Goal: Task Accomplishment & Management: Manage account settings

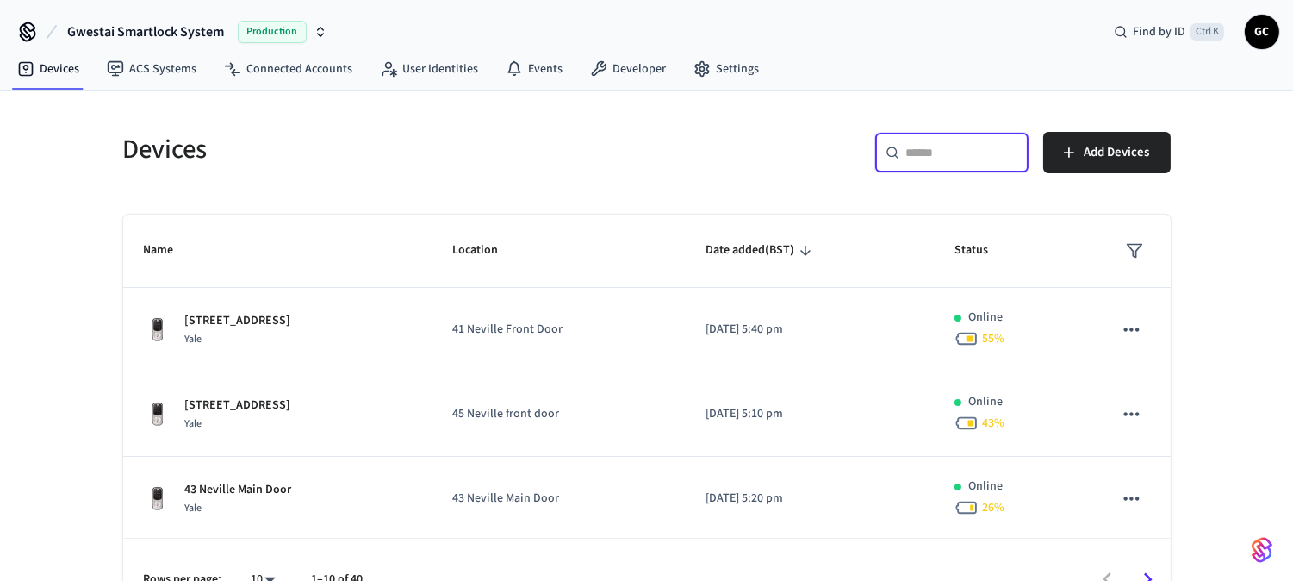
click at [944, 159] on input "text" at bounding box center [962, 152] width 112 height 17
type input "*"
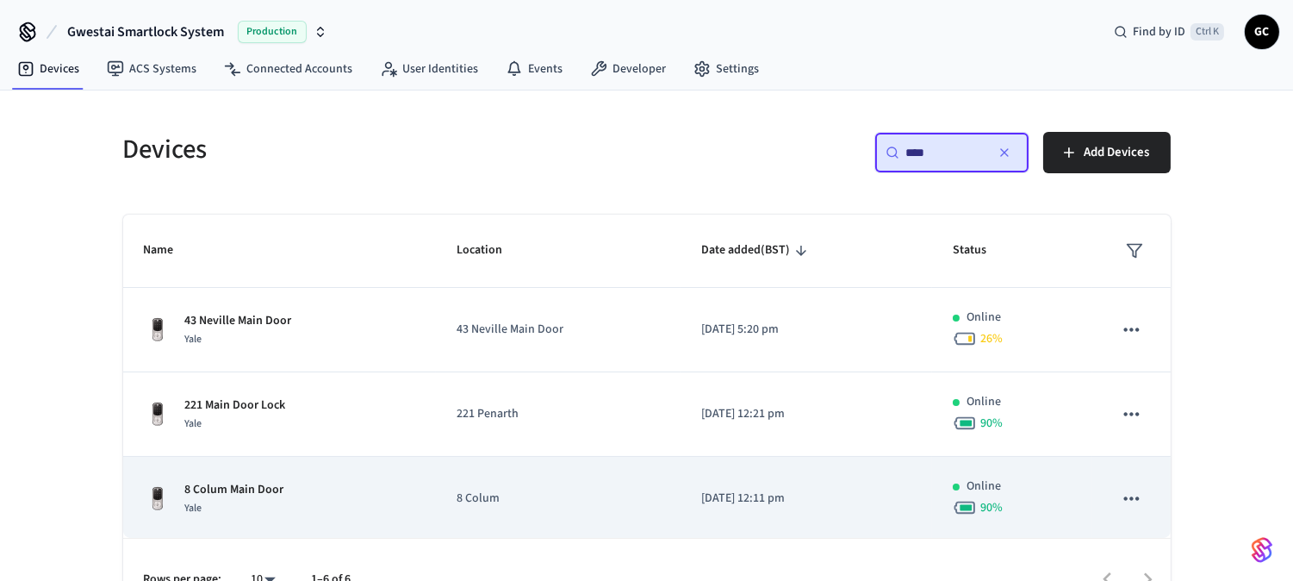
type input "****"
click at [265, 484] on p "8 Colum Main Door" at bounding box center [234, 490] width 99 height 18
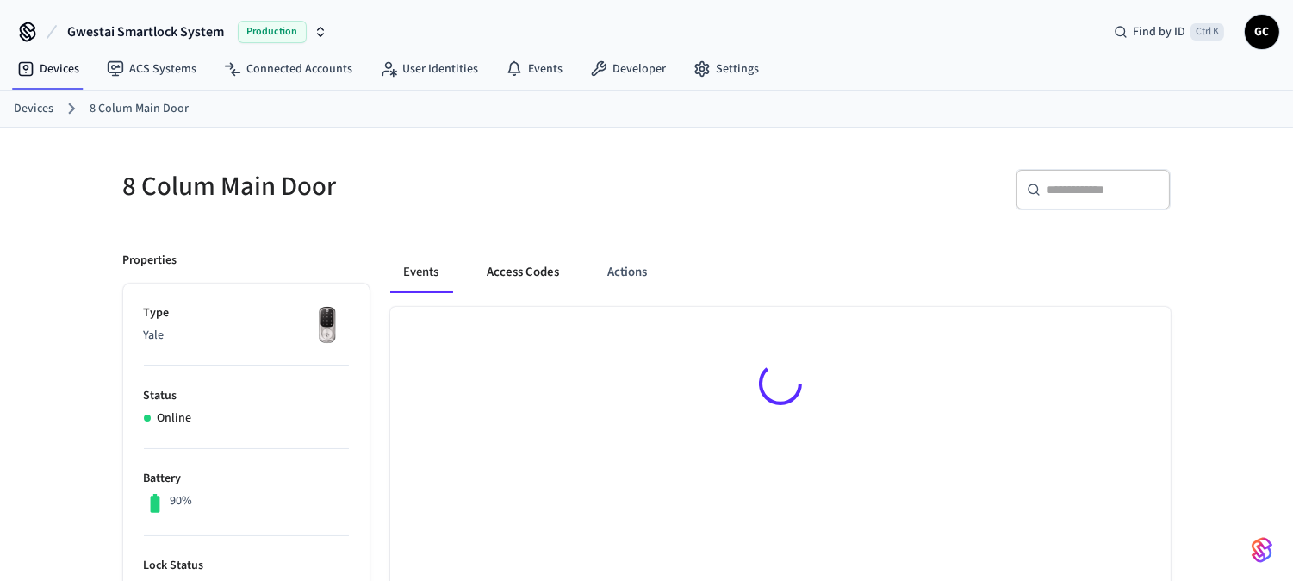
click at [537, 294] on div "Events Access Codes Actions" at bounding box center [780, 279] width 781 height 55
click at [538, 273] on button "Access Codes" at bounding box center [524, 272] width 100 height 41
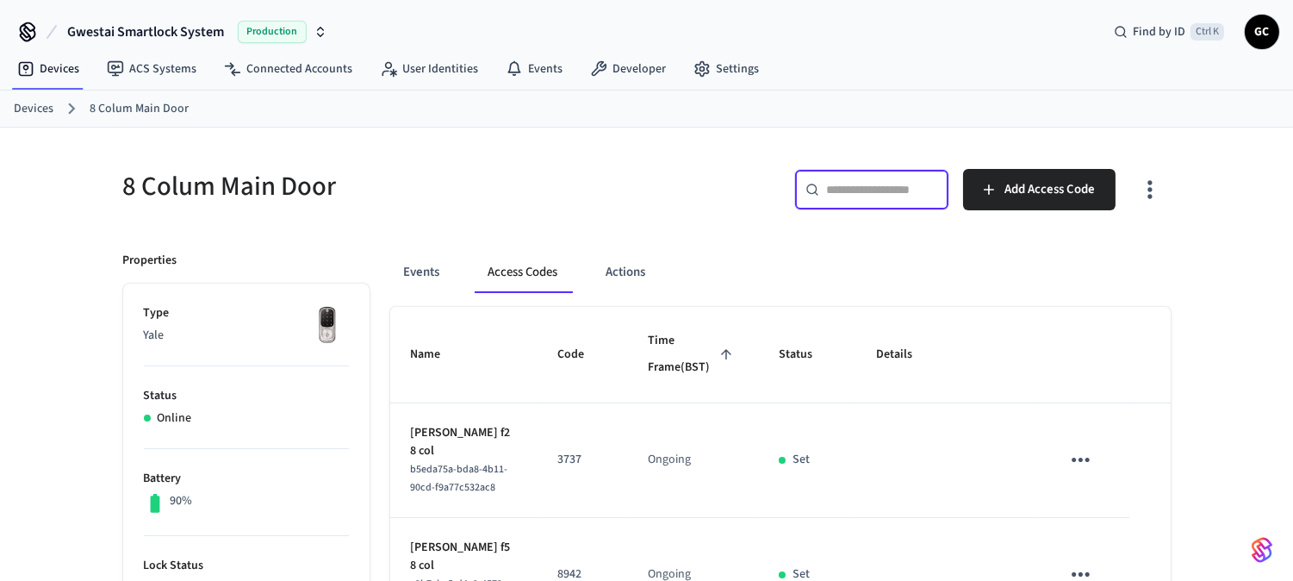
click at [833, 186] on input "text" at bounding box center [882, 189] width 112 height 17
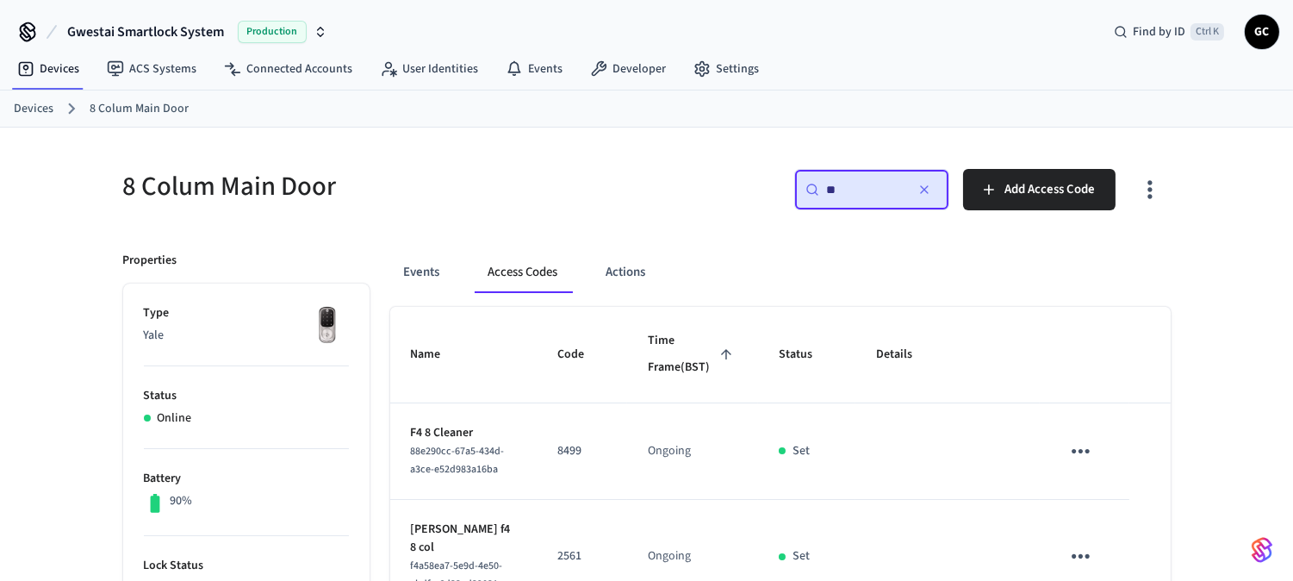
type input "*"
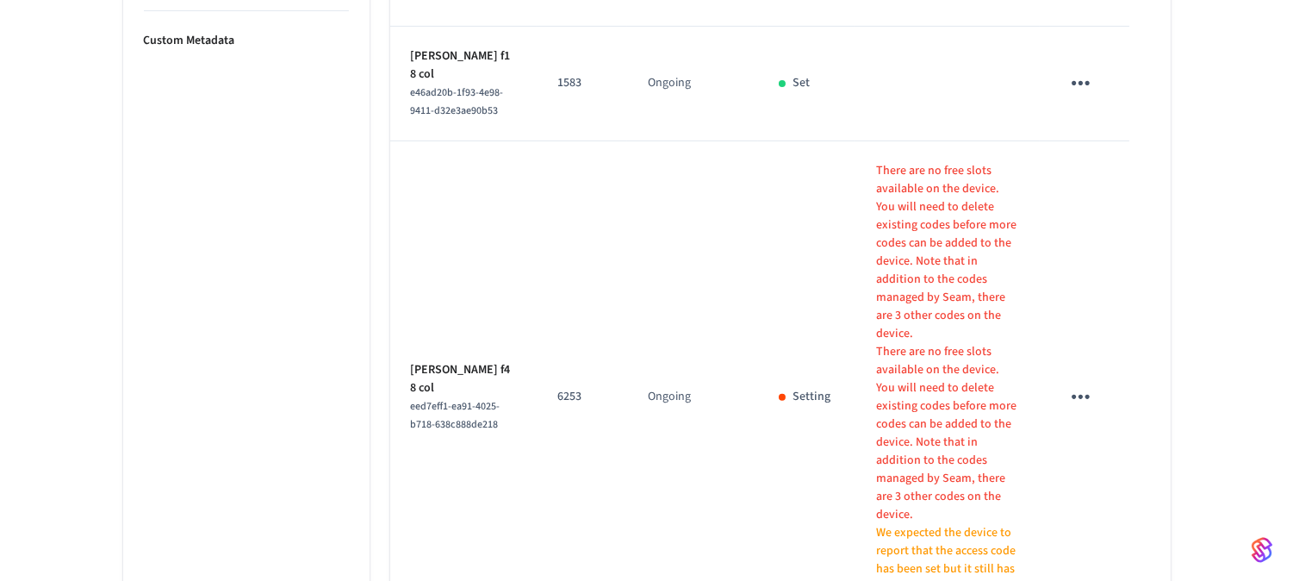
scroll to position [1368, 0]
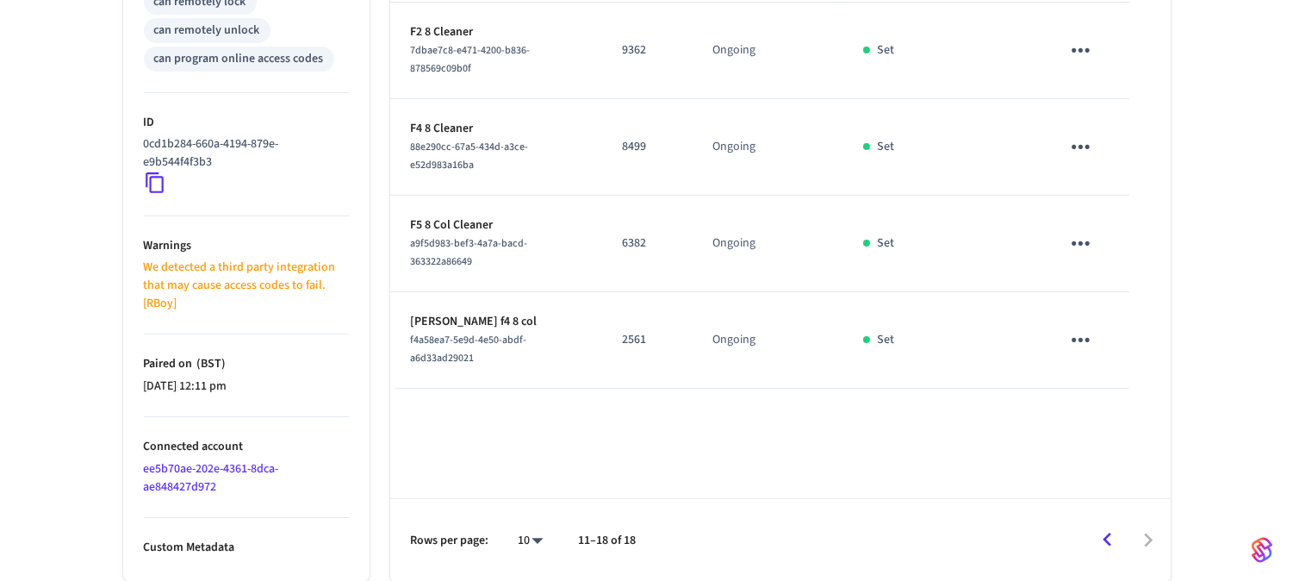
scroll to position [787, 0]
drag, startPoint x: 476, startPoint y: 317, endPoint x: 408, endPoint y: 314, distance: 67.3
click at [408, 314] on td "Marin Feher f4 8 col f4a58ea7-5e9d-4e50-abdf-a6d33ad29021" at bounding box center [495, 339] width 211 height 96
copy p "Marin Feher"
click at [1078, 340] on icon "sticky table" at bounding box center [1081, 339] width 27 height 27
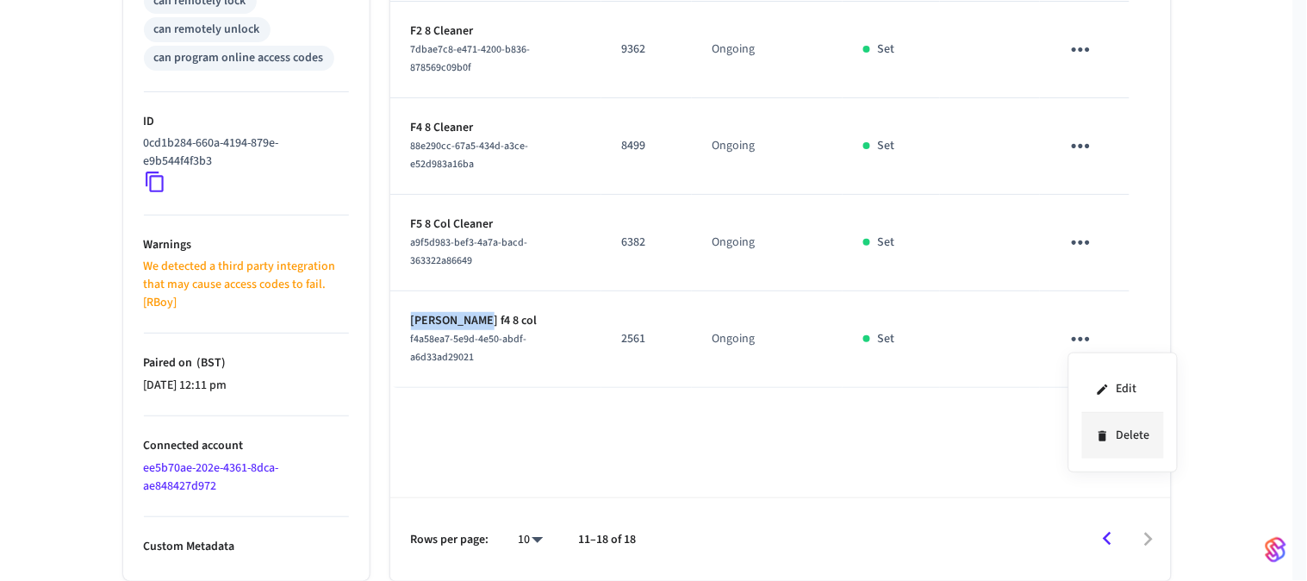
click at [1116, 441] on li "Delete" at bounding box center [1123, 436] width 82 height 46
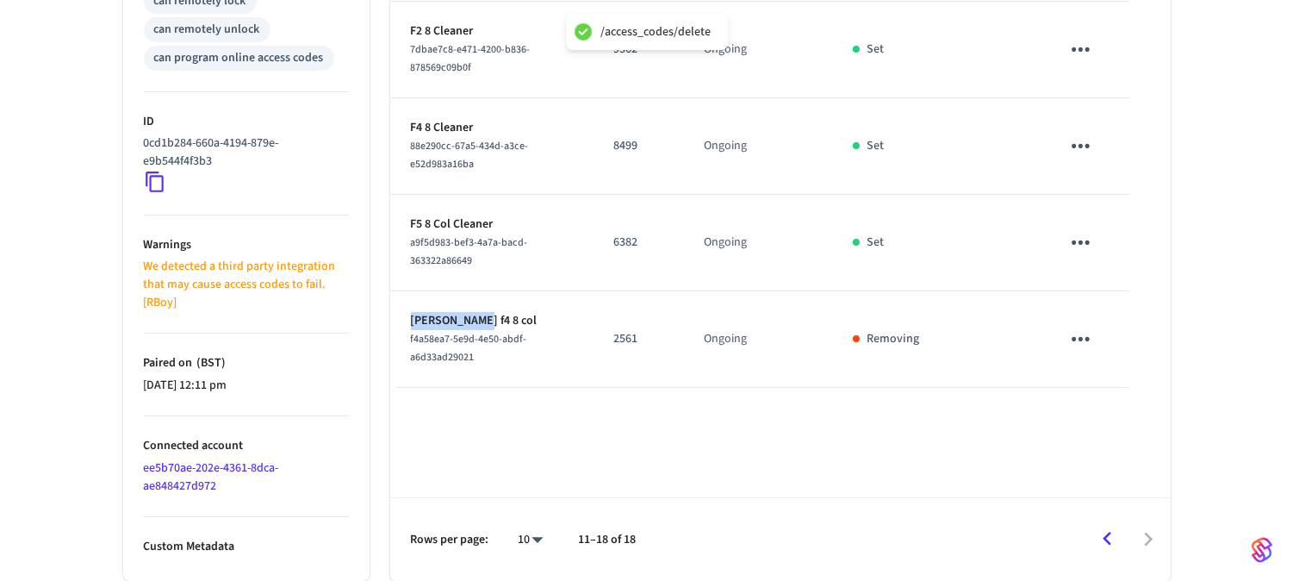
click at [1106, 538] on icon "Go to previous page" at bounding box center [1107, 539] width 9 height 14
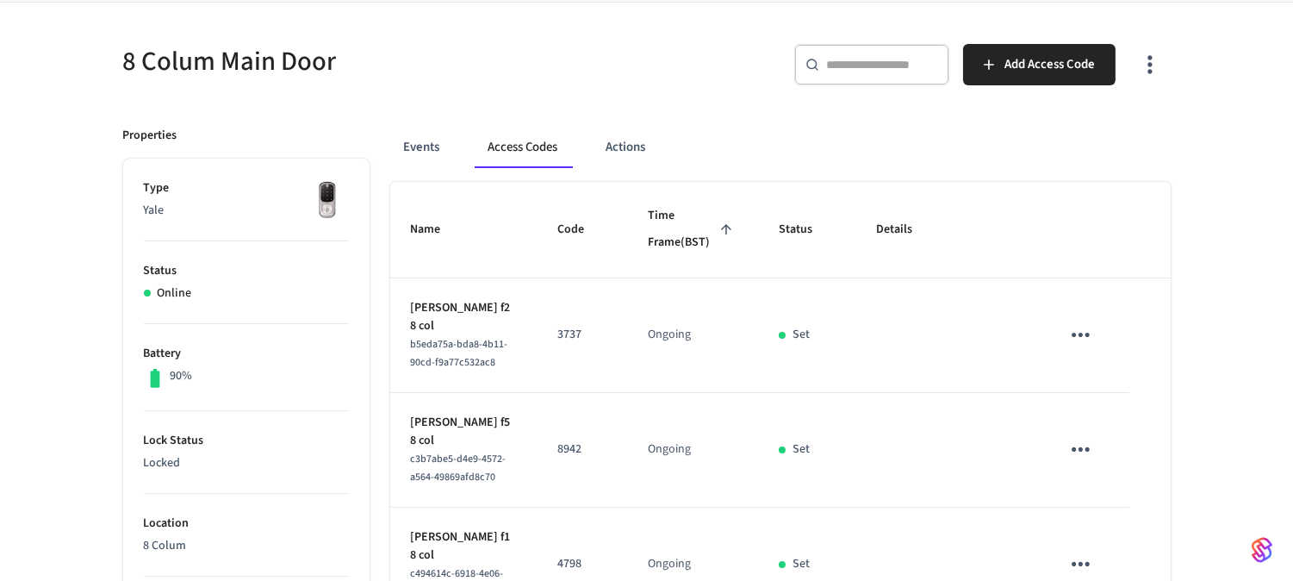
scroll to position [117, 0]
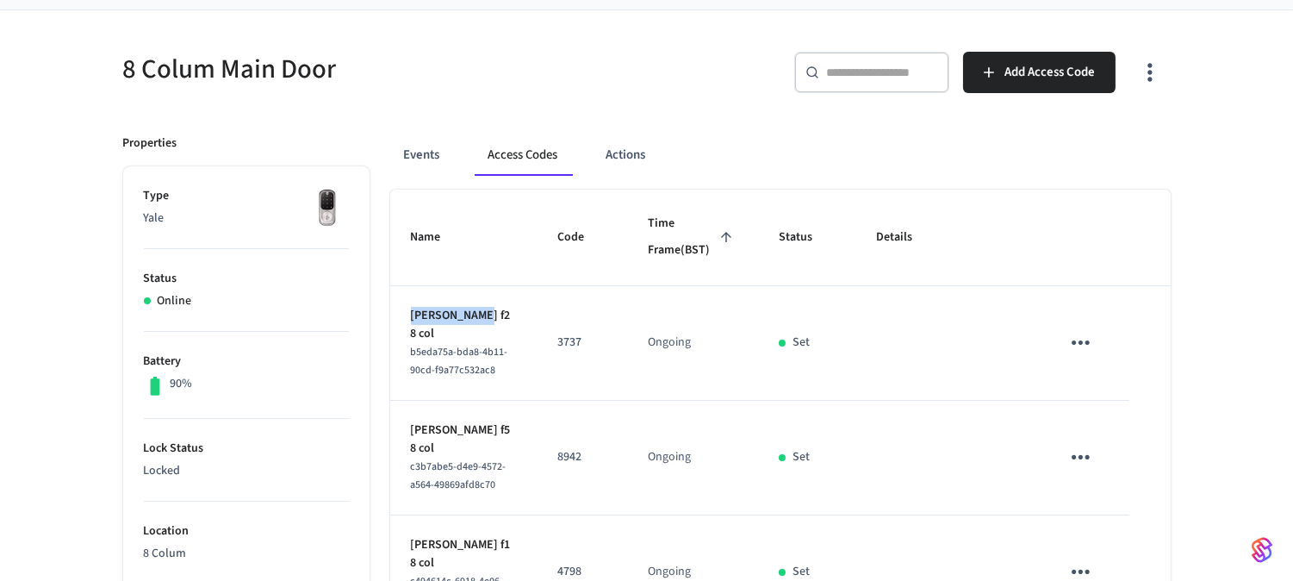
drag, startPoint x: 476, startPoint y: 339, endPoint x: 409, endPoint y: 342, distance: 67.3
click at [411, 342] on p "Jutta Ziemen f2 8 col" at bounding box center [463, 325] width 105 height 36
copy p "Jutta Ziemen"
click at [1078, 356] on icon "sticky table" at bounding box center [1081, 342] width 27 height 27
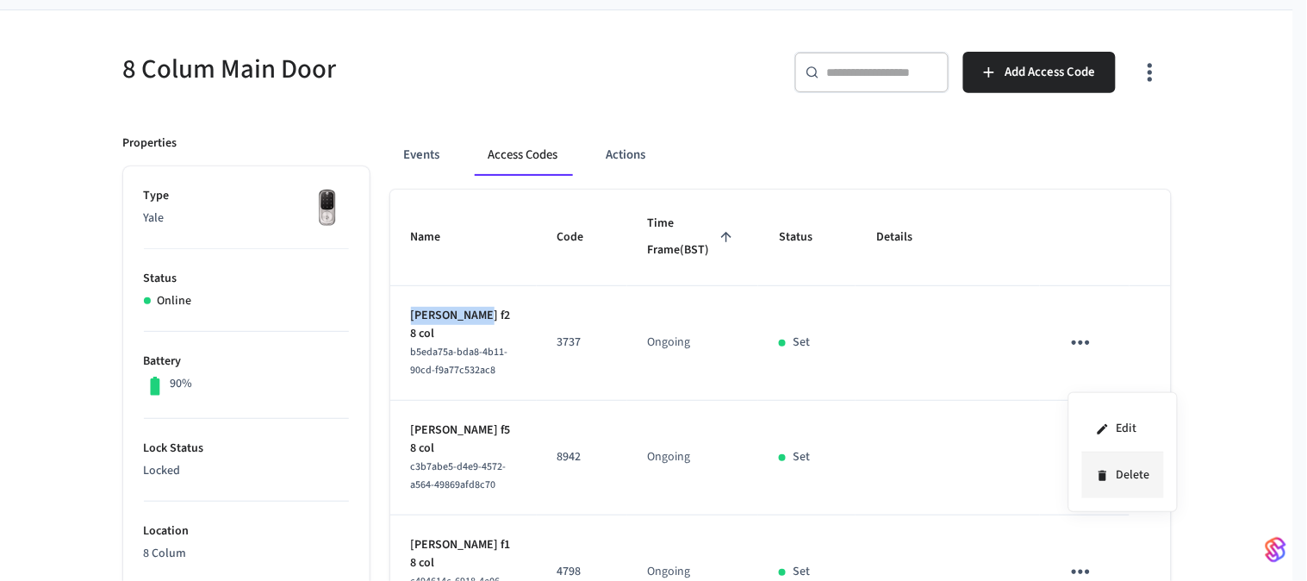
click at [1117, 467] on li "Delete" at bounding box center [1123, 475] width 82 height 46
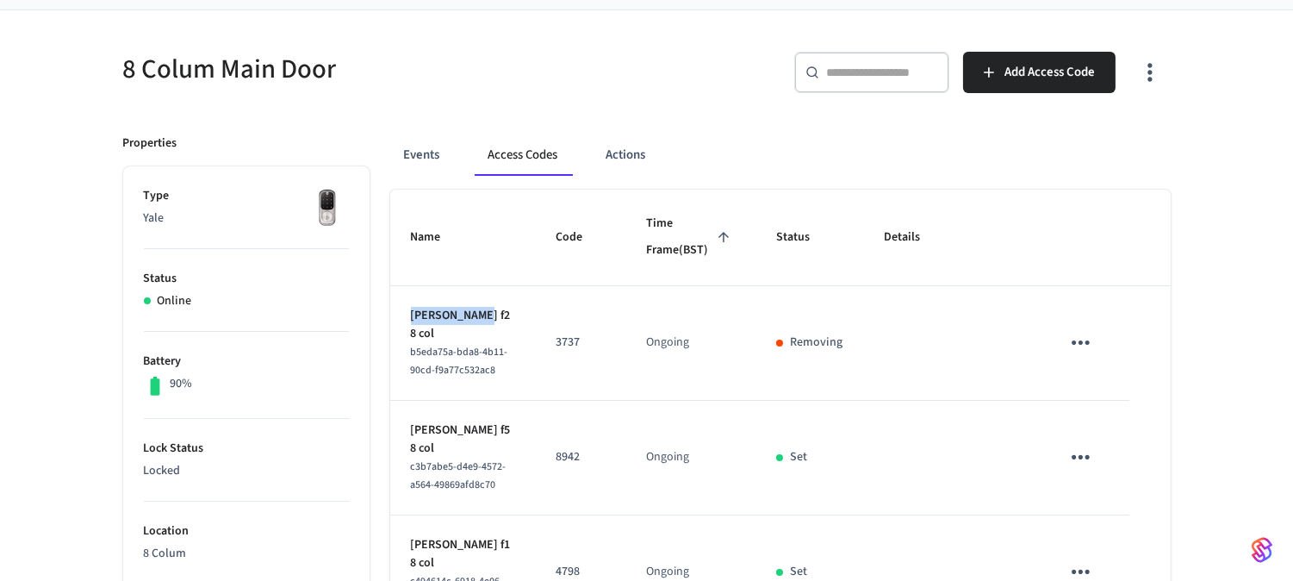
drag, startPoint x: 526, startPoint y: 153, endPoint x: 538, endPoint y: 171, distance: 21.3
click at [526, 153] on button "Access Codes" at bounding box center [523, 154] width 97 height 41
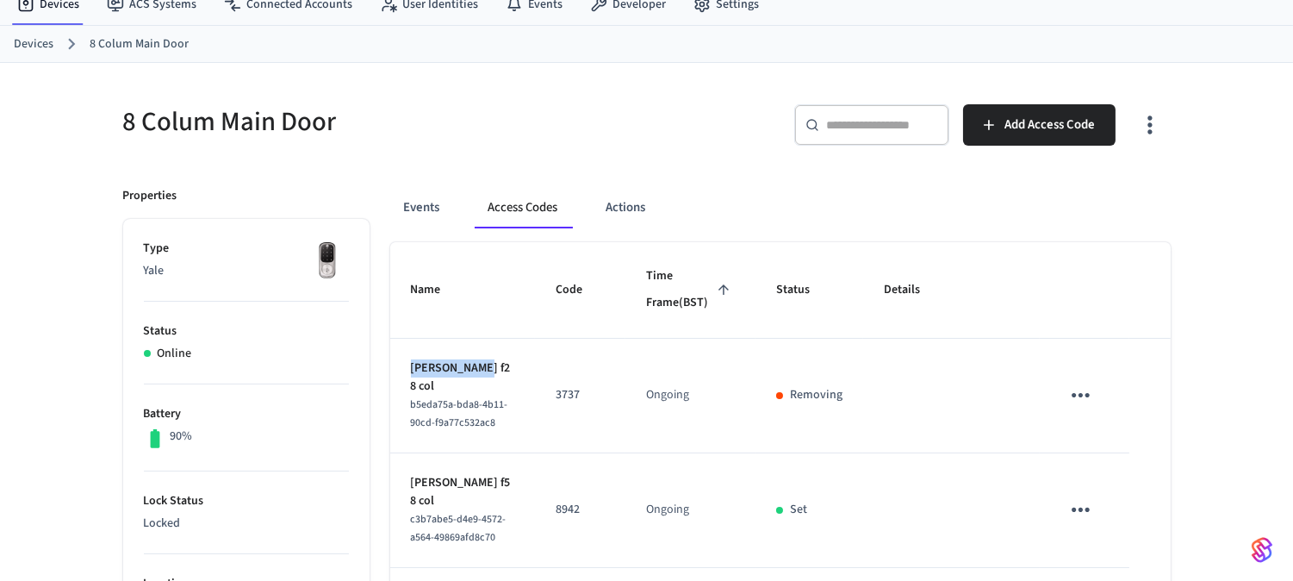
scroll to position [0, 0]
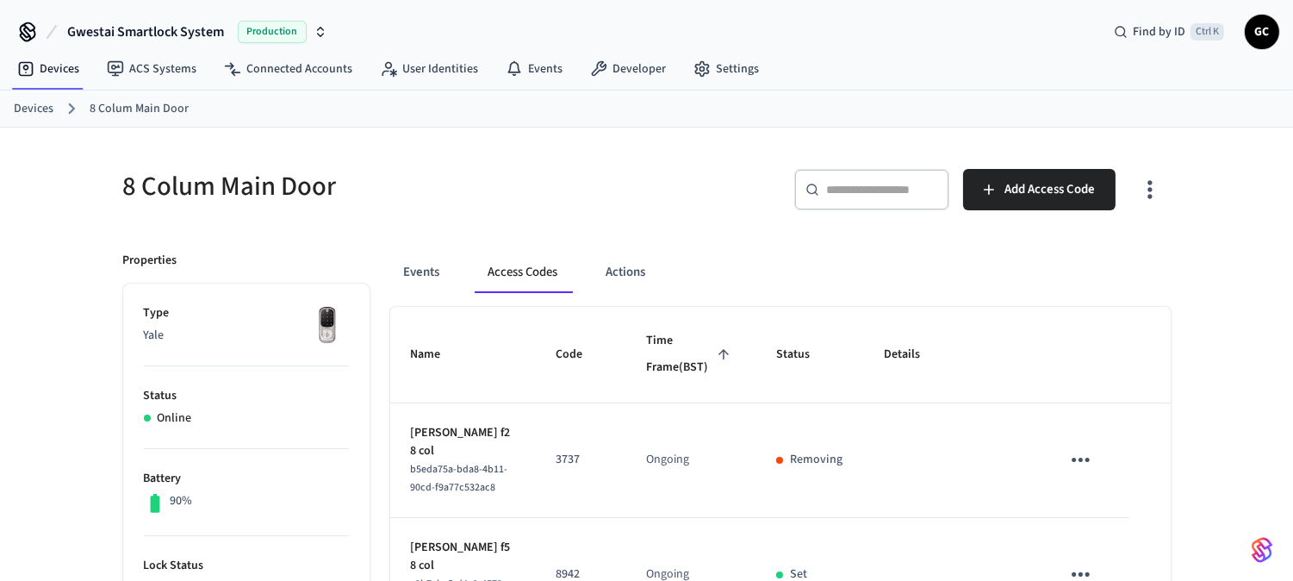
click at [27, 106] on link "Devices" at bounding box center [34, 109] width 40 height 18
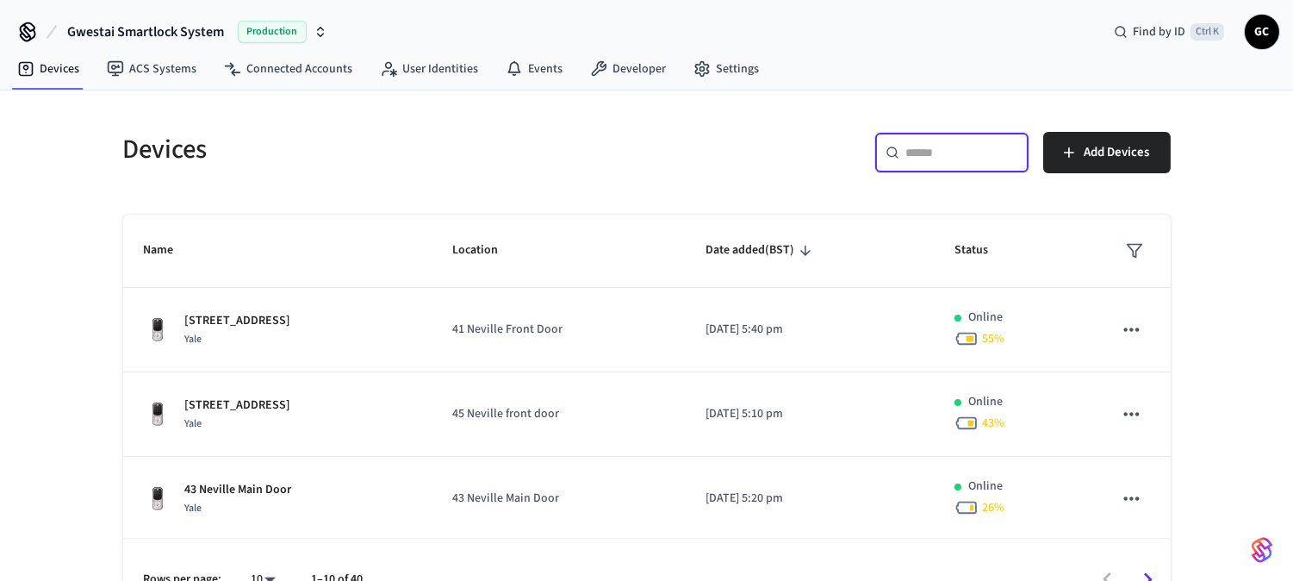
click at [928, 152] on input "text" at bounding box center [962, 152] width 112 height 17
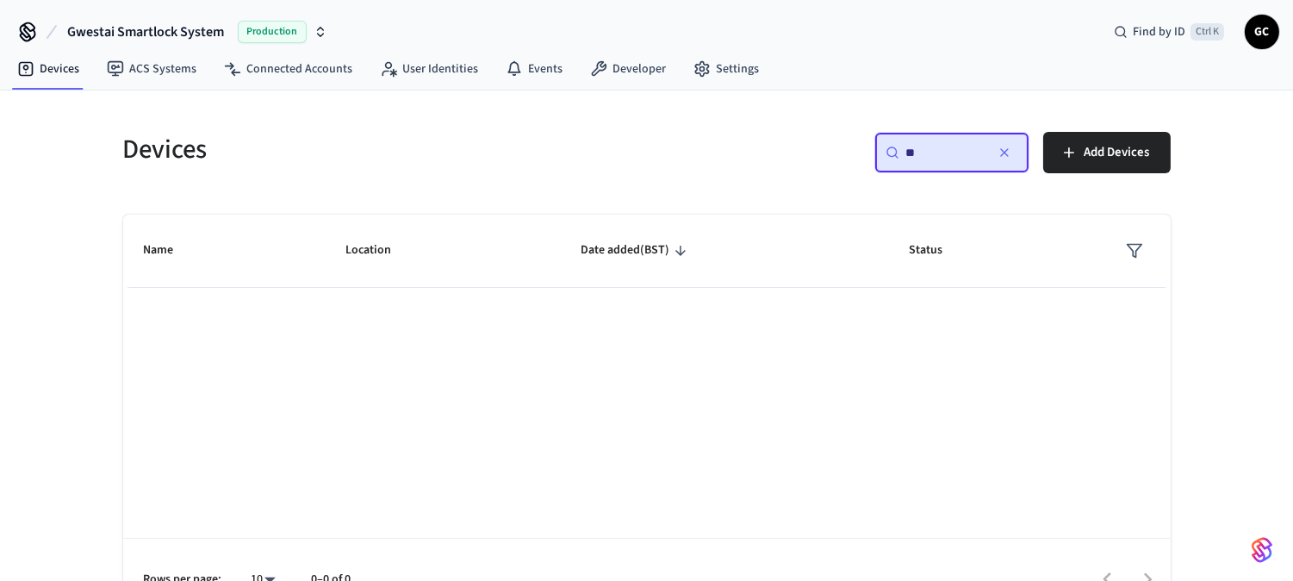
type input "*"
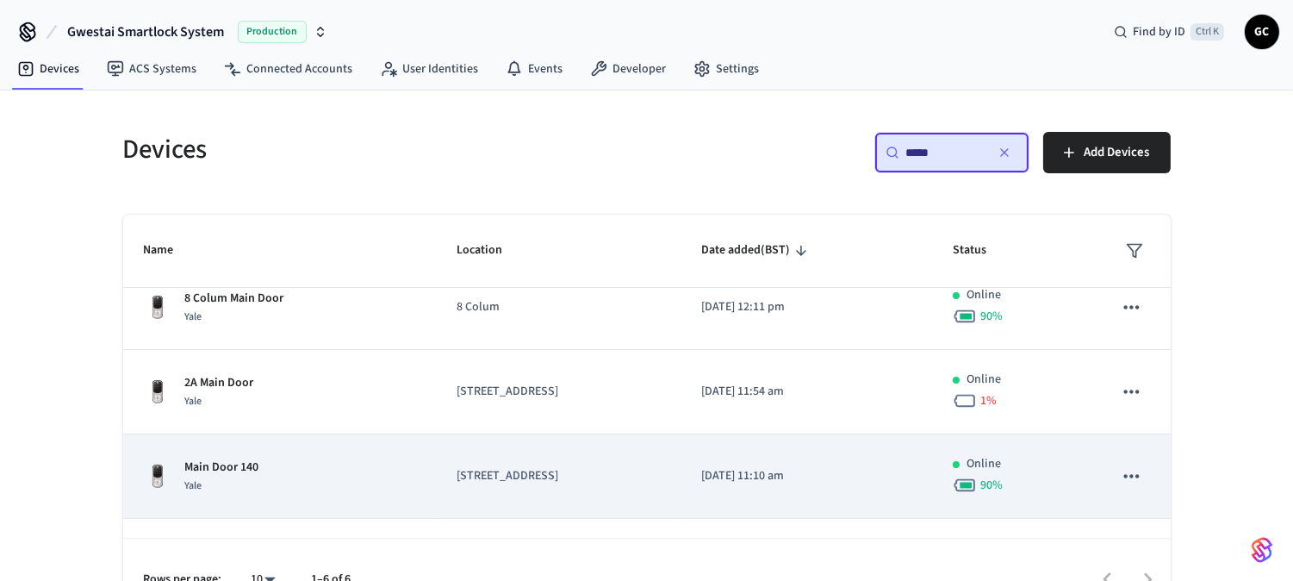
scroll to position [256, 0]
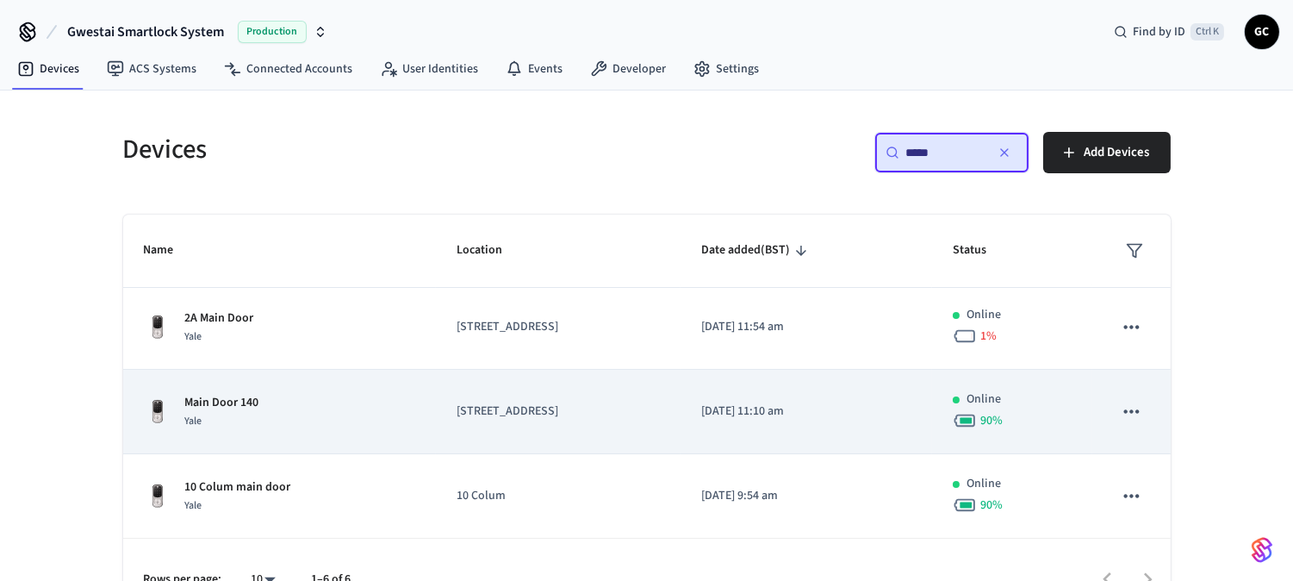
type input "****"
click at [245, 407] on p "Main Door 140" at bounding box center [222, 403] width 74 height 18
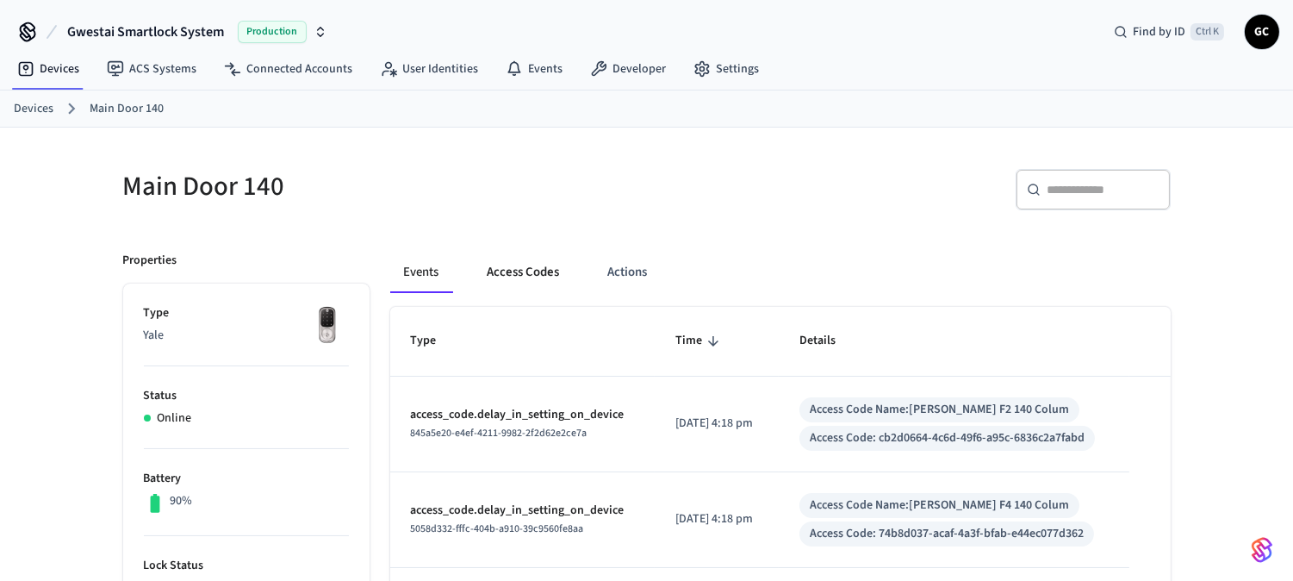
click at [541, 265] on button "Access Codes" at bounding box center [524, 272] width 100 height 41
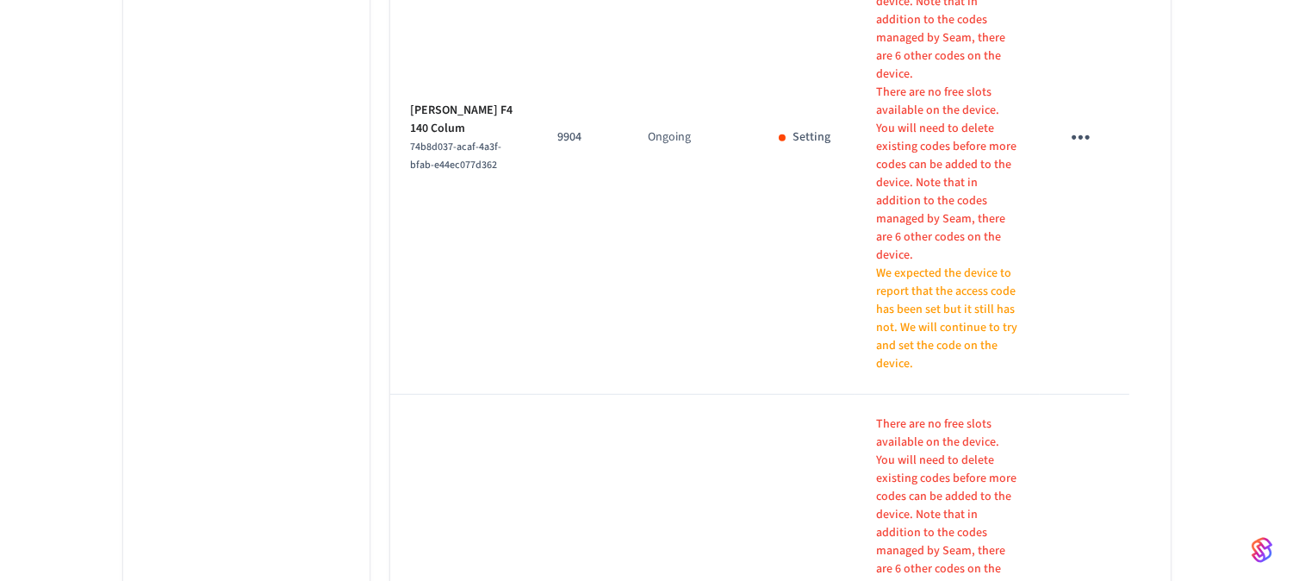
scroll to position [1802, 0]
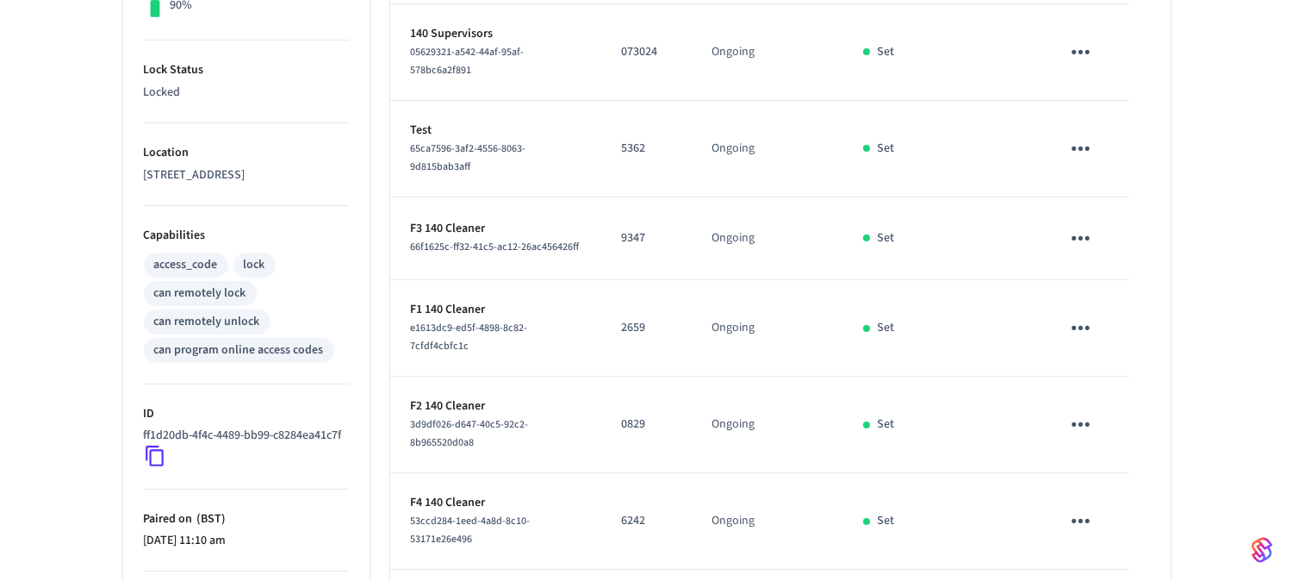
scroll to position [669, 0]
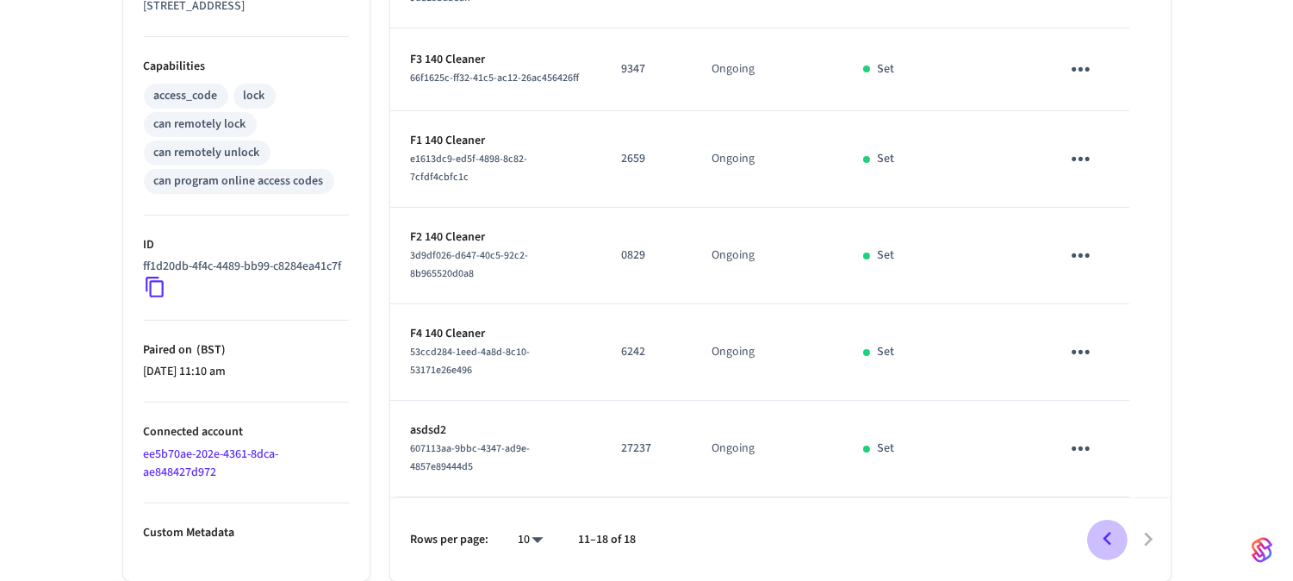
click at [1105, 532] on icon "Go to previous page" at bounding box center [1107, 539] width 27 height 27
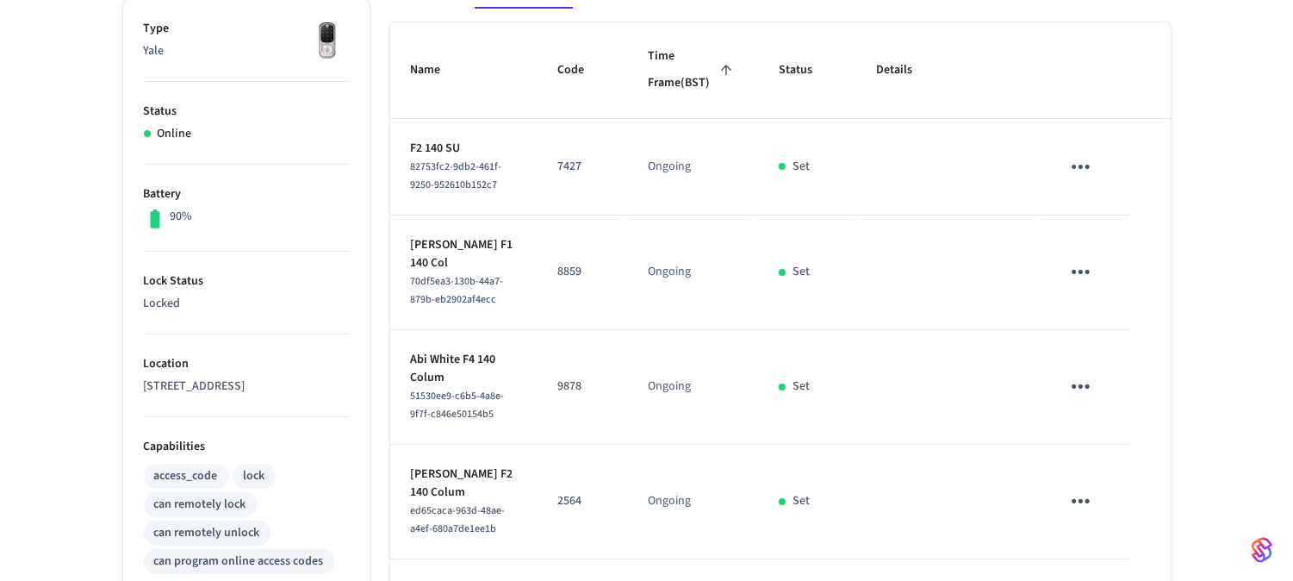
scroll to position [286, 0]
drag, startPoint x: 486, startPoint y: 265, endPoint x: 408, endPoint y: 270, distance: 77.7
click at [408, 270] on td "Colin Staunton F1 140 Col 70df5ea3-130b-44a7-879b-eb2902af4ecc" at bounding box center [463, 271] width 146 height 115
copy p "Colin Staunton"
click at [1087, 272] on icon "sticky table" at bounding box center [1081, 270] width 18 height 4
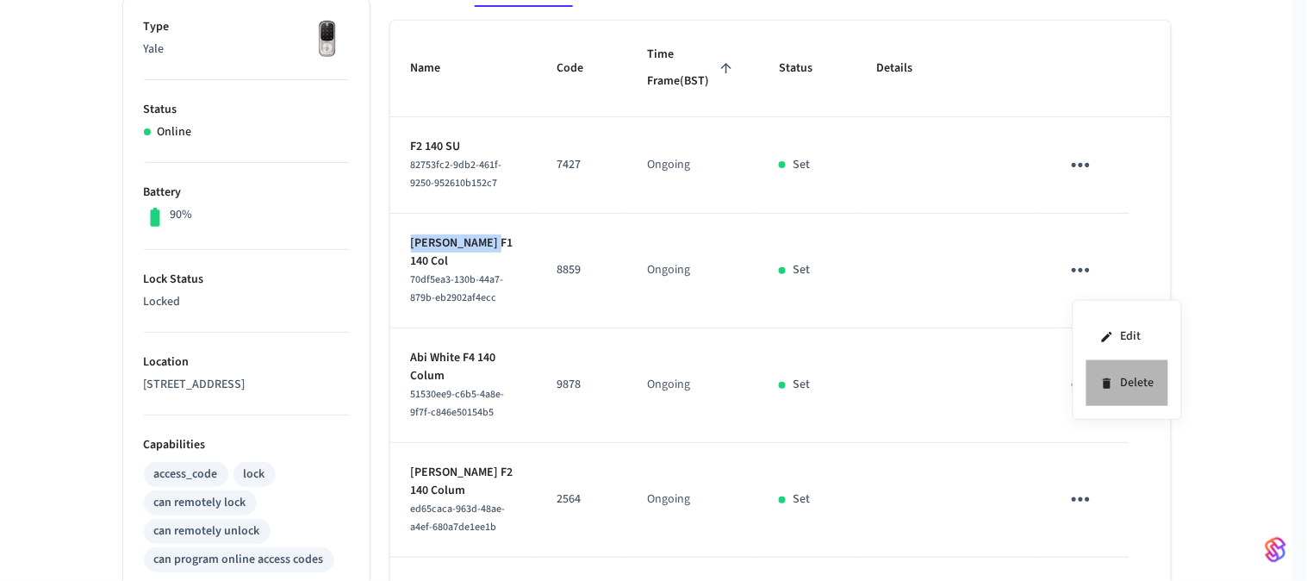
click at [1106, 389] on icon at bounding box center [1107, 384] width 14 height 14
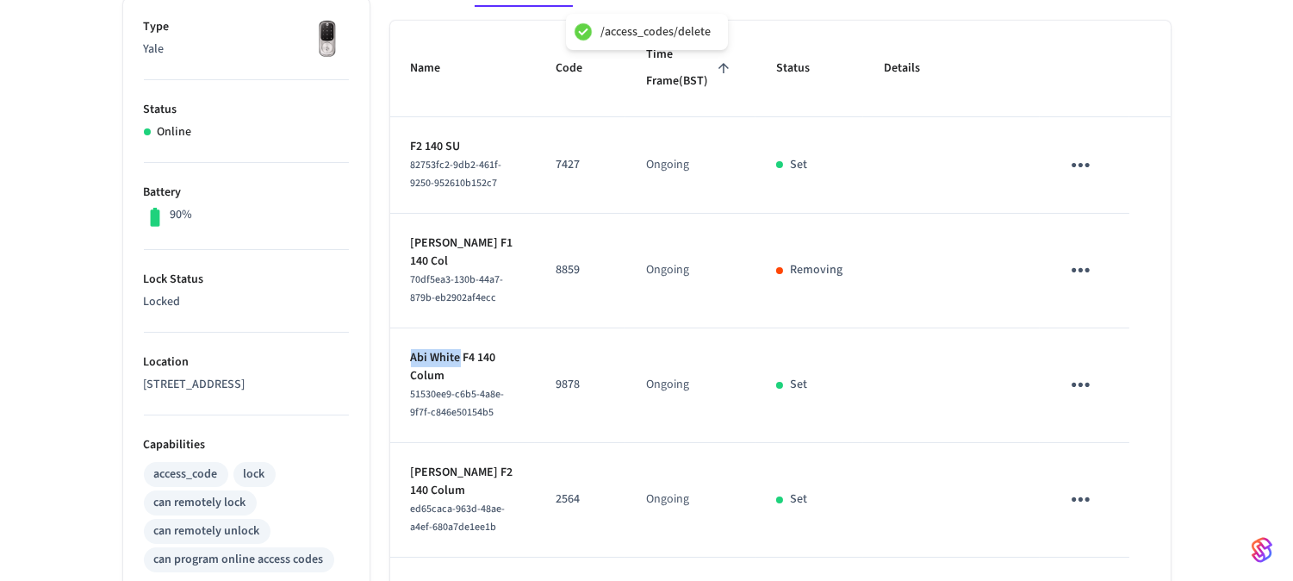
drag, startPoint x: 460, startPoint y: 400, endPoint x: 405, endPoint y: 401, distance: 55.1
click at [405, 401] on td "Abi White F4 140 Colum 51530ee9-c6b5-4a8e-9f7f-c846e50154b5" at bounding box center [462, 385] width 145 height 115
copy p "Abi White"
click at [1092, 398] on icon "sticky table" at bounding box center [1081, 384] width 27 height 27
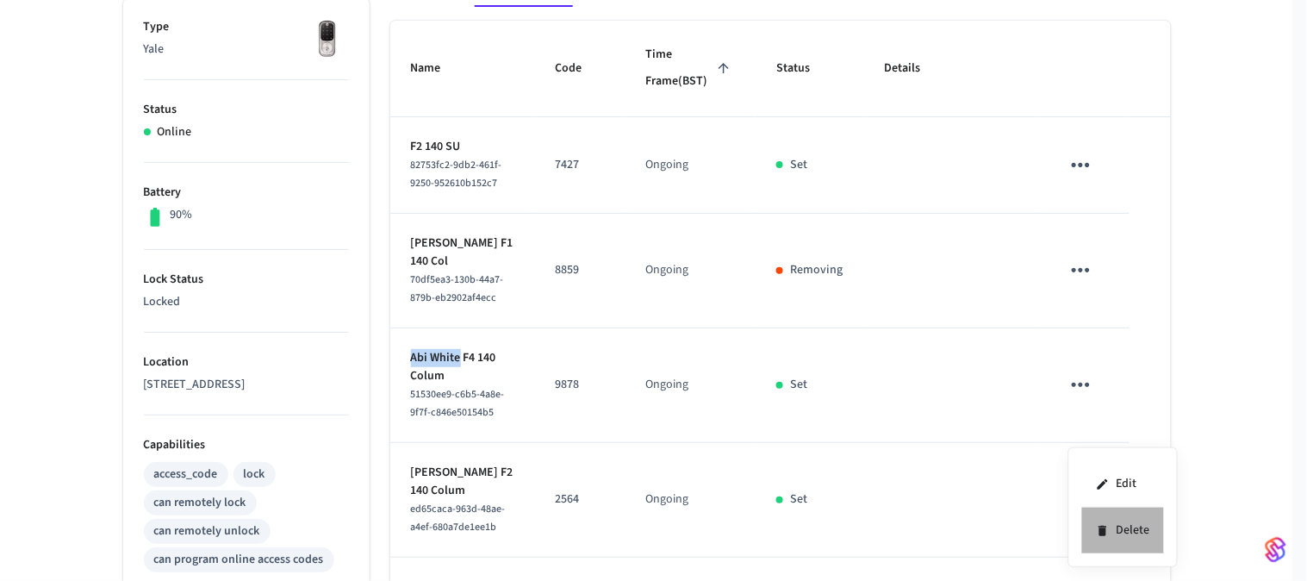
drag, startPoint x: 1113, startPoint y: 538, endPoint x: 1123, endPoint y: 535, distance: 10.1
click at [1114, 538] on li "Delete" at bounding box center [1123, 530] width 82 height 46
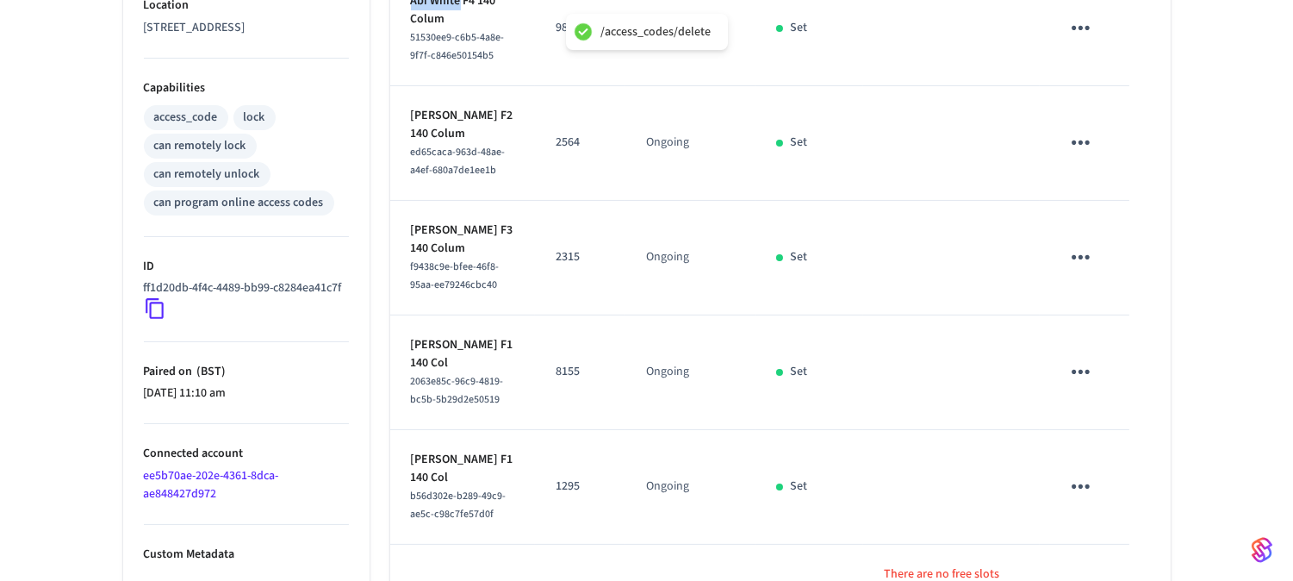
scroll to position [669, 0]
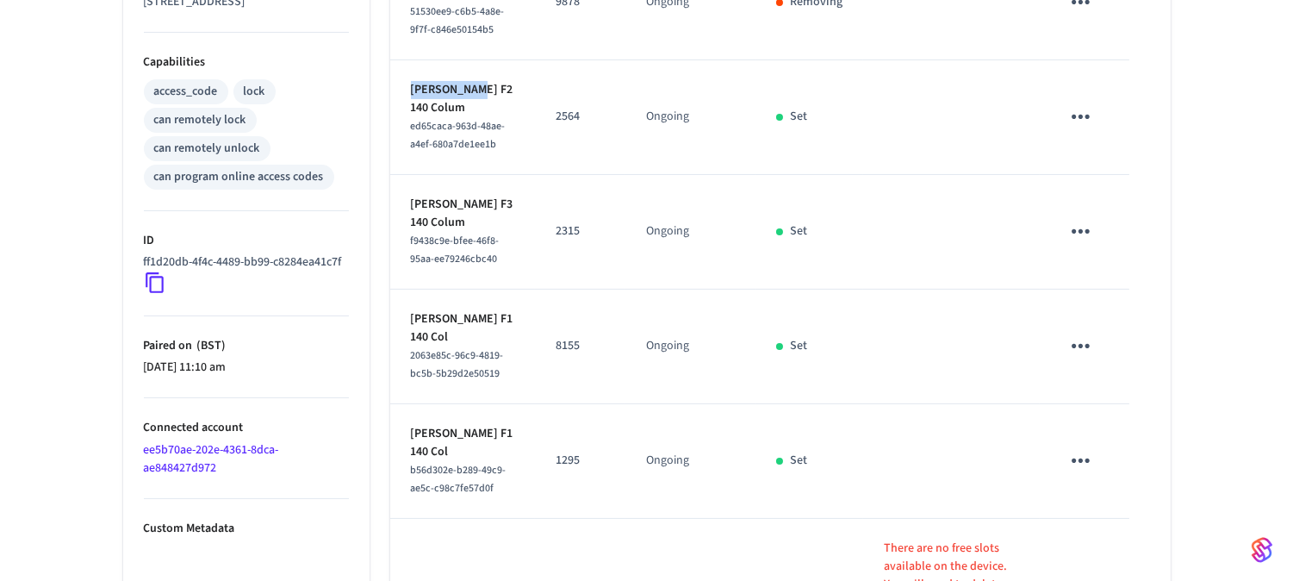
drag, startPoint x: 469, startPoint y: 148, endPoint x: 408, endPoint y: 153, distance: 60.5
click at [408, 153] on td "Will Jenner F2 140 Colum ed65caca-963d-48ae-a4ef-680a7de1ee1b" at bounding box center [462, 117] width 145 height 115
copy p "Will Jenner"
click at [1081, 119] on icon "sticky table" at bounding box center [1081, 117] width 18 height 4
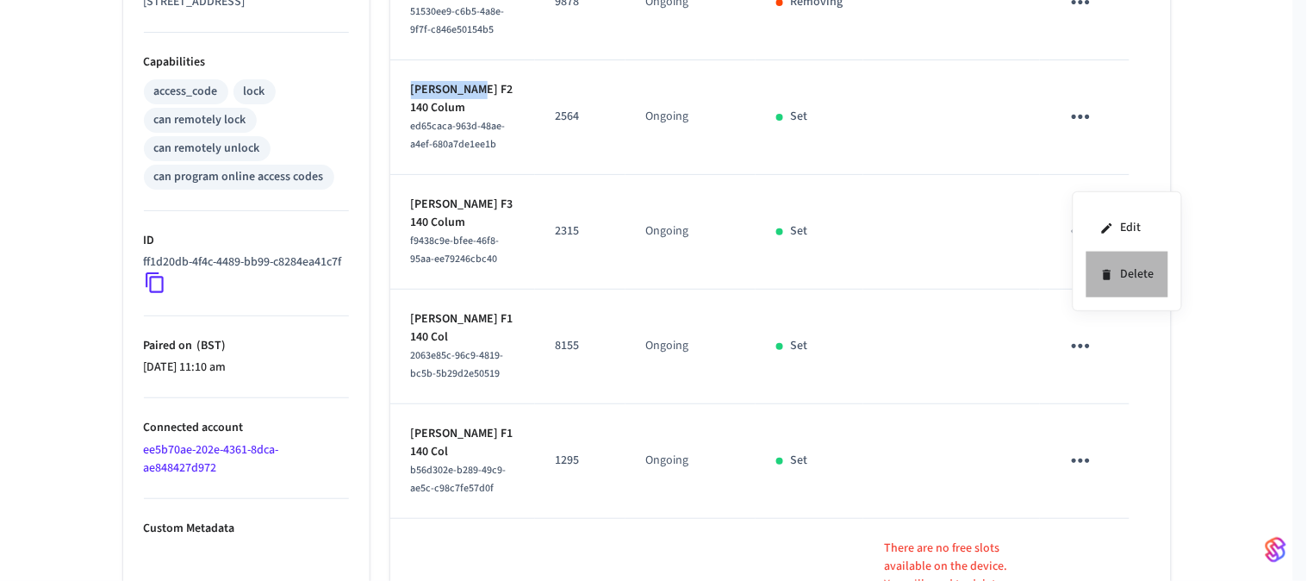
click at [1135, 277] on li "Delete" at bounding box center [1127, 275] width 82 height 46
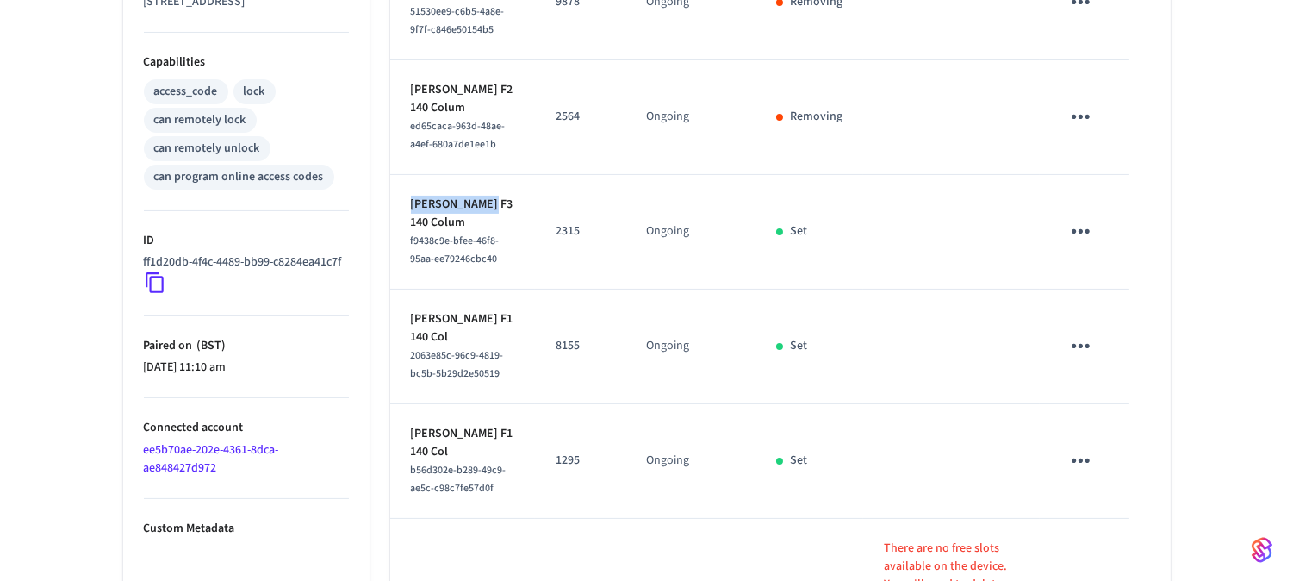
drag, startPoint x: 475, startPoint y: 281, endPoint x: 408, endPoint y: 288, distance: 67.6
click at [408, 288] on td "Juliette Joire F3 140 Colum f9438c9e-bfee-46f8-95aa-ee79246cbc40" at bounding box center [462, 232] width 145 height 115
copy p "Juliette Joir"
click at [1078, 245] on icon "sticky table" at bounding box center [1081, 231] width 27 height 27
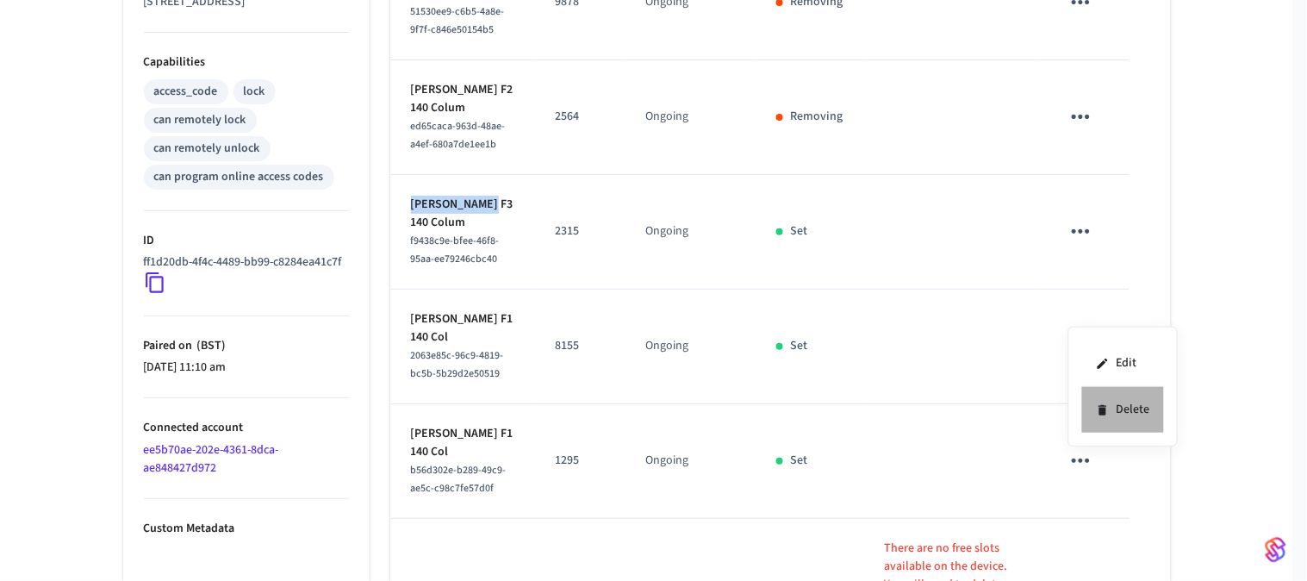
click at [1132, 407] on li "Delete" at bounding box center [1123, 410] width 82 height 46
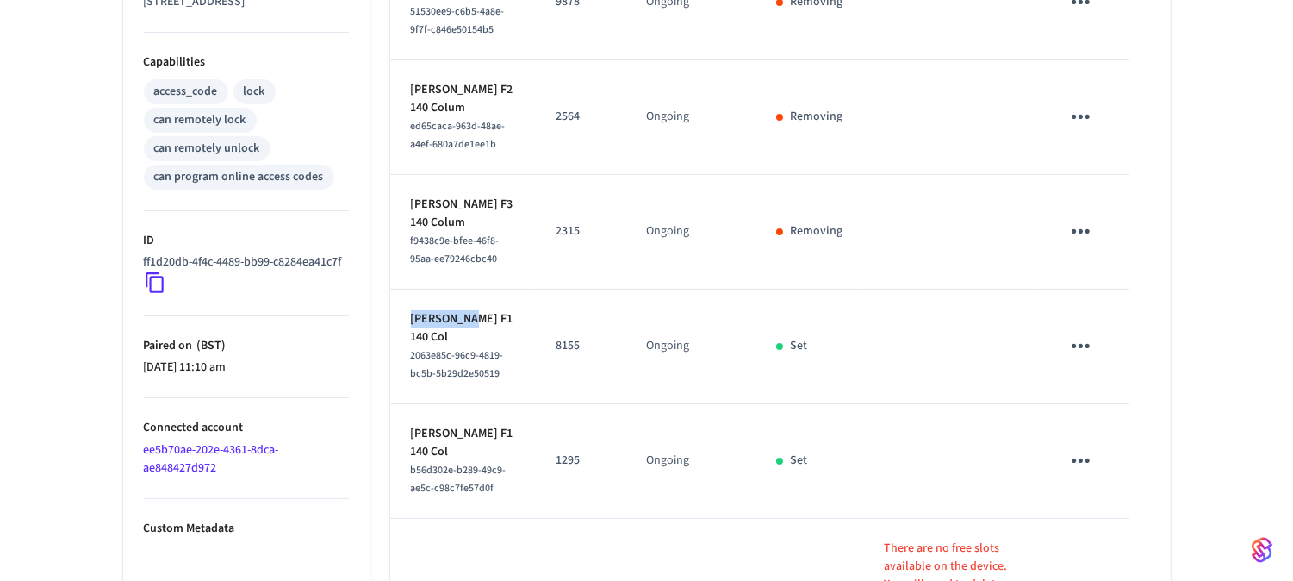
drag, startPoint x: 466, startPoint y: 398, endPoint x: 398, endPoint y: 402, distance: 68.2
click at [398, 402] on td "Ian Weaver F1 140 Col 2063e85c-96c9-4819-bc5b-5b29d2e50519" at bounding box center [462, 346] width 145 height 115
copy p "Ian Weaver"
click at [1080, 348] on icon "sticky table" at bounding box center [1081, 346] width 18 height 4
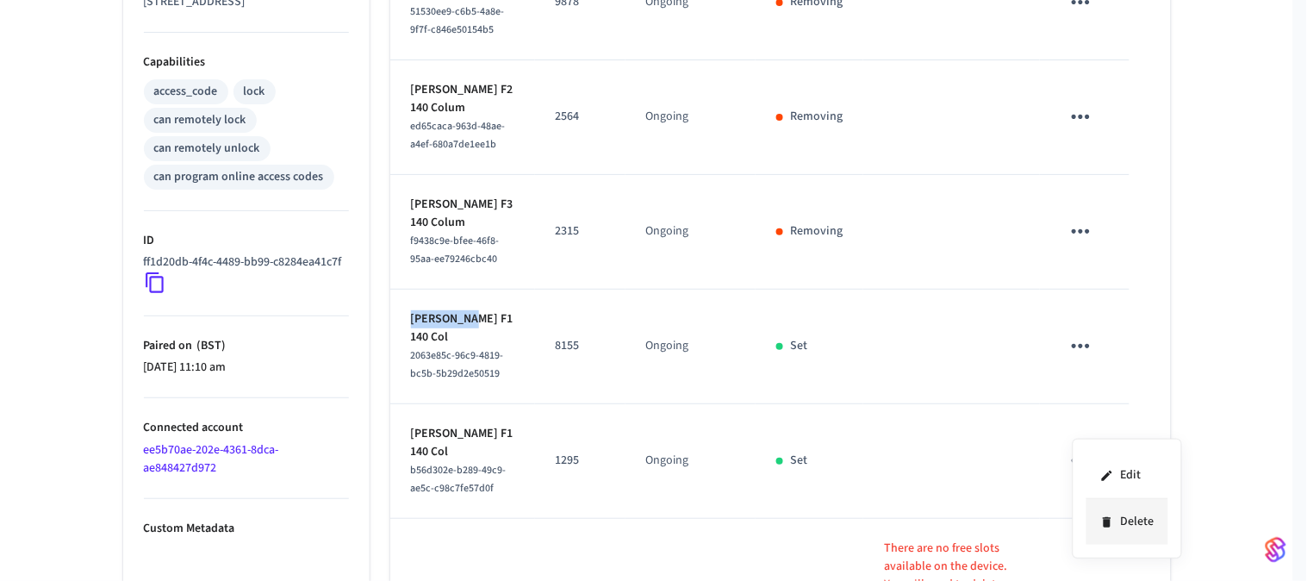
click at [1111, 513] on li "Delete" at bounding box center [1127, 522] width 82 height 46
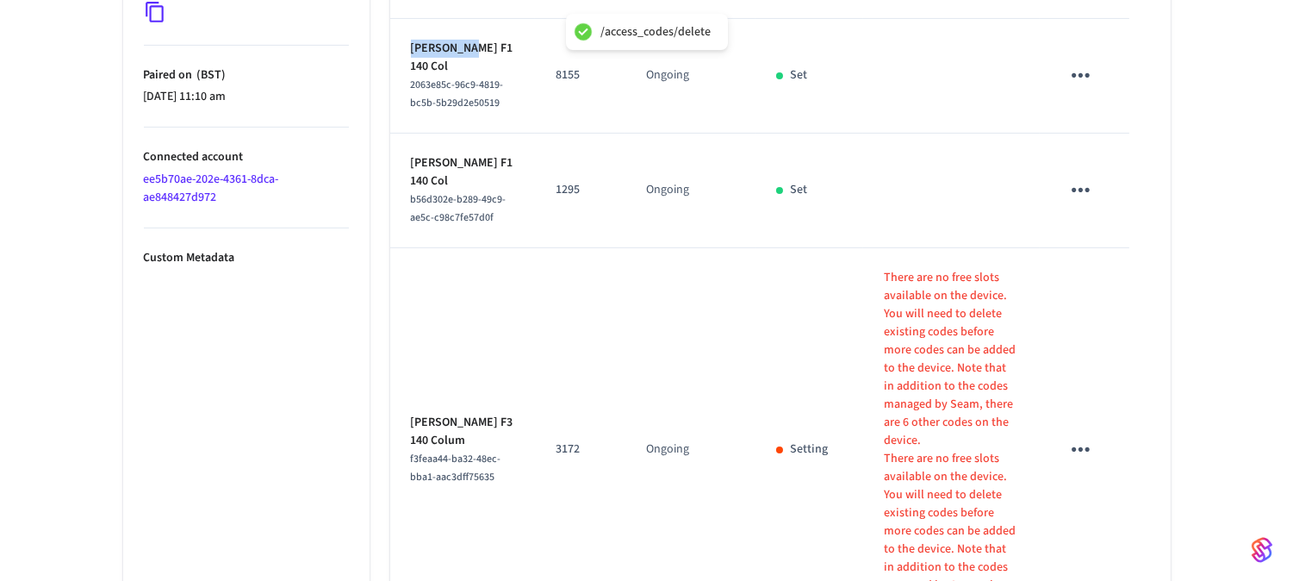
scroll to position [956, 0]
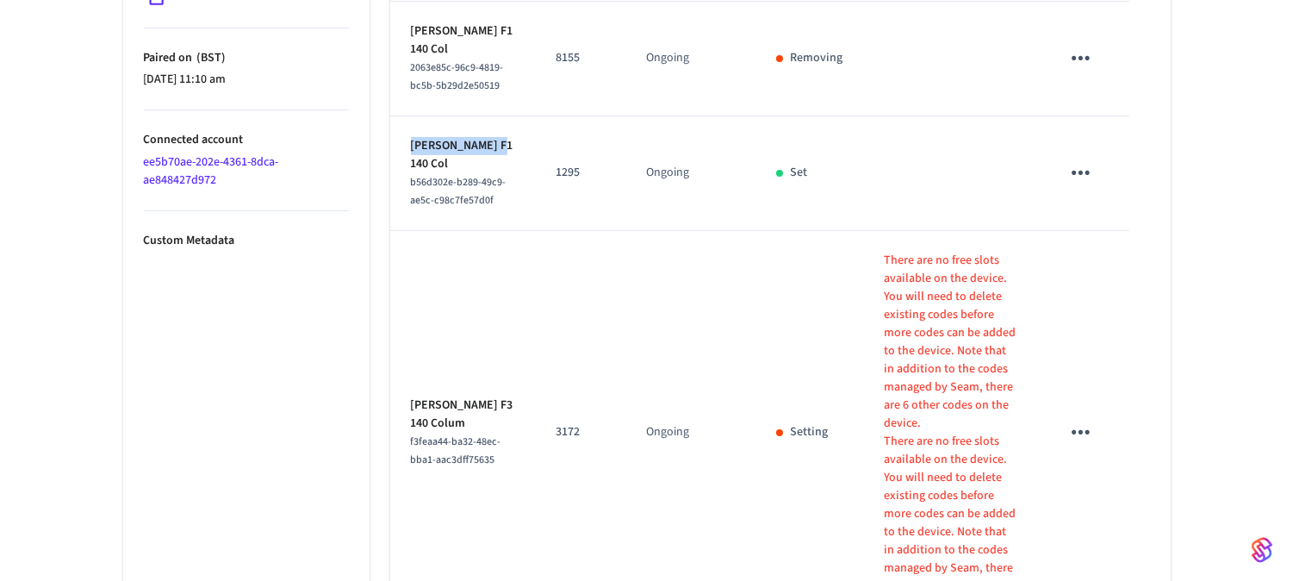
drag, startPoint x: 489, startPoint y: 243, endPoint x: 406, endPoint y: 251, distance: 83.1
click at [406, 231] on td "Marcello Cattai F1 140 Col b56d302e-b289-49c9-ae5c-c98c7fe57d0f" at bounding box center [462, 173] width 145 height 115
copy p "Marcello Cattai"
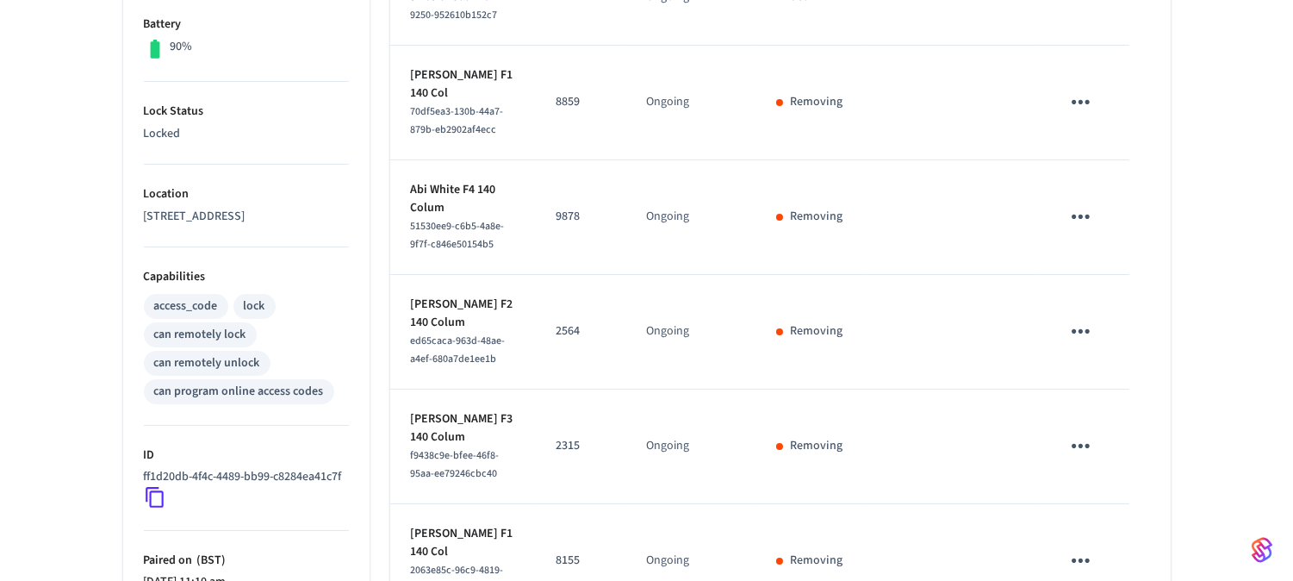
scroll to position [286, 0]
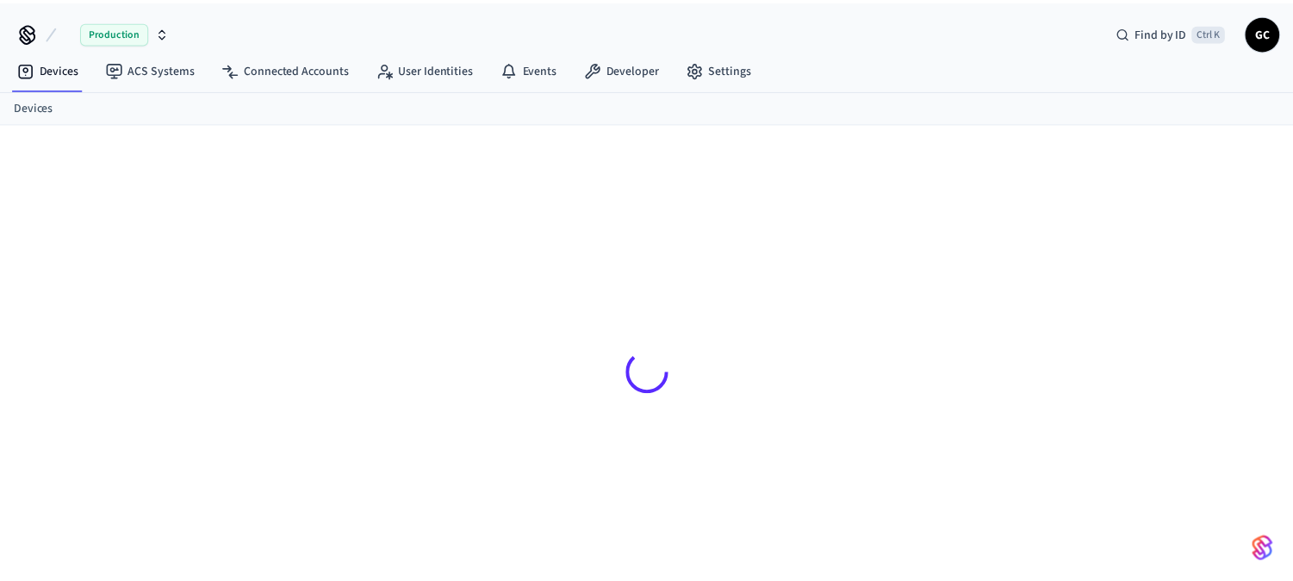
scroll to position [23, 0]
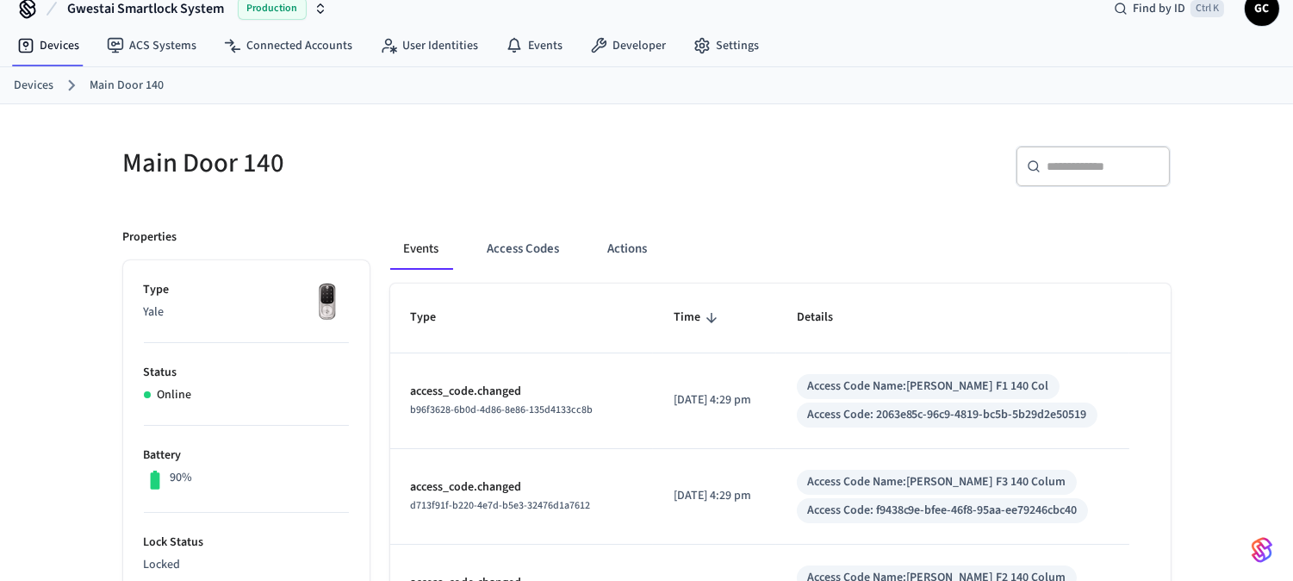
click at [91, 83] on link "Main Door 140" at bounding box center [127, 86] width 74 height 18
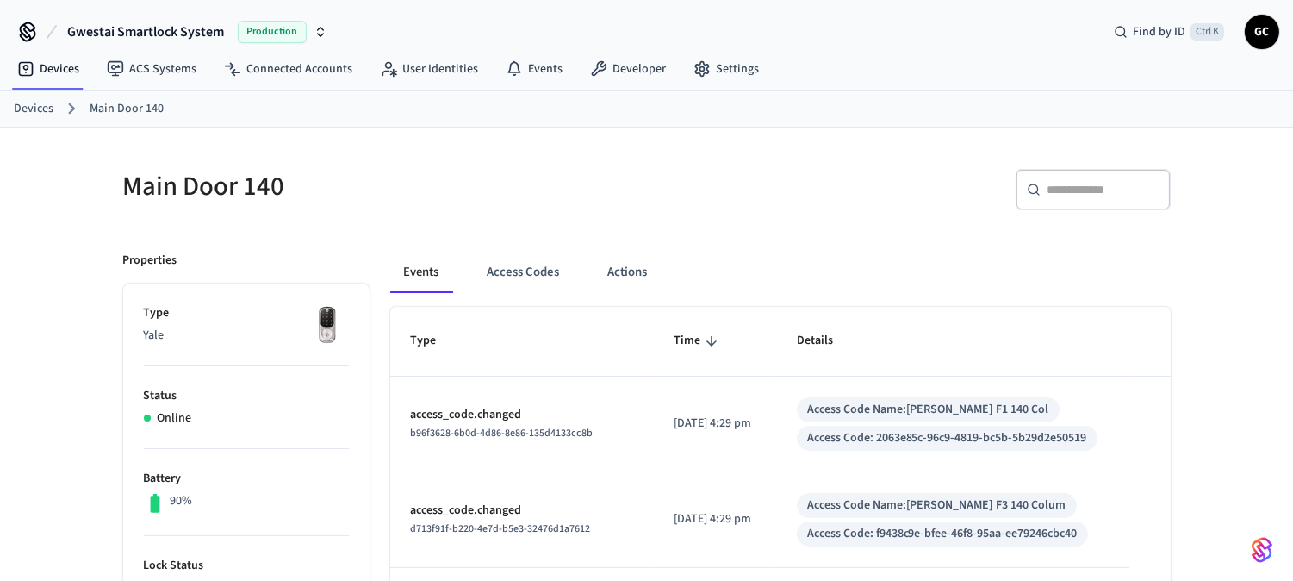
click at [1105, 186] on input "text" at bounding box center [1104, 189] width 112 height 17
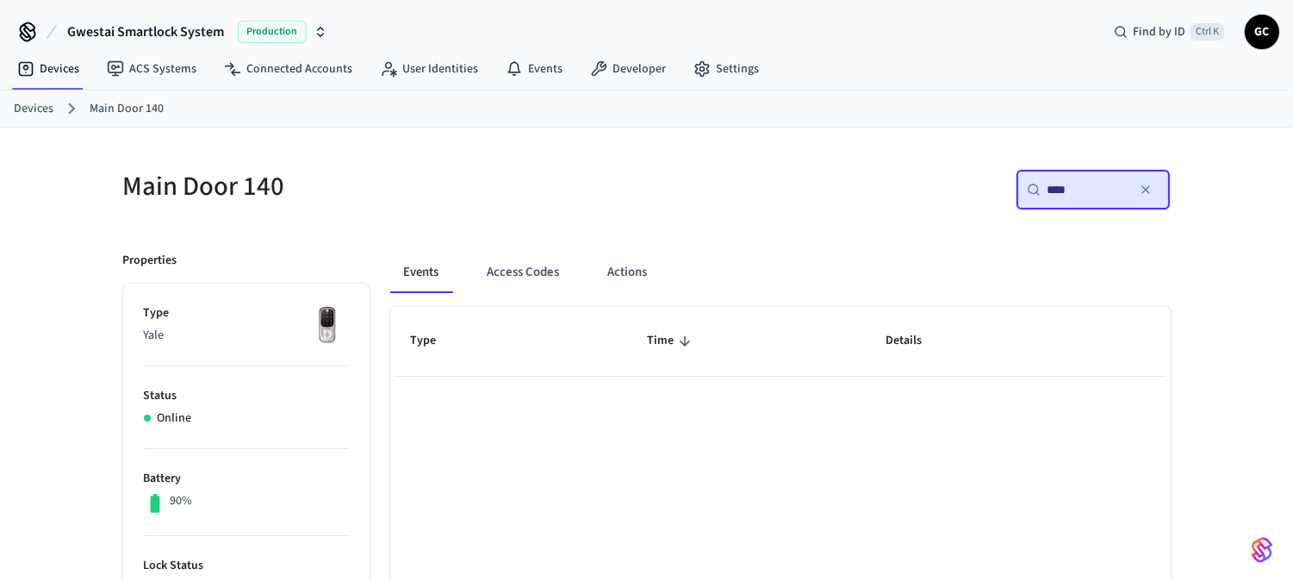
type input "****"
drag, startPoint x: 41, startPoint y: 109, endPoint x: 86, endPoint y: 112, distance: 44.9
click at [41, 109] on link "Devices" at bounding box center [34, 109] width 40 height 18
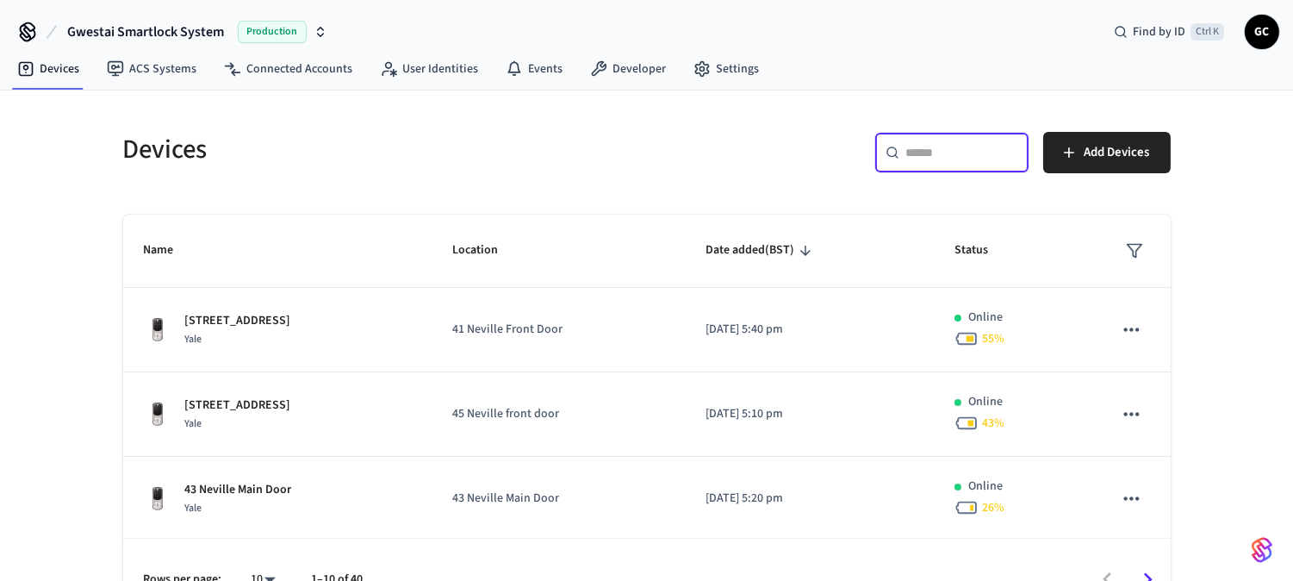
click at [925, 146] on input "text" at bounding box center [962, 152] width 112 height 17
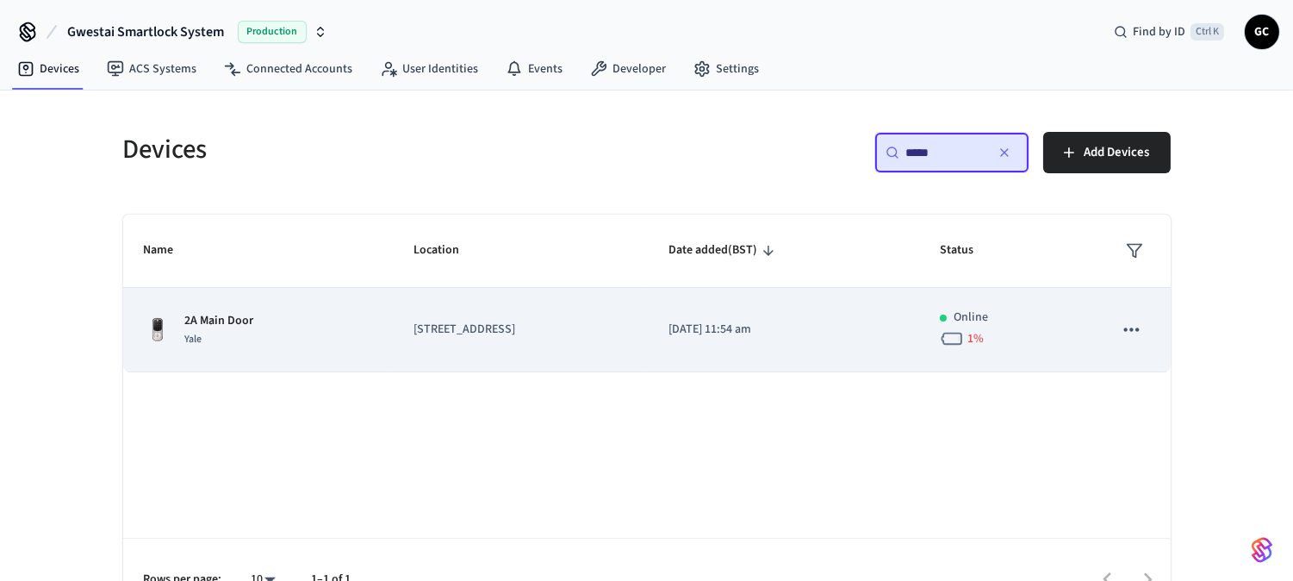
type input "*****"
click at [221, 315] on p "2A Main Door" at bounding box center [219, 321] width 69 height 18
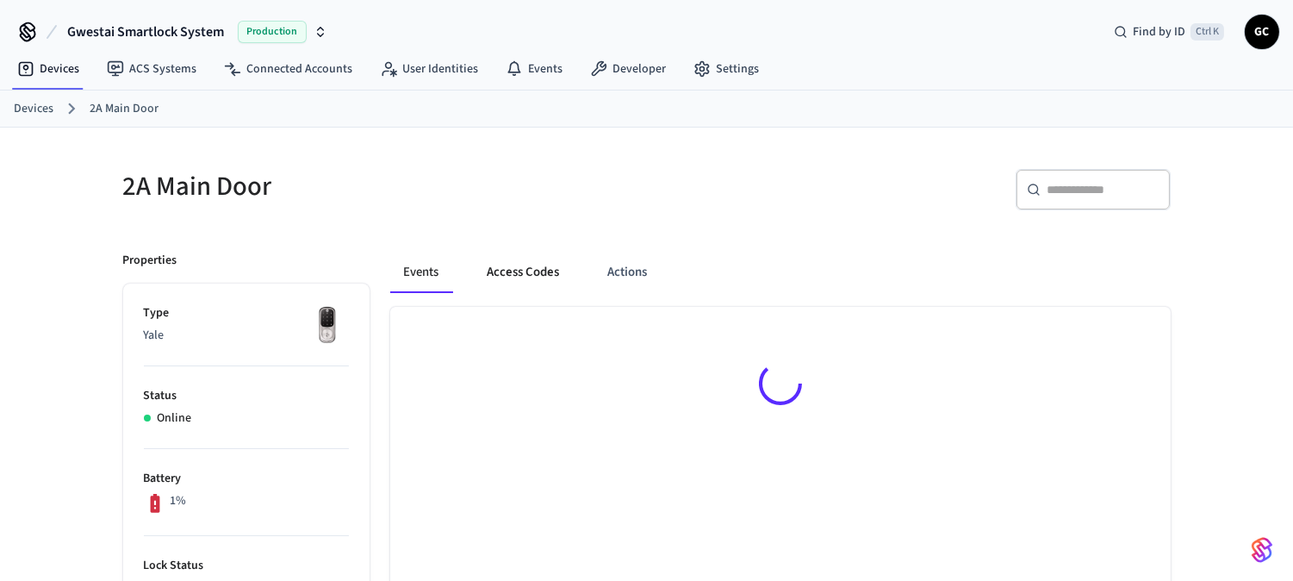
click at [530, 276] on button "Access Codes" at bounding box center [524, 272] width 100 height 41
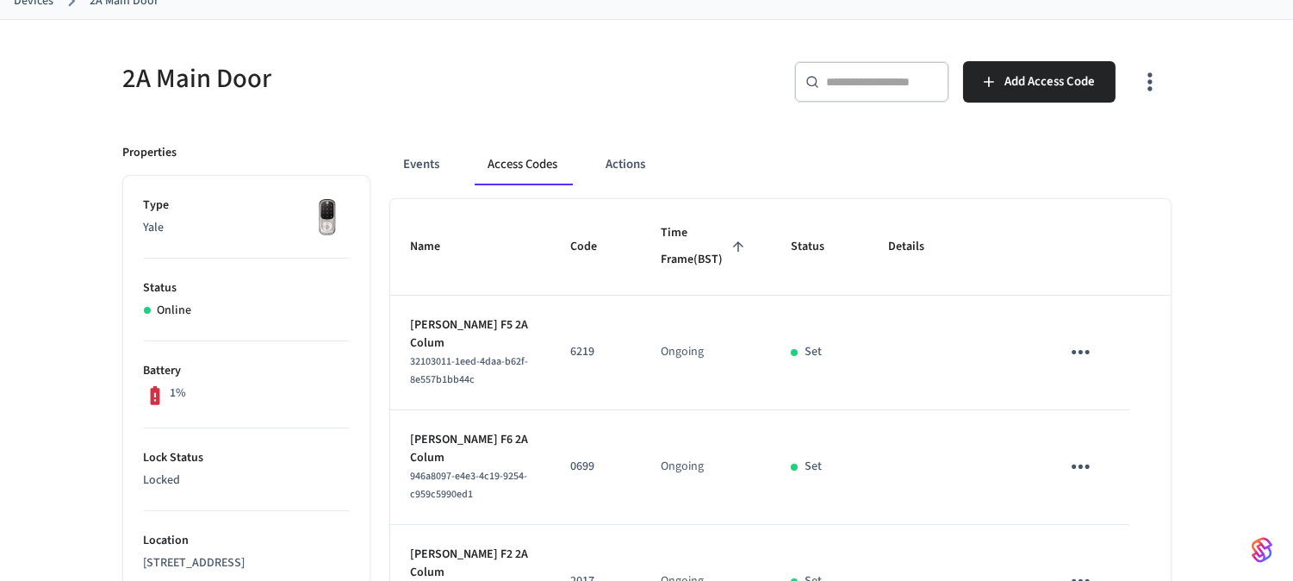
scroll to position [395, 0]
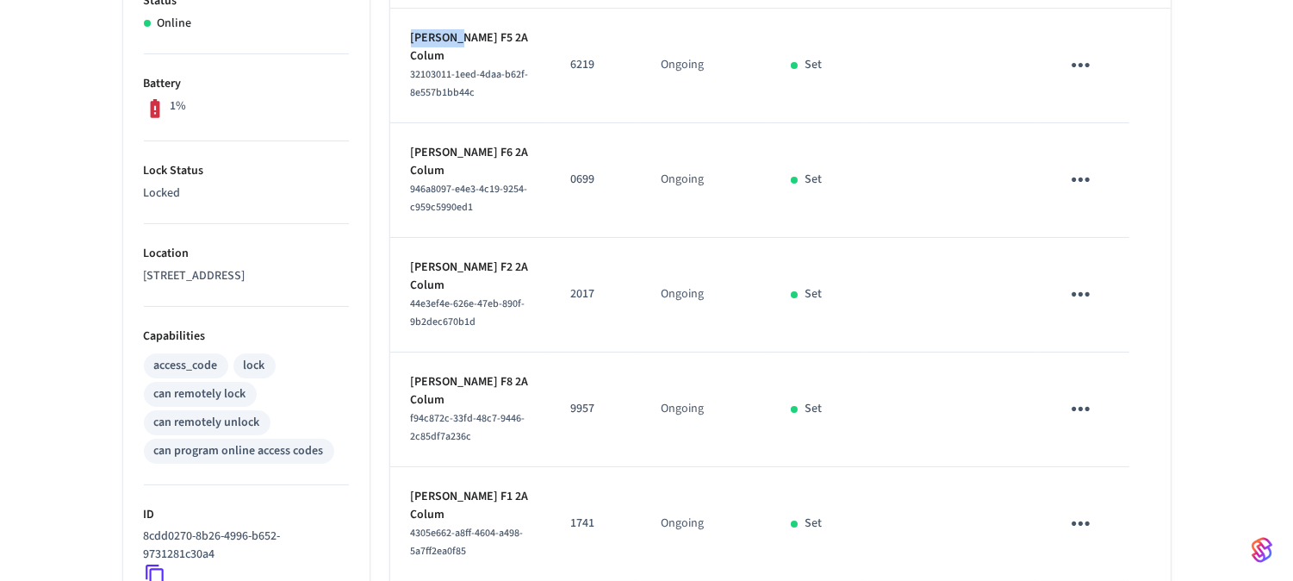
drag, startPoint x: 458, startPoint y: 61, endPoint x: 392, endPoint y: 62, distance: 65.5
click at [392, 62] on td "[PERSON_NAME] F5 2A Colum 32103011-1eed-4daa-b62f-8e557b1bb44c" at bounding box center [469, 66] width 159 height 115
copy p "[PERSON_NAME]"
click at [1079, 78] on icon "sticky table" at bounding box center [1081, 65] width 27 height 27
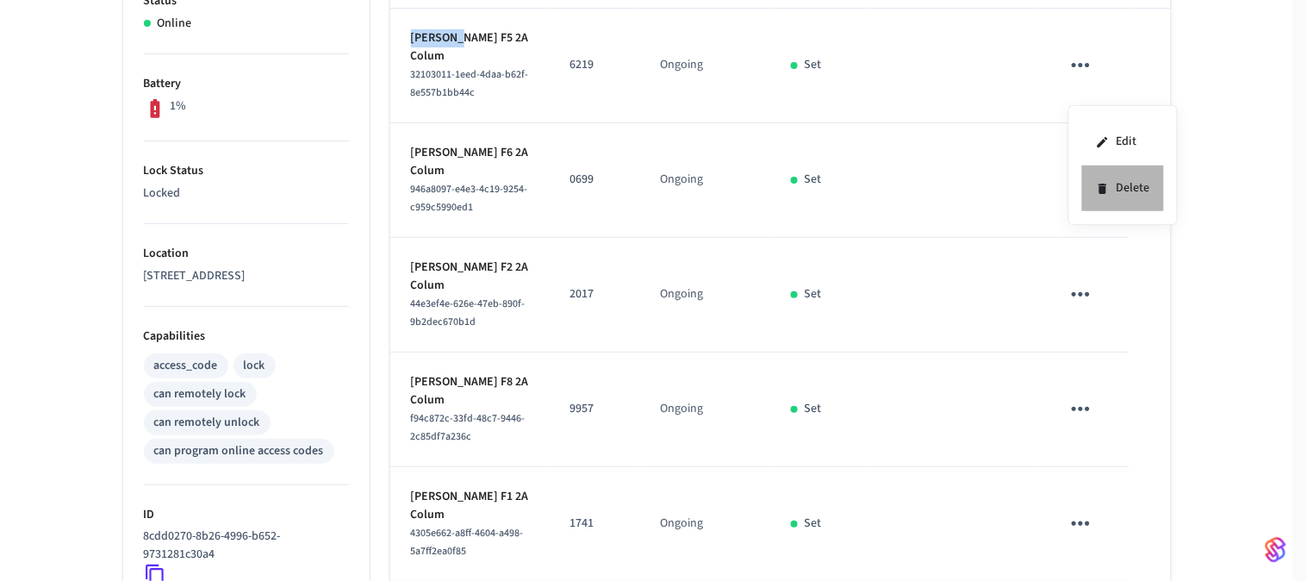
click at [1117, 187] on li "Delete" at bounding box center [1123, 188] width 82 height 46
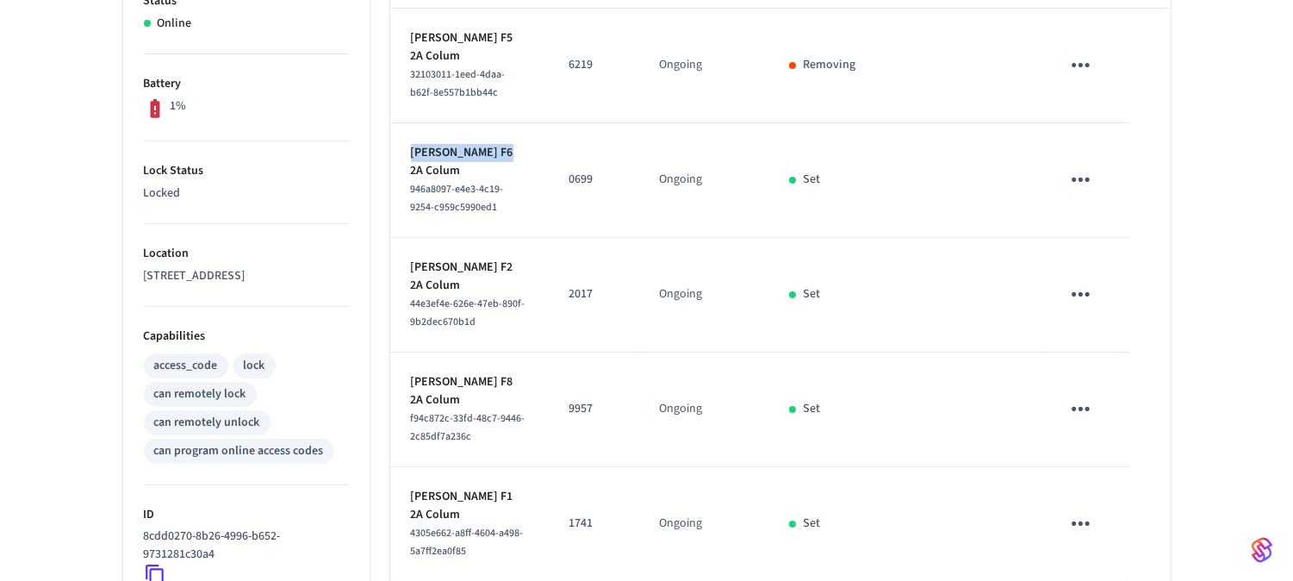
drag, startPoint x: 503, startPoint y: 176, endPoint x: 409, endPoint y: 174, distance: 93.9
click at [411, 174] on p "[PERSON_NAME] F6 2A Colum" at bounding box center [469, 162] width 116 height 36
copy p "[PERSON_NAME]"
click at [1079, 193] on icon "sticky table" at bounding box center [1081, 179] width 27 height 27
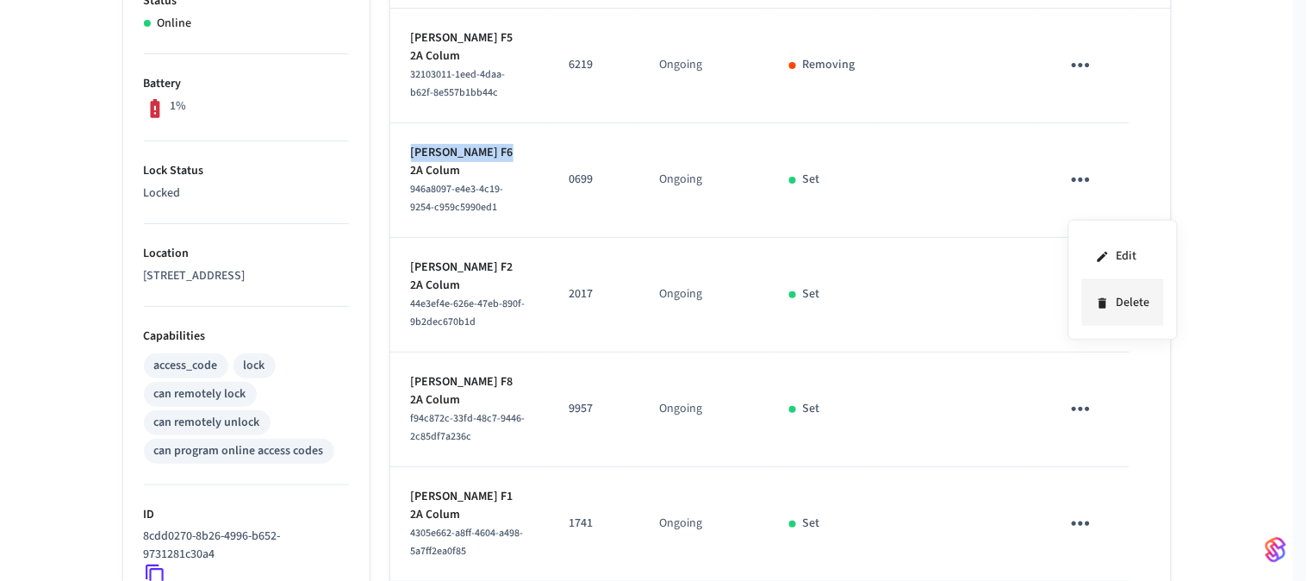
click at [1116, 305] on li "Delete" at bounding box center [1123, 303] width 82 height 46
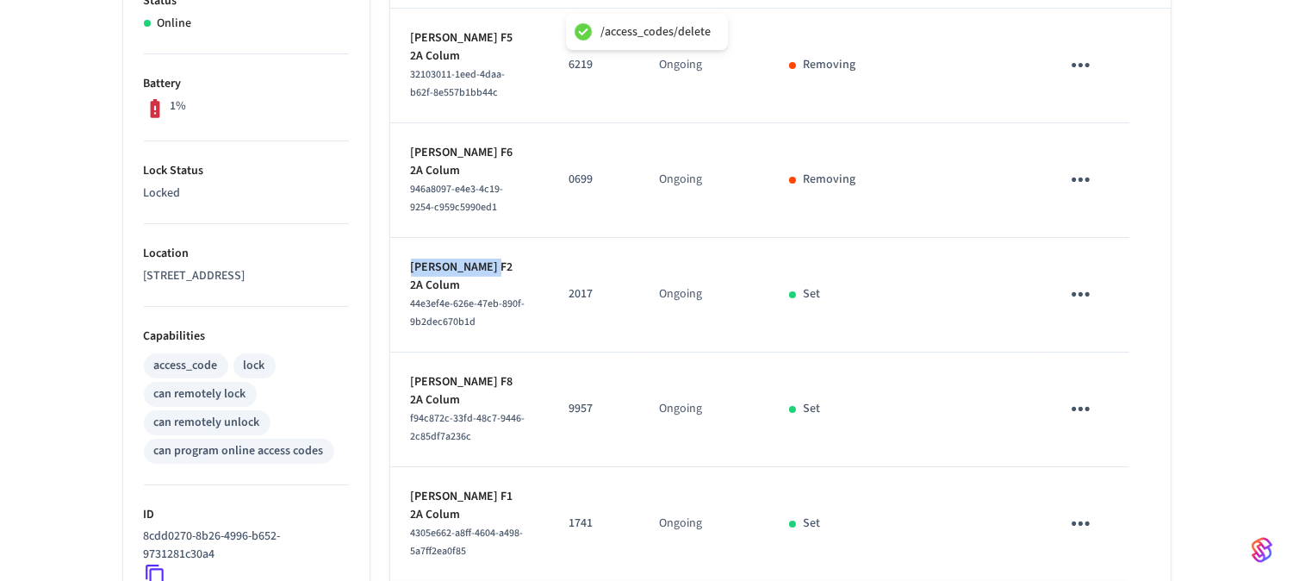
drag, startPoint x: 498, startPoint y: 294, endPoint x: 408, endPoint y: 296, distance: 89.6
click at [408, 296] on td "[PERSON_NAME] F2 2A Colum 44e3ef4e-626e-47eb-890f-9b2dec670b1d" at bounding box center [469, 295] width 158 height 115
copy p "[PERSON_NAME]"
click at [1086, 308] on icon "sticky table" at bounding box center [1081, 294] width 27 height 27
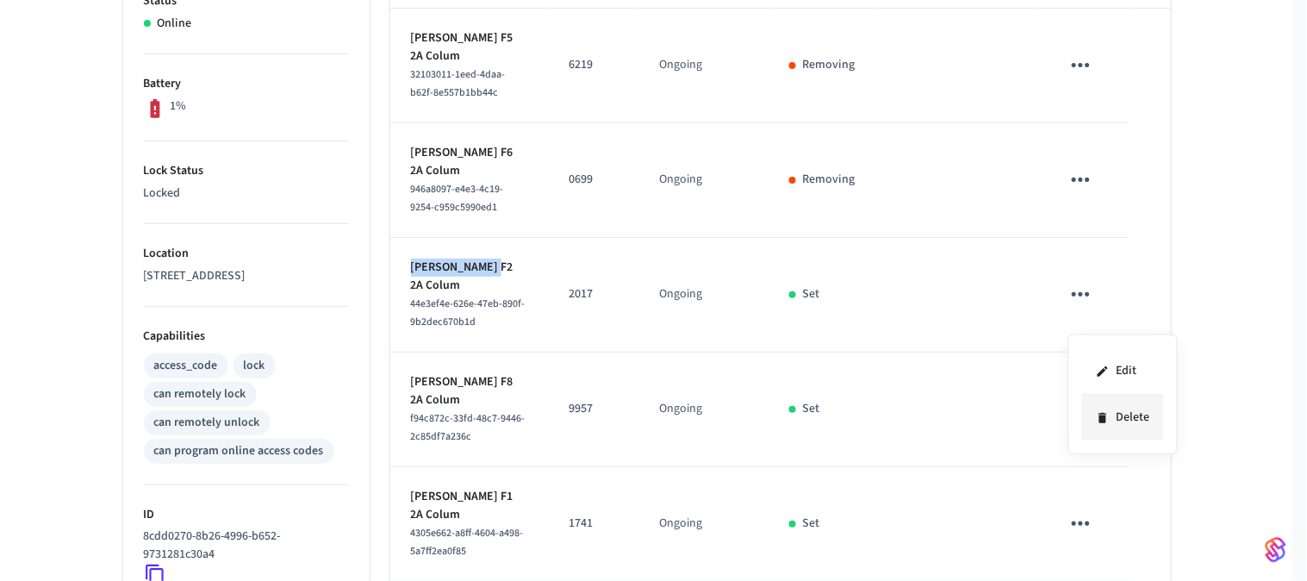
click at [1110, 415] on li "Delete" at bounding box center [1123, 418] width 82 height 46
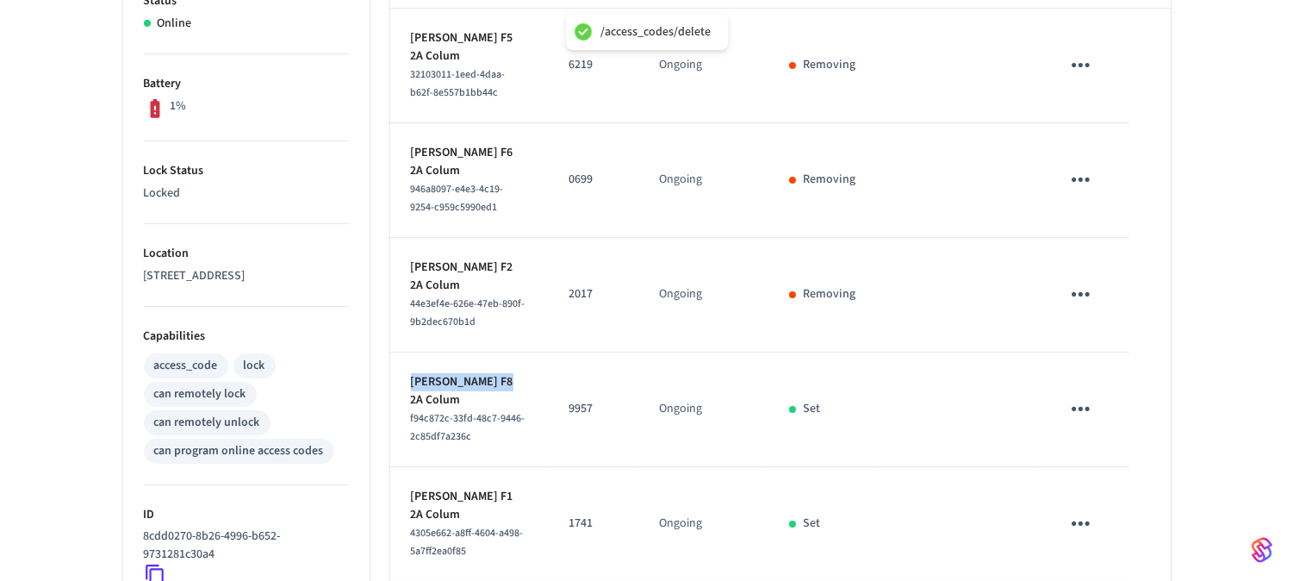
drag, startPoint x: 504, startPoint y: 411, endPoint x: 408, endPoint y: 407, distance: 95.7
click at [408, 407] on td "[PERSON_NAME] F8 2A Colum f94c872c-33fd-48c7-9446-2c85df7a236c" at bounding box center [469, 409] width 158 height 115
copy p "[PERSON_NAME]"
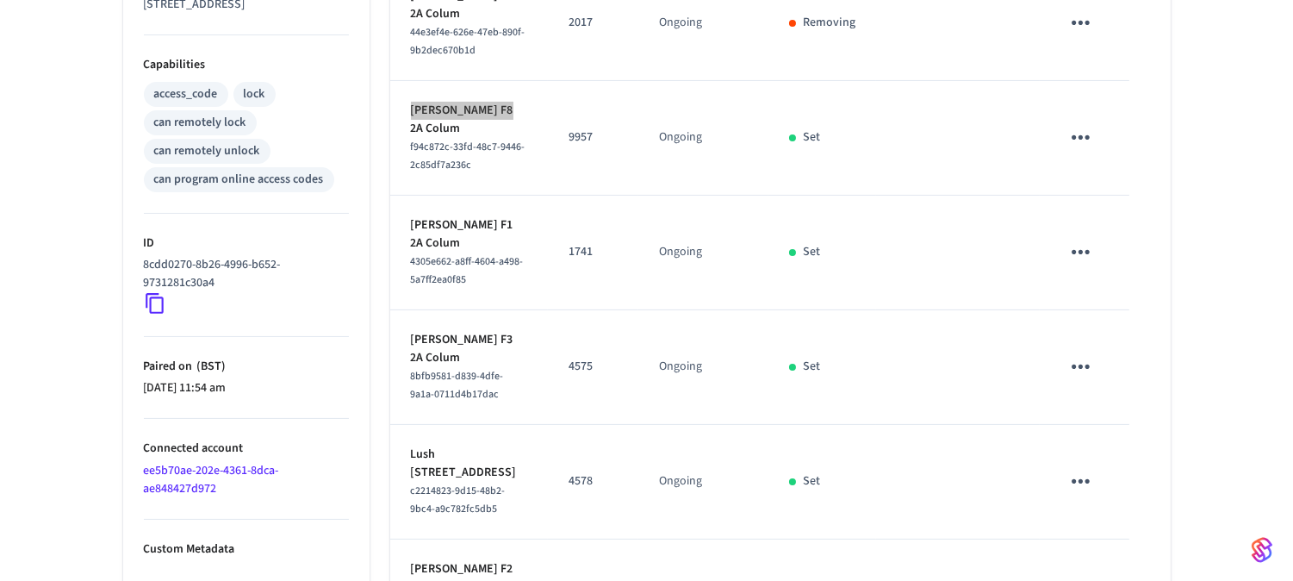
scroll to position [682, 0]
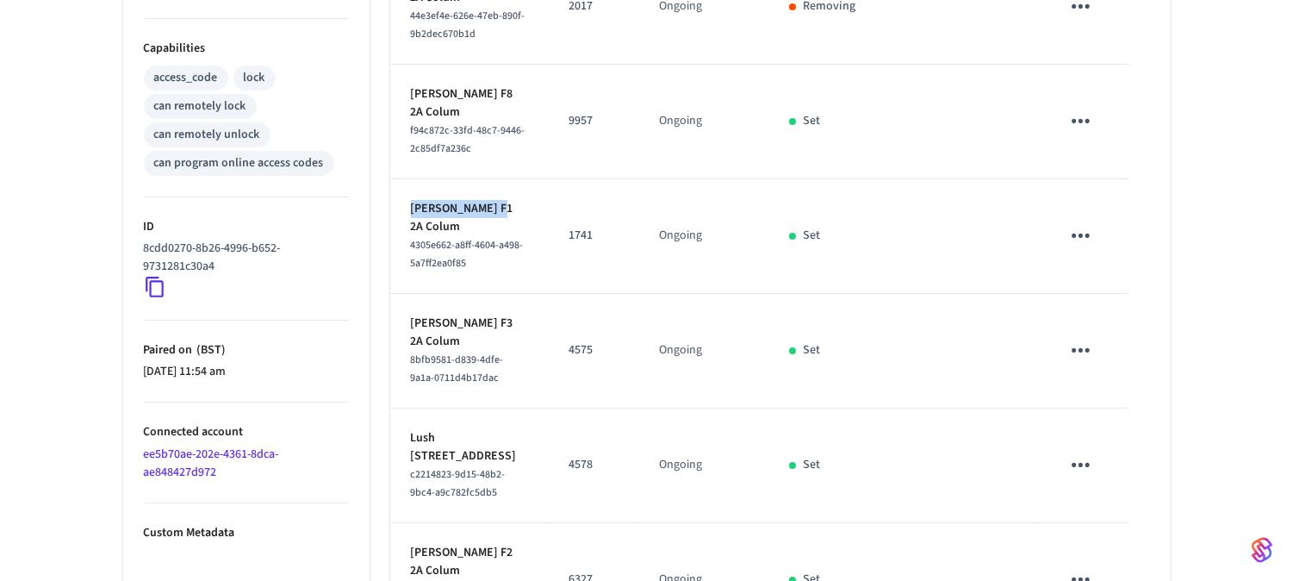
drag, startPoint x: 508, startPoint y: 233, endPoint x: 409, endPoint y: 236, distance: 99.1
click at [409, 236] on td "[PERSON_NAME] F1 2A Colum 4305e662-a8ff-4604-a498-5a7ff2ea0f85" at bounding box center [469, 236] width 158 height 115
copy p "[PERSON_NAME]"
drag, startPoint x: 452, startPoint y: 350, endPoint x: 399, endPoint y: 351, distance: 53.4
click at [399, 351] on td "[PERSON_NAME] F3 2A Colum 8bfb9581-d839-4dfe-9a1a-0711d4b17dac" at bounding box center [469, 351] width 158 height 115
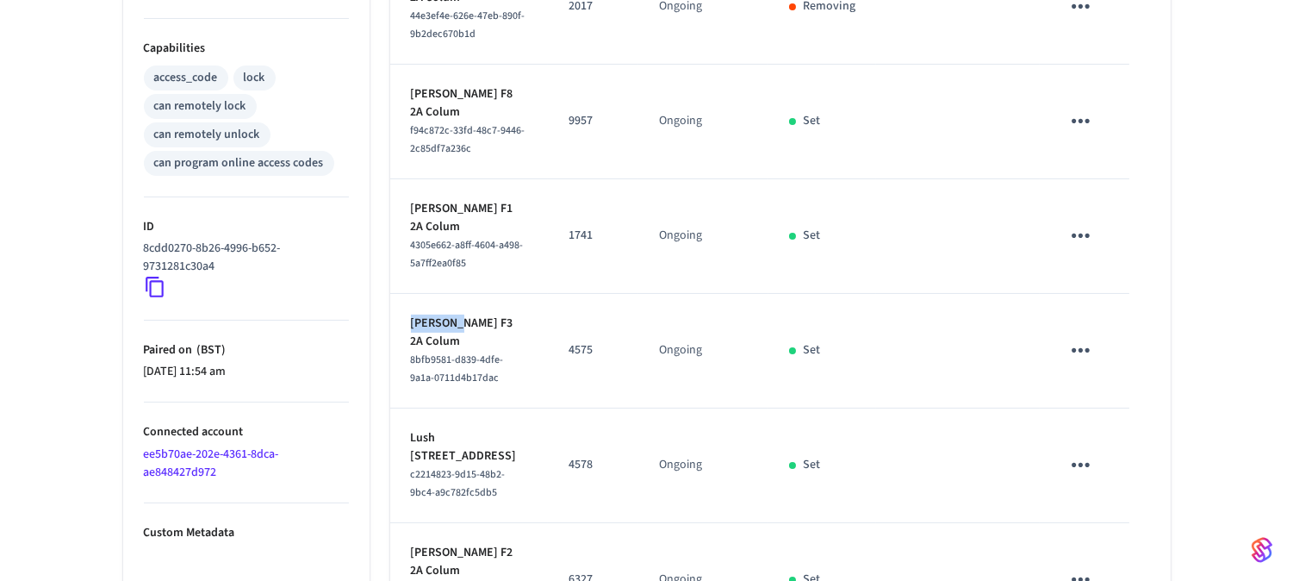
copy p "[PERSON_NAME]"
drag, startPoint x: 477, startPoint y: 465, endPoint x: 407, endPoint y: 465, distance: 70.6
click at [407, 465] on td "[PERSON_NAME] F7 2A Colum c2214823-9d15-48b2-9bc4-a9c782fc5db5" at bounding box center [469, 465] width 158 height 115
copy p "[PERSON_NAME]"
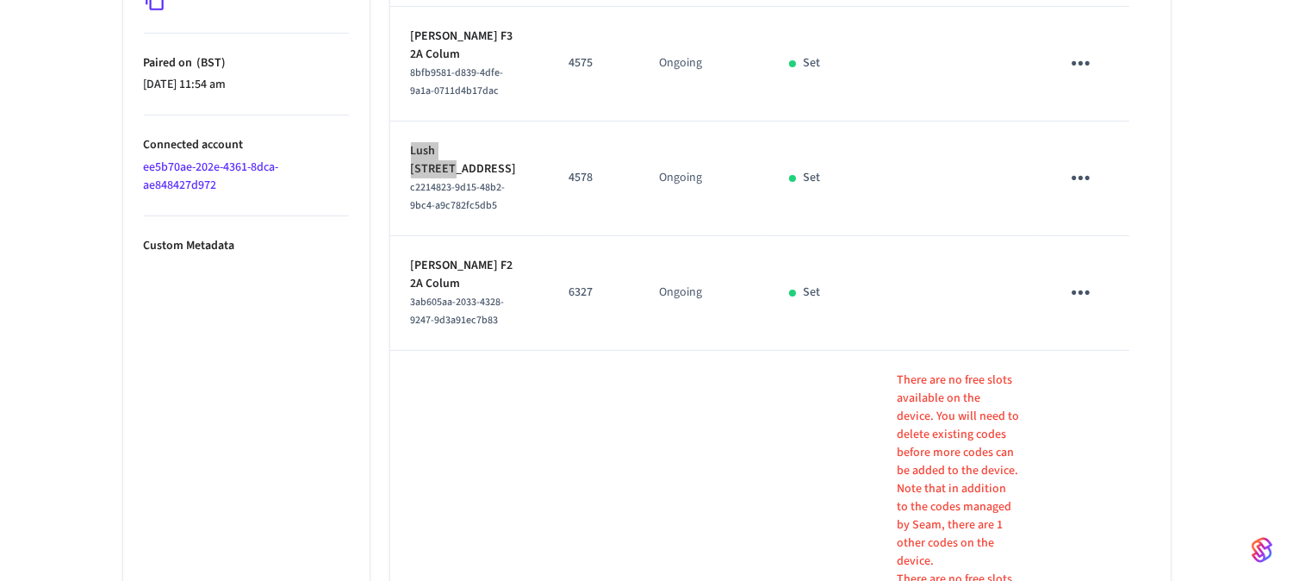
scroll to position [1065, 0]
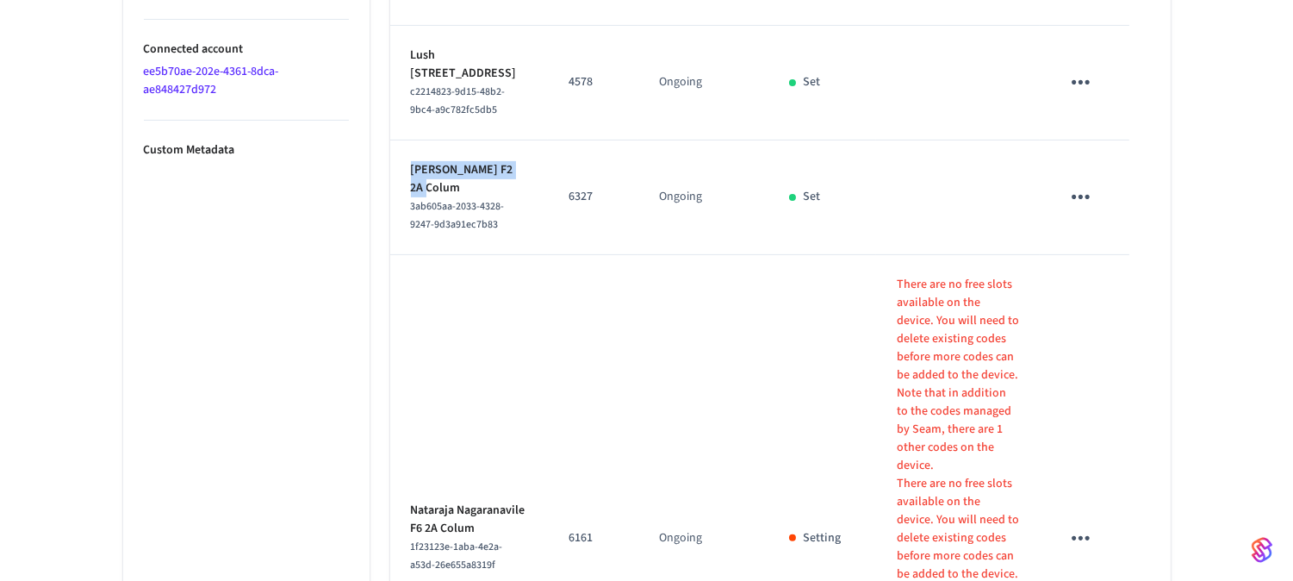
drag, startPoint x: 460, startPoint y: 209, endPoint x: 400, endPoint y: 202, distance: 60.8
click at [400, 202] on td "[PERSON_NAME] F2 2A Colum 3ab605aa-2033-4328-9247-9d3a91ec7b83" at bounding box center [469, 197] width 158 height 115
copy p "[PERSON_NAME]"
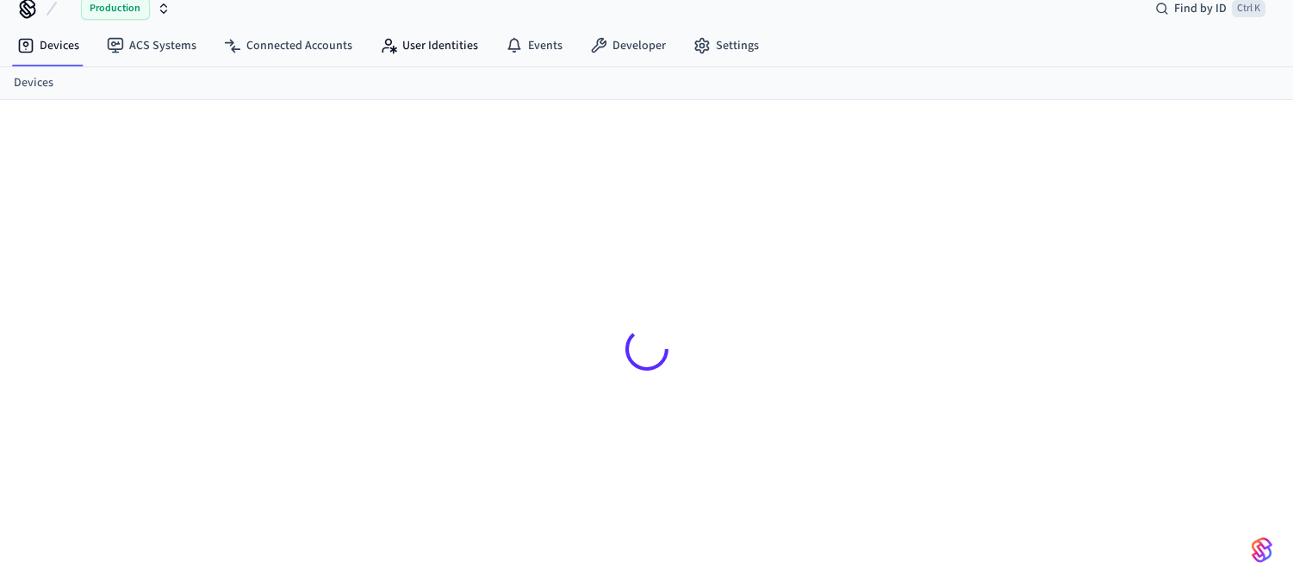
scroll to position [23, 0]
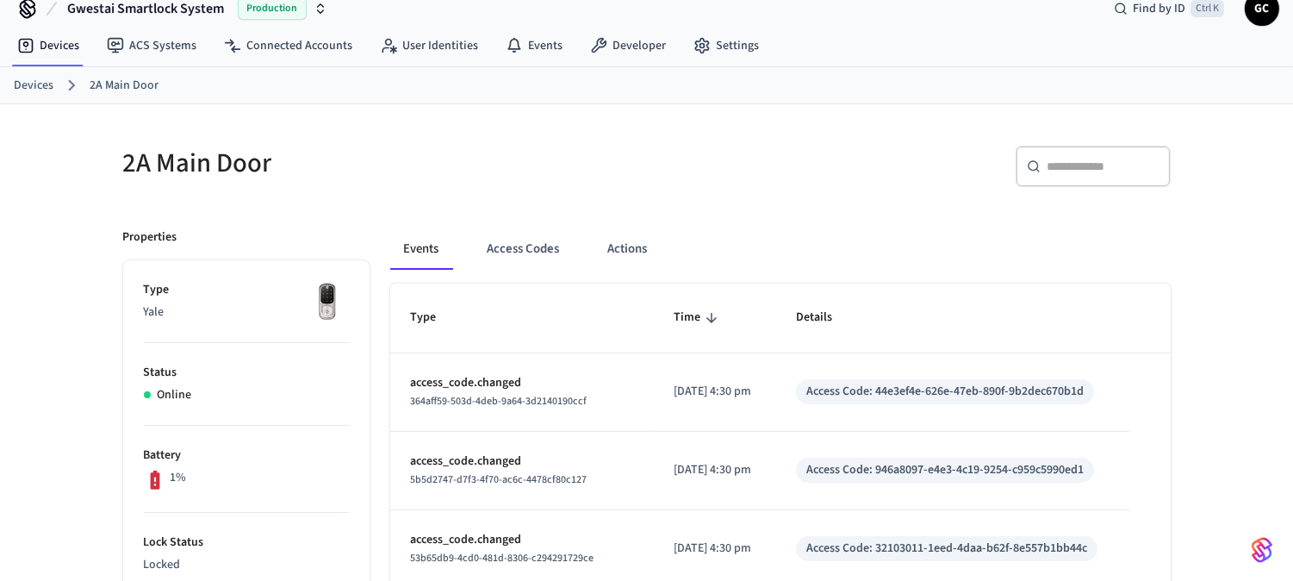
click at [28, 84] on link "Devices" at bounding box center [34, 86] width 40 height 18
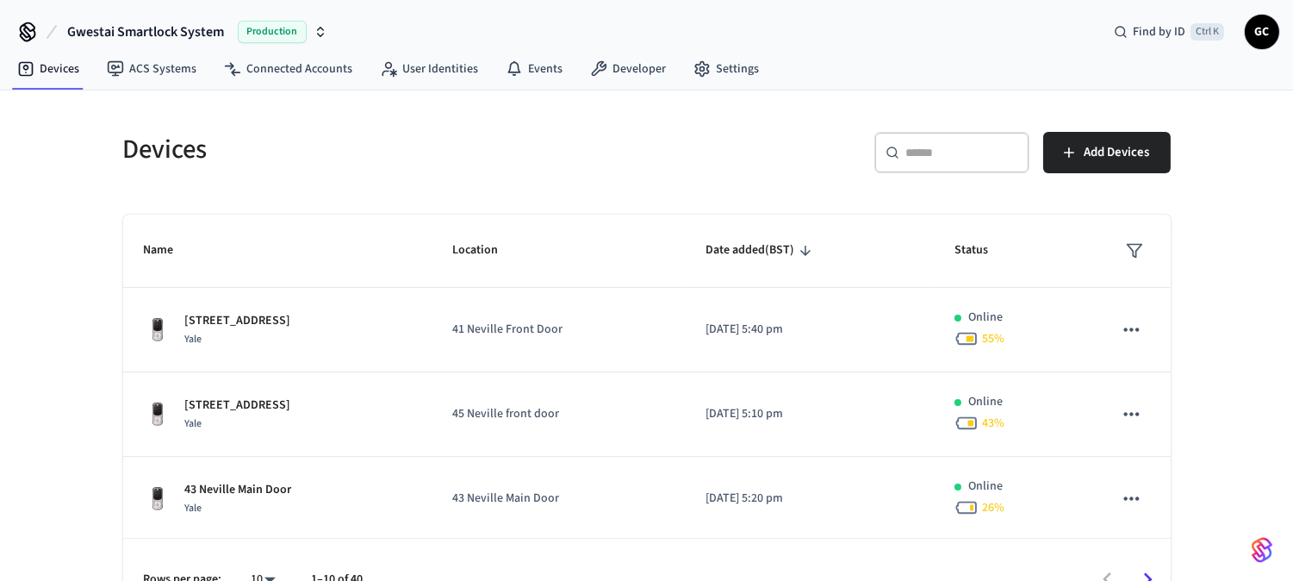
click at [987, 149] on input "text" at bounding box center [962, 152] width 112 height 17
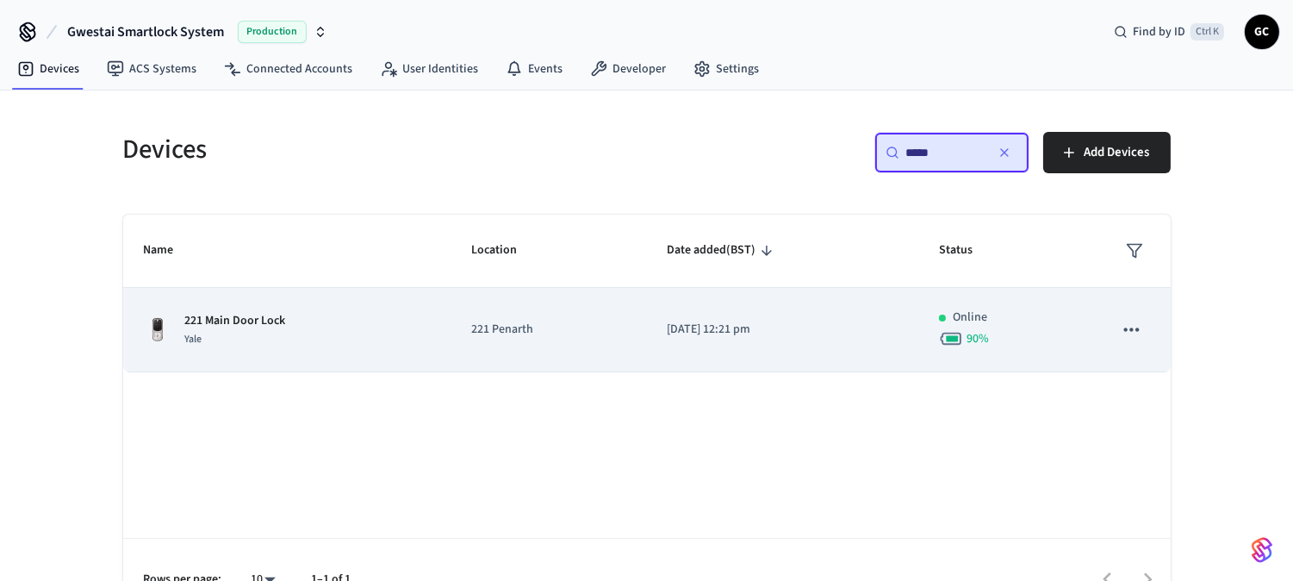
type input "*****"
click at [305, 312] on div "221 Main Door Lock Yale" at bounding box center [287, 330] width 287 height 36
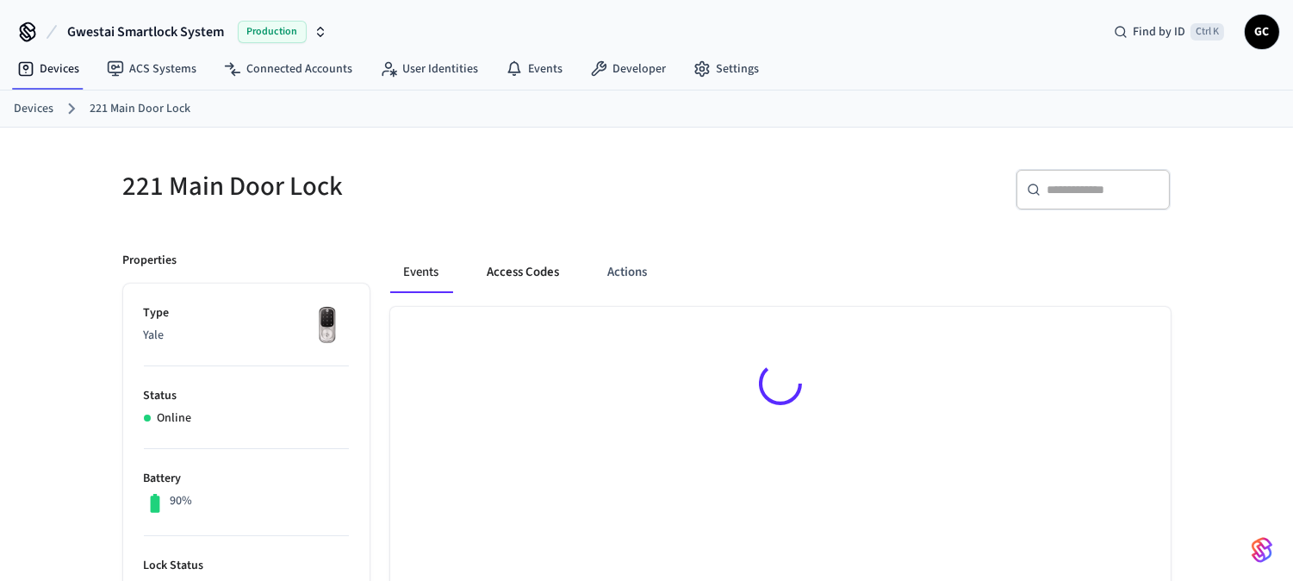
click at [558, 271] on button "Access Codes" at bounding box center [524, 272] width 100 height 41
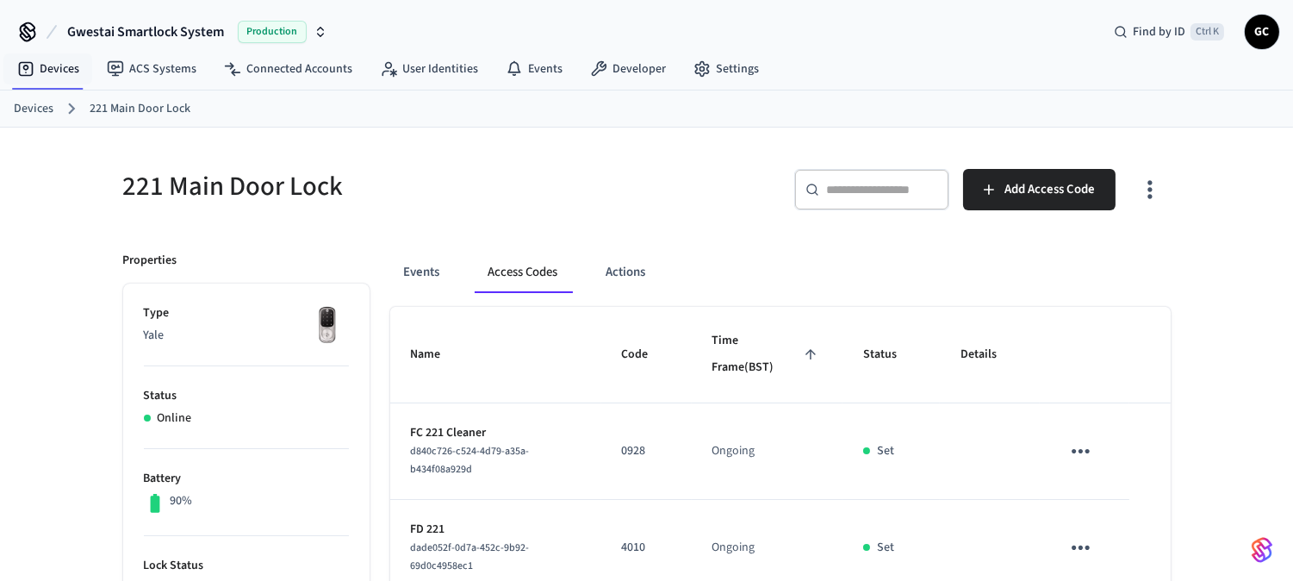
click at [36, 109] on link "Devices" at bounding box center [34, 109] width 40 height 18
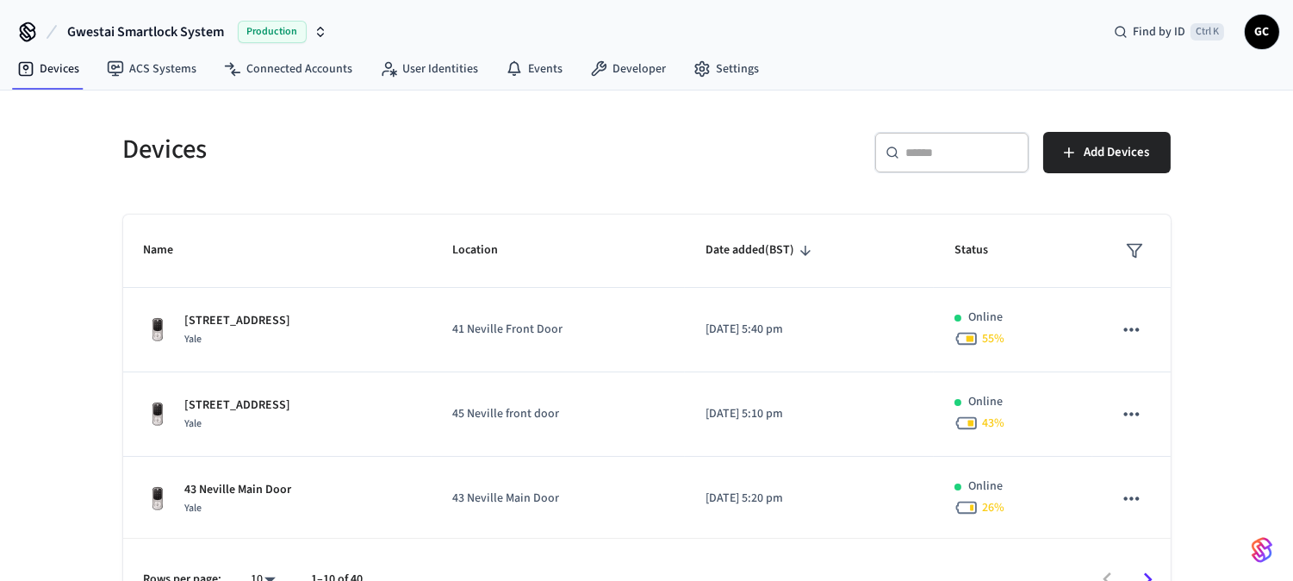
click at [915, 172] on div "​ ​" at bounding box center [952, 152] width 155 height 41
click at [928, 165] on div "​ ​" at bounding box center [952, 152] width 155 height 41
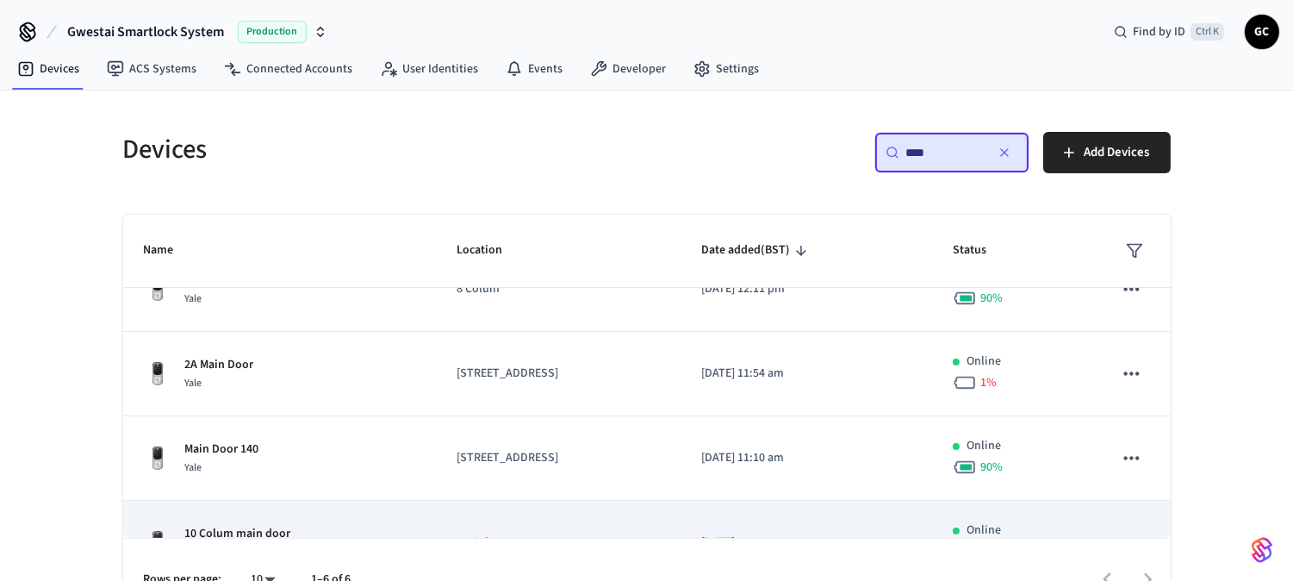
scroll to position [256, 0]
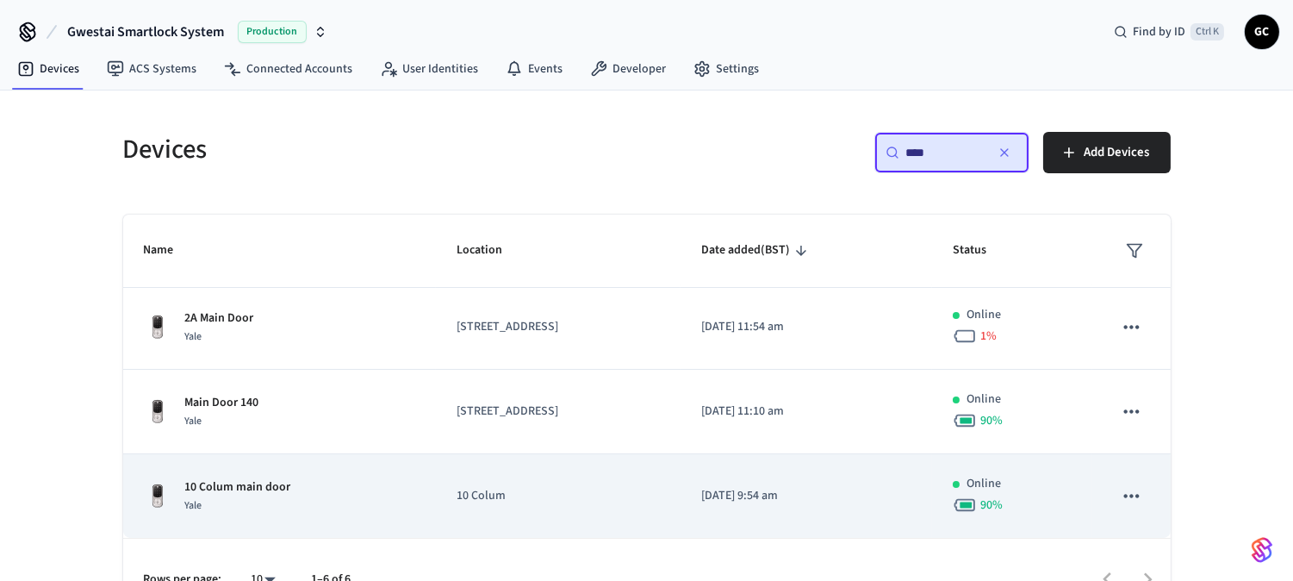
type input "****"
click at [243, 480] on p "10 Colum main door" at bounding box center [238, 487] width 106 height 18
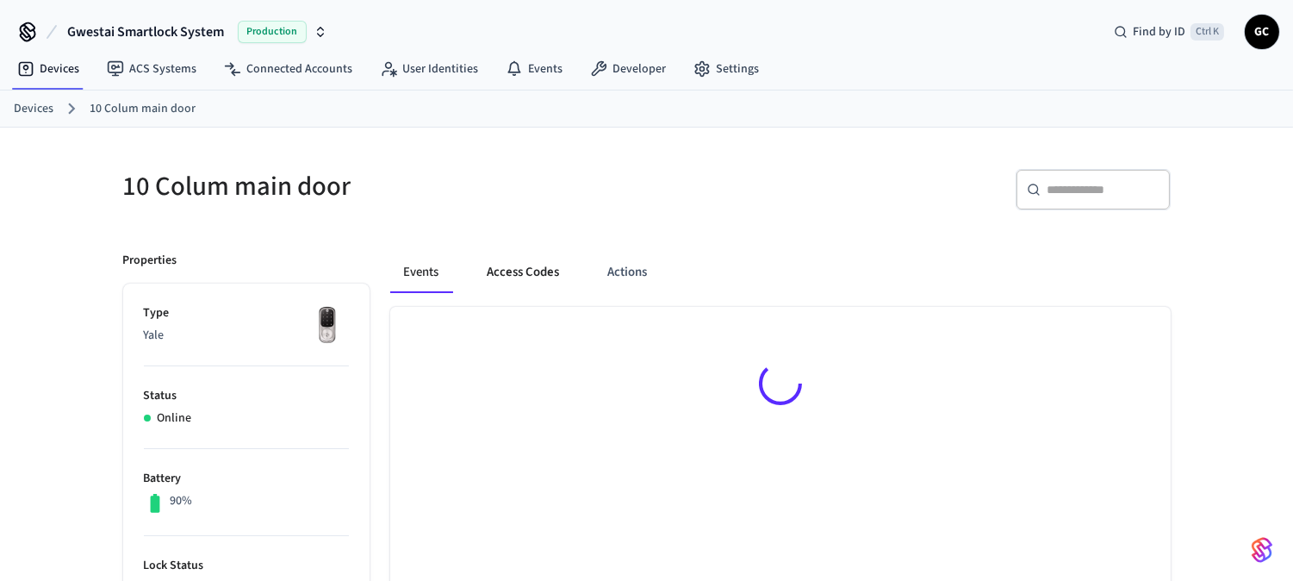
click at [501, 267] on button "Access Codes" at bounding box center [524, 272] width 100 height 41
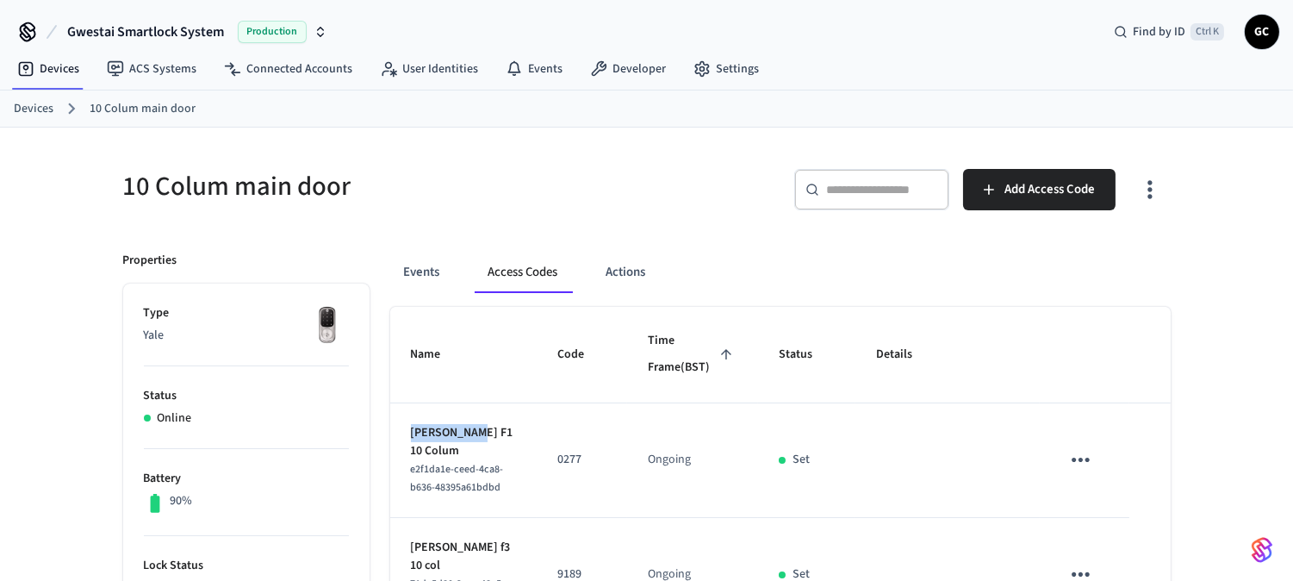
drag, startPoint x: 474, startPoint y: 461, endPoint x: 414, endPoint y: 457, distance: 60.5
click at [414, 457] on p "Emile Young F1 10 Colum" at bounding box center [463, 442] width 105 height 36
copy p "Emile Young"
click at [1074, 473] on icon "sticky table" at bounding box center [1081, 459] width 27 height 27
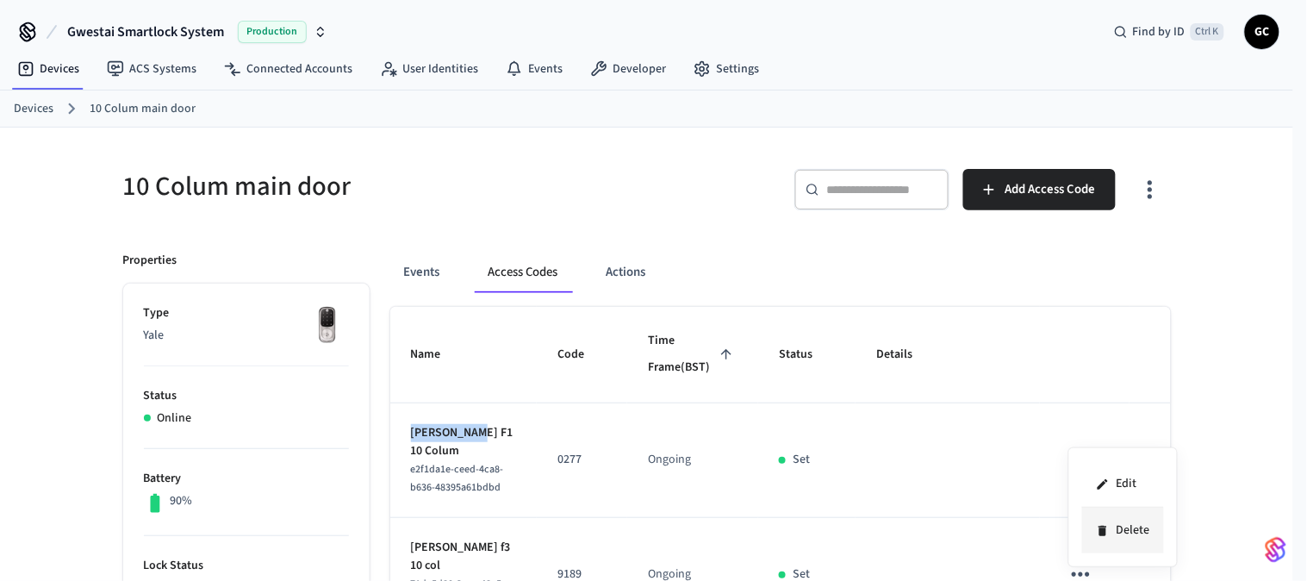
click at [1117, 523] on li "Delete" at bounding box center [1123, 530] width 82 height 46
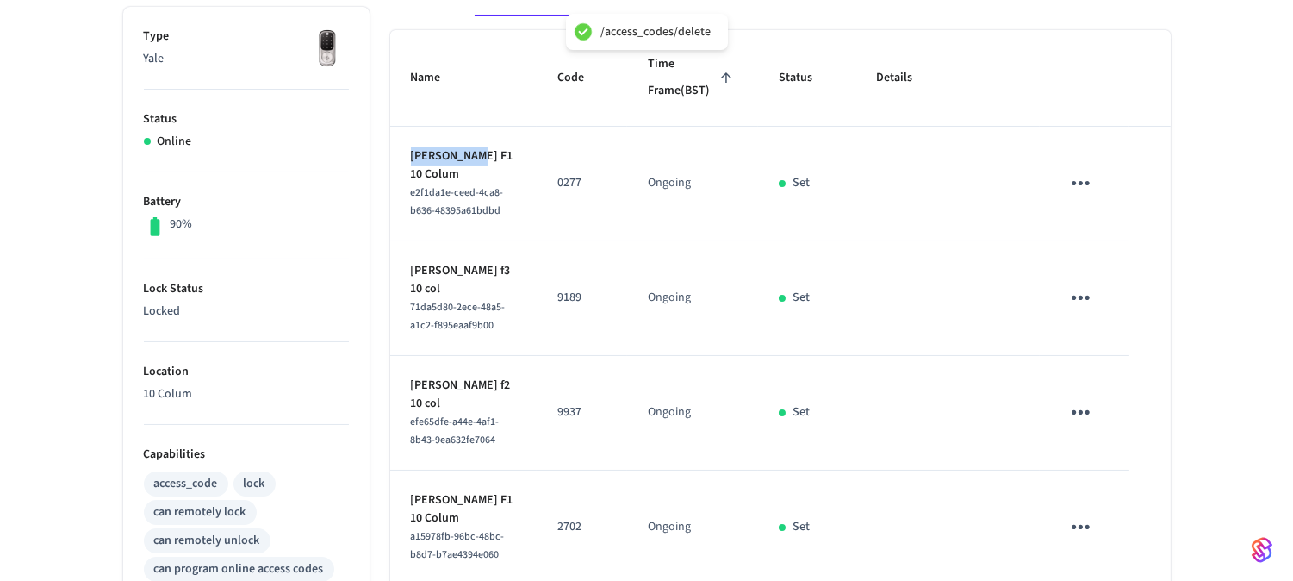
scroll to position [287, 0]
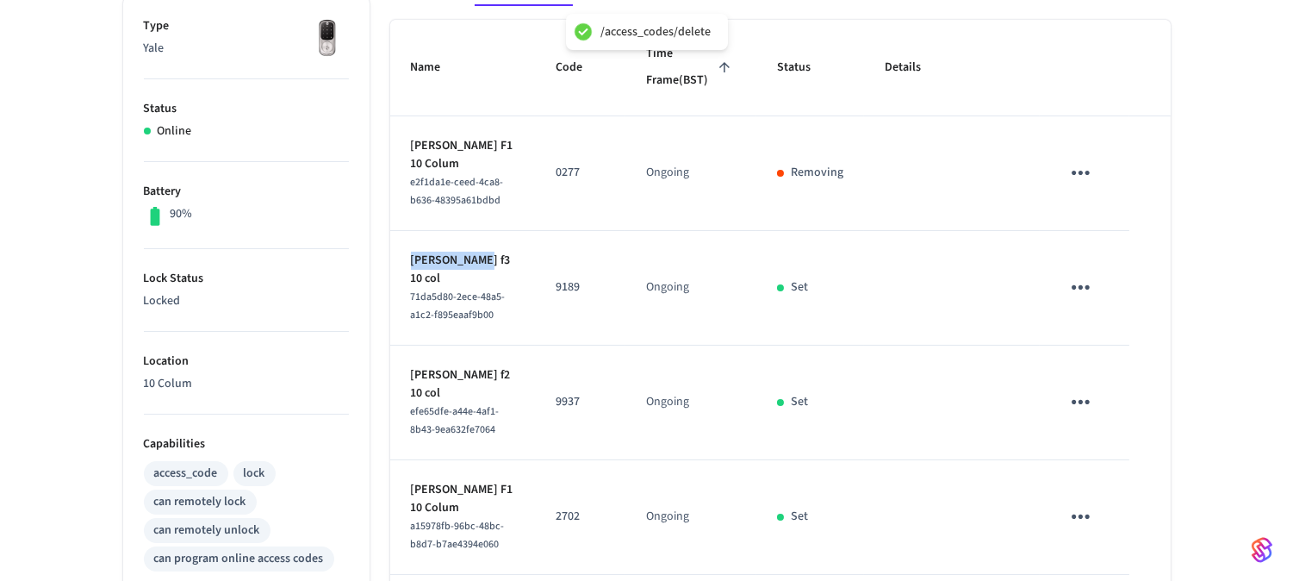
drag, startPoint x: 481, startPoint y: 283, endPoint x: 410, endPoint y: 284, distance: 70.7
click at [411, 284] on p "Mark Edwards f3 10 col" at bounding box center [462, 270] width 103 height 36
copy p "Mark Edwards"
click at [1082, 301] on icon "sticky table" at bounding box center [1081, 287] width 27 height 27
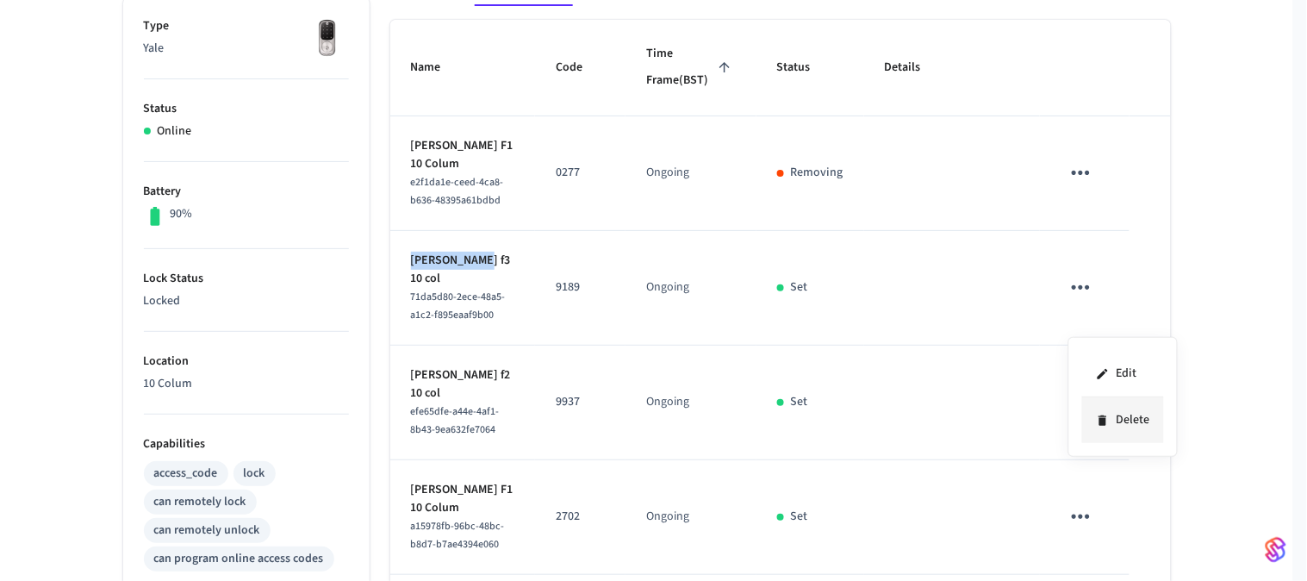
click at [1120, 417] on li "Delete" at bounding box center [1123, 420] width 82 height 46
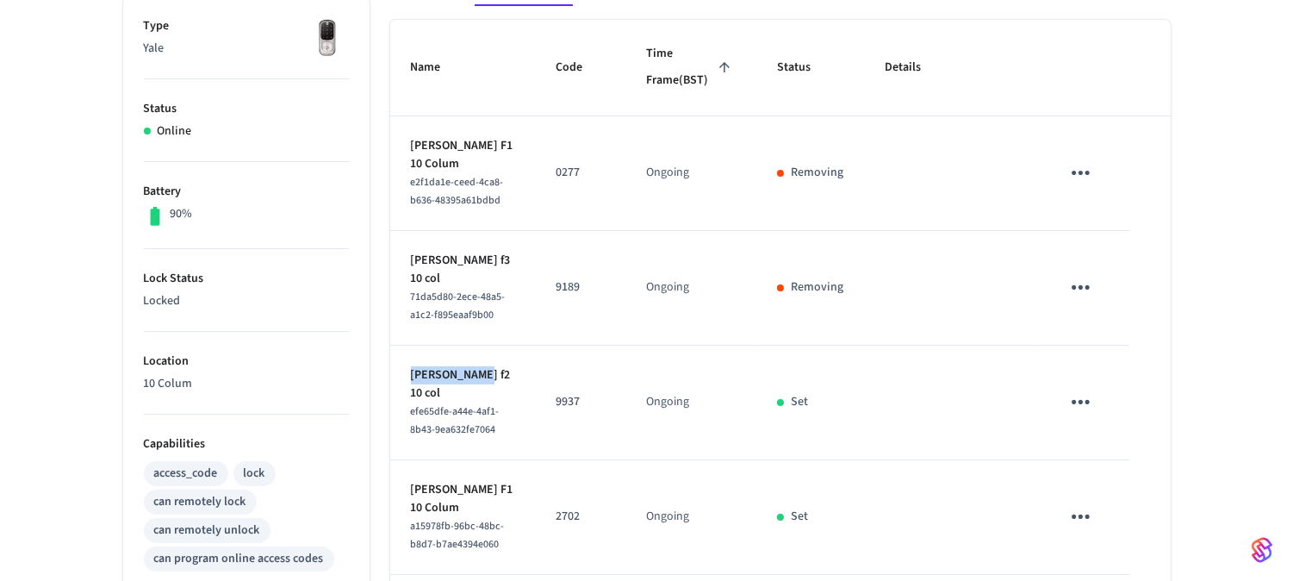
drag, startPoint x: 470, startPoint y: 417, endPoint x: 410, endPoint y: 424, distance: 60.7
click at [411, 402] on p "Larive Marie-Laure f2 10 col" at bounding box center [462, 384] width 103 height 36
copy p "Larive Marie"
click at [1091, 415] on icon "sticky table" at bounding box center [1081, 402] width 27 height 27
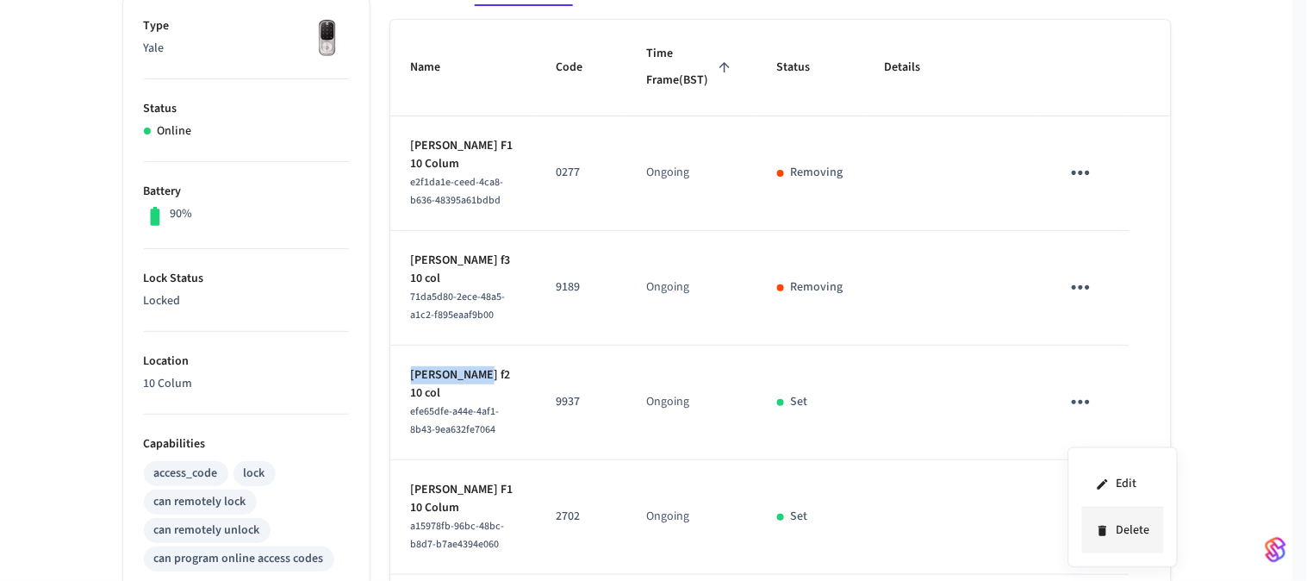
click at [1106, 526] on icon at bounding box center [1103, 531] width 14 height 14
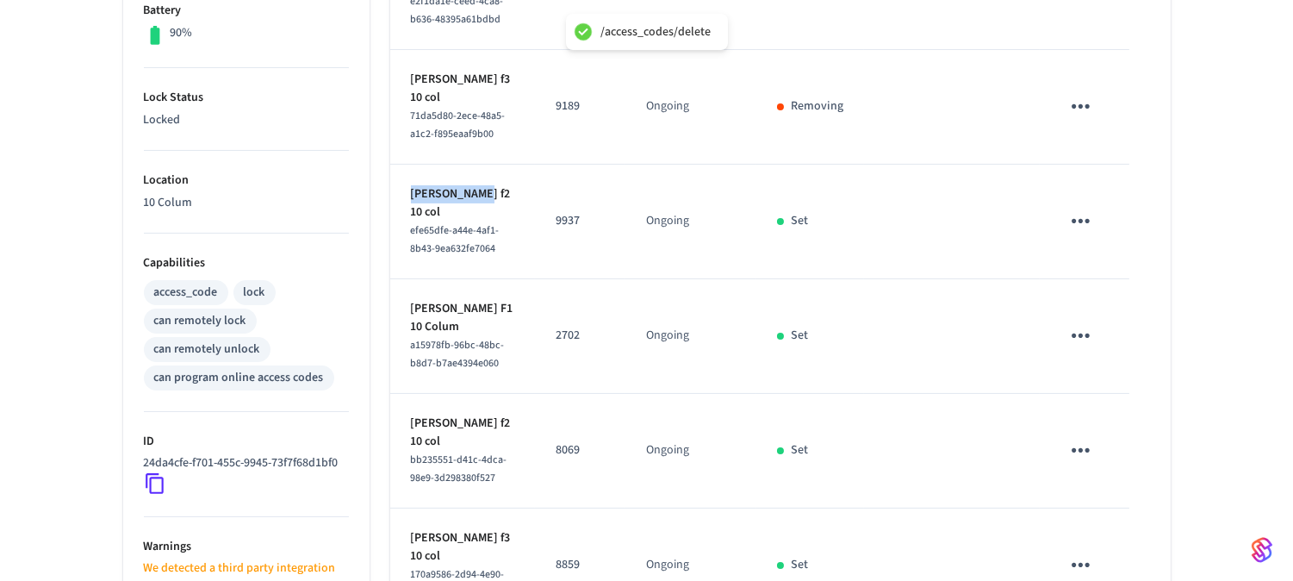
scroll to position [574, 0]
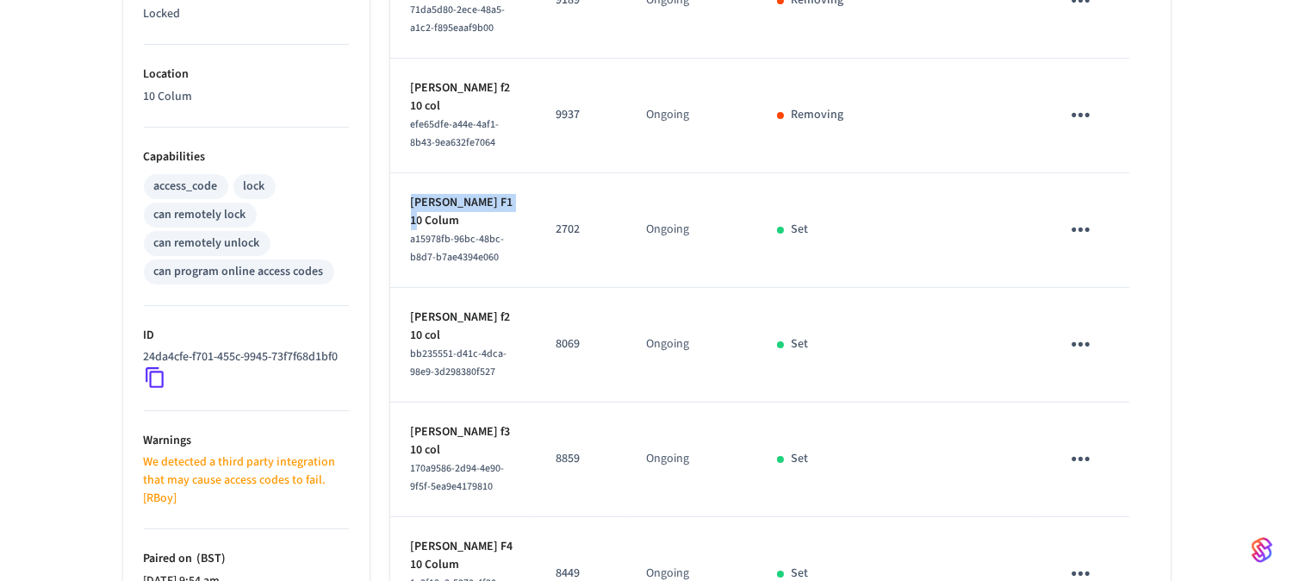
drag, startPoint x: 457, startPoint y: 262, endPoint x: 395, endPoint y: 247, distance: 63.7
click at [395, 247] on td "Stéphanie Querrière F1 10 Colum a15978fb-96bc-48bc-b8d7-b7ae4394e060" at bounding box center [462, 230] width 145 height 115
click at [474, 230] on p "Stéphanie Querrière F1 10 Colum" at bounding box center [462, 212] width 103 height 36
drag, startPoint x: 458, startPoint y: 260, endPoint x: 393, endPoint y: 246, distance: 67.1
click at [393, 246] on td "Stéphanie Querrière F1 10 Colum a15978fb-96bc-48bc-b8d7-b7ae4394e060" at bounding box center [462, 230] width 145 height 115
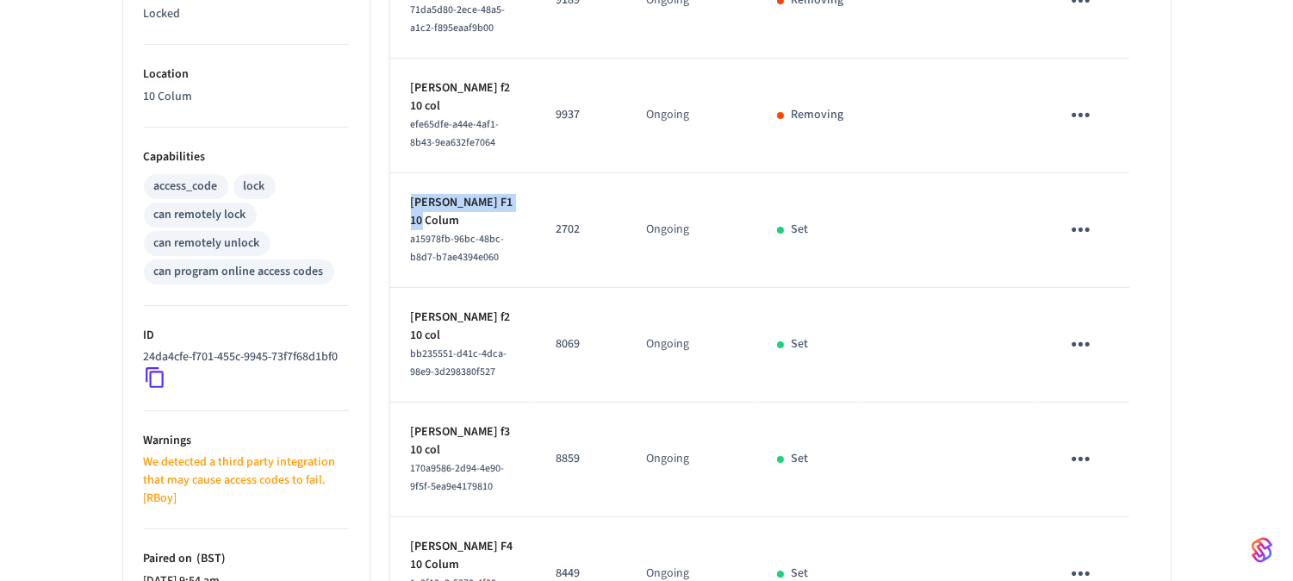
copy p "Stéphanie Querrière"
click at [1079, 243] on icon "sticky table" at bounding box center [1081, 229] width 27 height 27
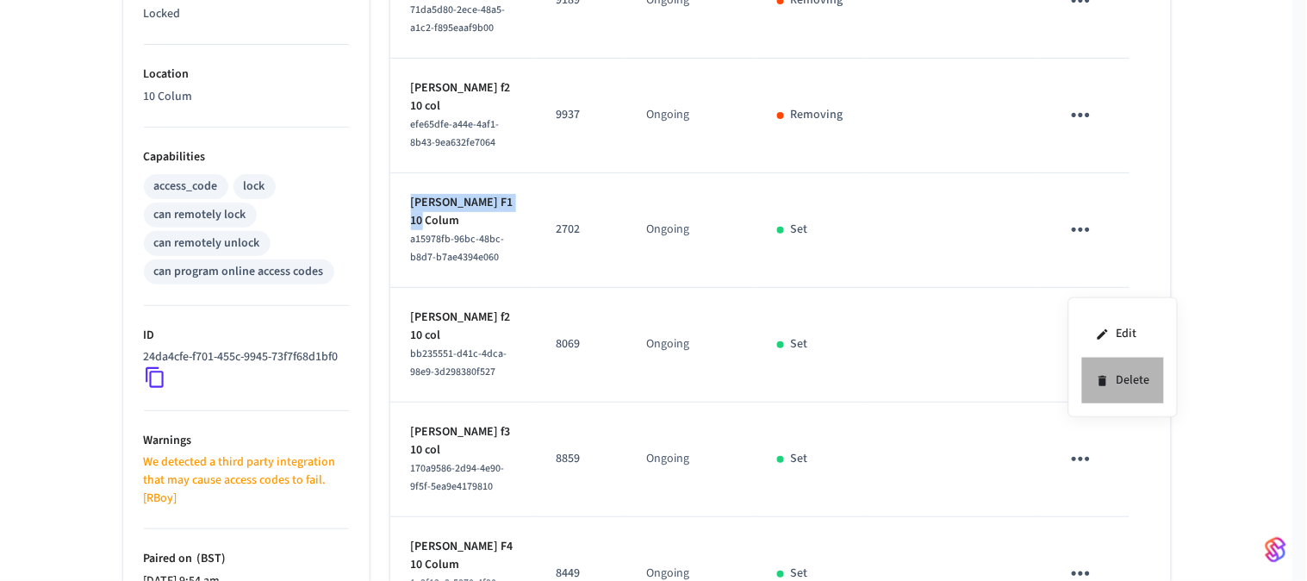
click at [1123, 383] on li "Delete" at bounding box center [1123, 381] width 82 height 46
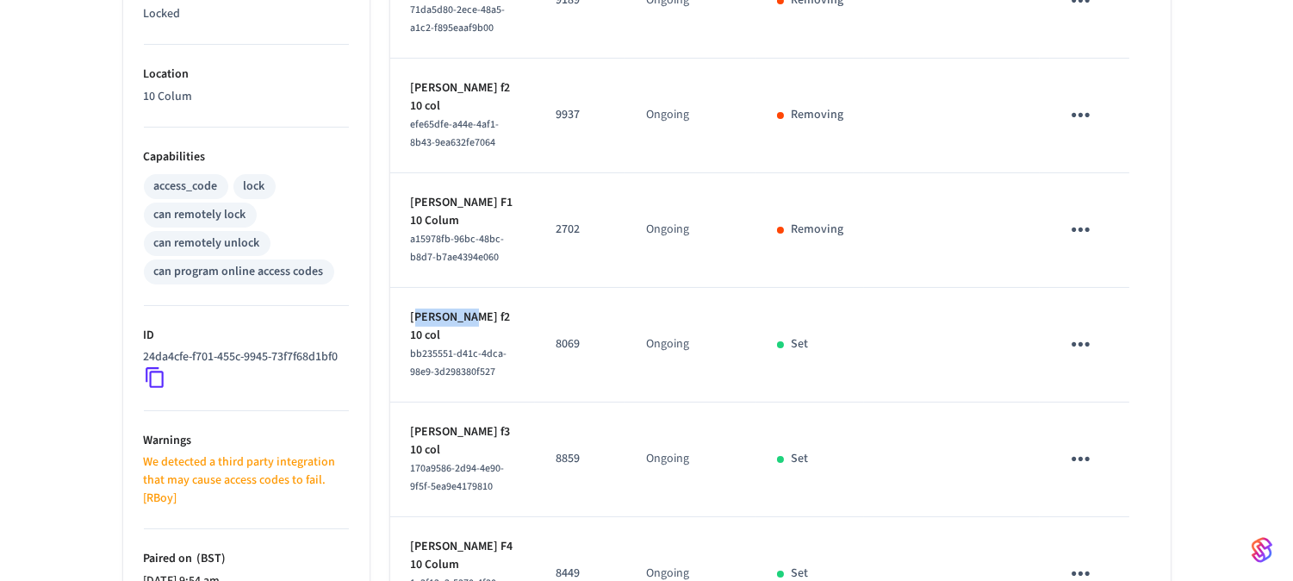
drag, startPoint x: 464, startPoint y: 377, endPoint x: 416, endPoint y: 379, distance: 47.5
click at [416, 345] on p "Jess Elston f2 10 col" at bounding box center [462, 326] width 103 height 36
click at [438, 345] on p "Jess Elston f2 10 col" at bounding box center [462, 326] width 103 height 36
drag, startPoint x: 466, startPoint y: 377, endPoint x: 409, endPoint y: 381, distance: 57.0
click at [411, 345] on p "Jess Elston f2 10 col" at bounding box center [462, 326] width 103 height 36
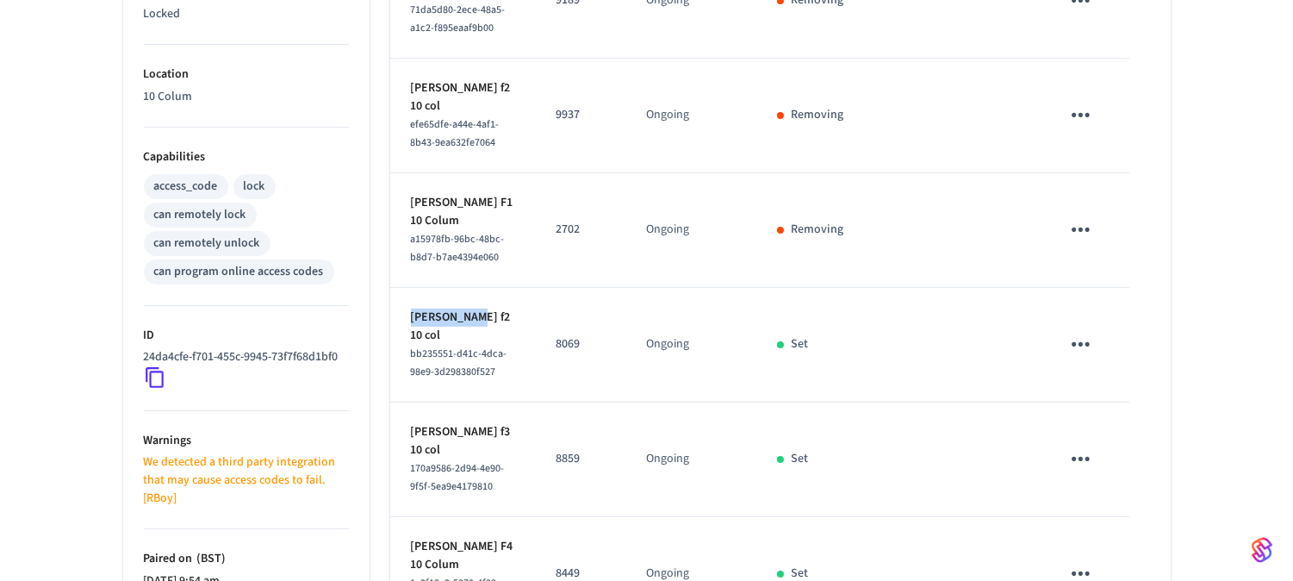
copy p "Jess Elston"
click at [1084, 358] on icon "sticky table" at bounding box center [1081, 344] width 27 height 27
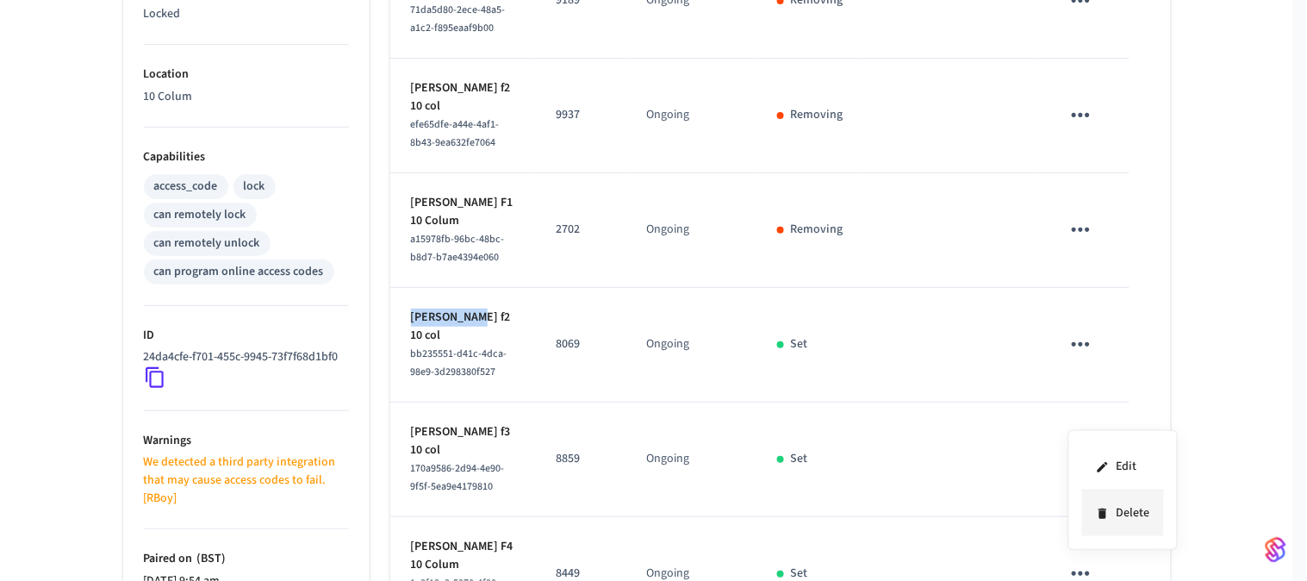
click at [1117, 503] on li "Delete" at bounding box center [1123, 513] width 82 height 46
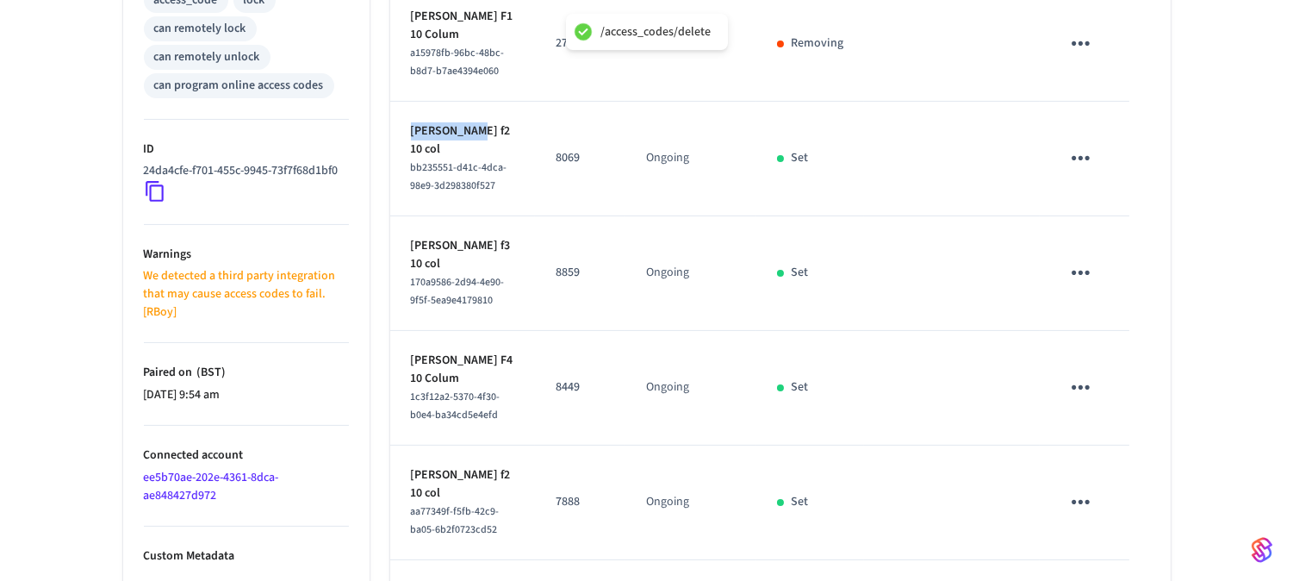
scroll to position [765, 0]
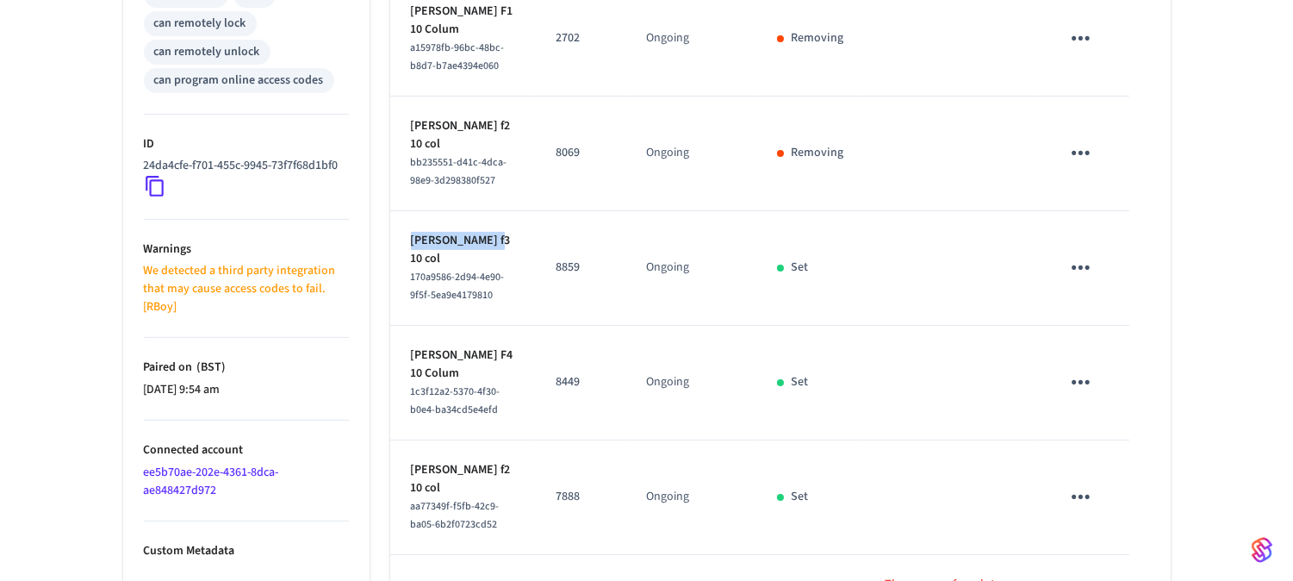
drag, startPoint x: 502, startPoint y: 322, endPoint x: 410, endPoint y: 323, distance: 92.2
click at [411, 268] on p "Anu Anandarajah f3 10 col" at bounding box center [462, 250] width 103 height 36
copy p "Anu Anandarajah"
click at [1082, 270] on icon "sticky table" at bounding box center [1081, 267] width 18 height 4
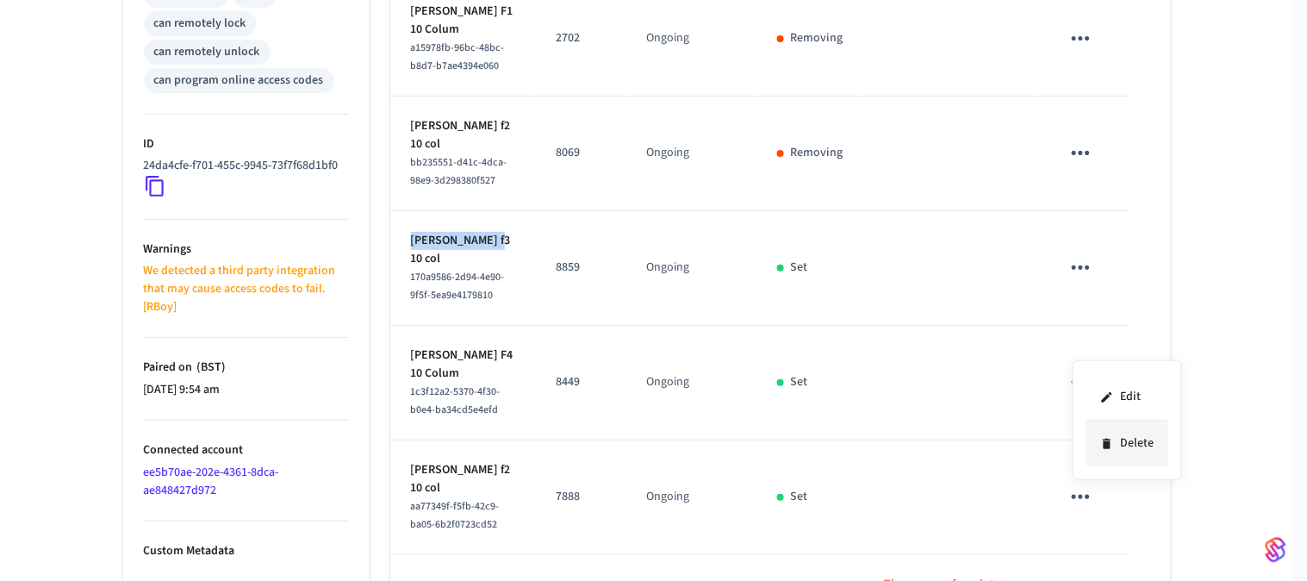
click at [1131, 437] on li "Delete" at bounding box center [1127, 443] width 82 height 46
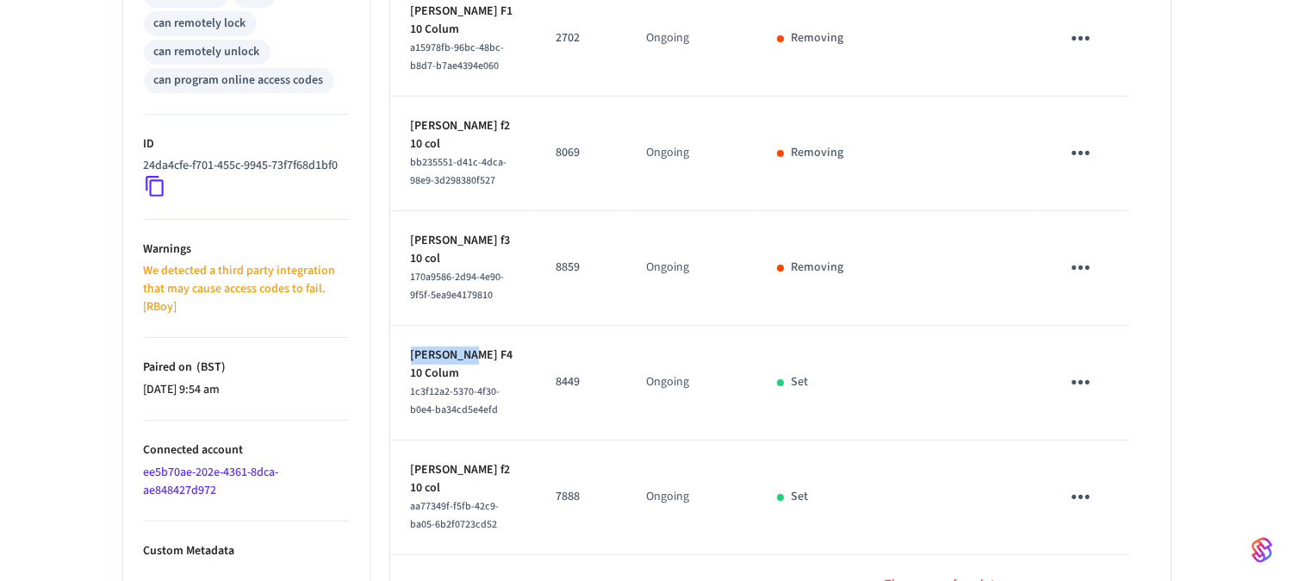
drag, startPoint x: 474, startPoint y: 452, endPoint x: 411, endPoint y: 452, distance: 62.9
click at [411, 383] on p "Mat Thomas F4 10 Colum" at bounding box center [462, 364] width 103 height 36
copy p "Mat Thomas"
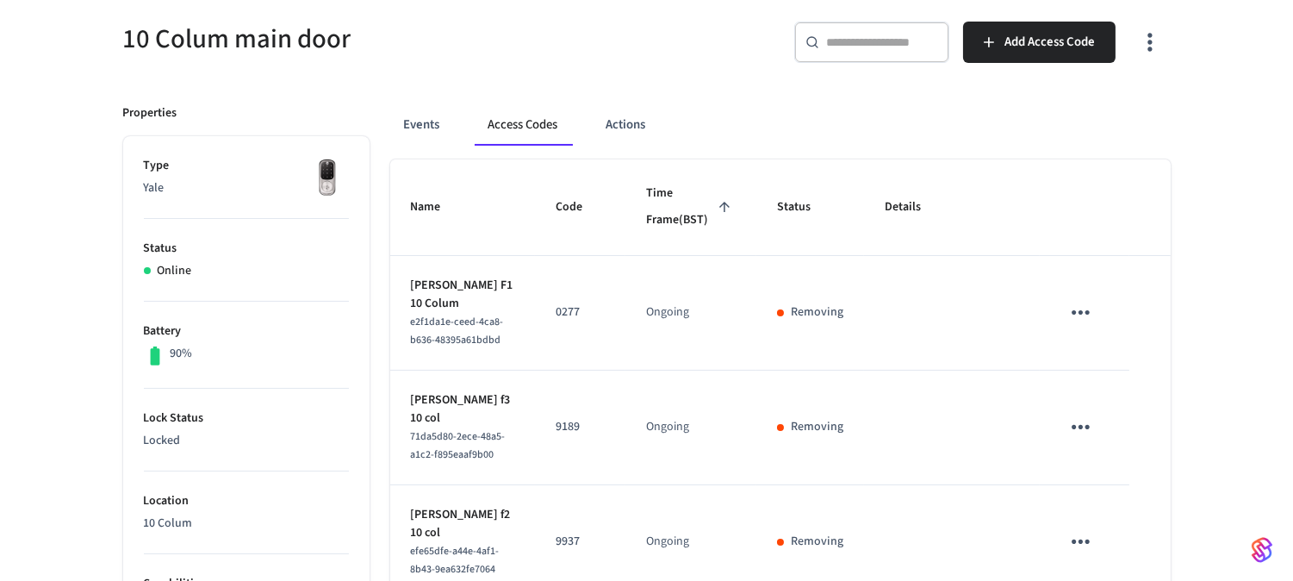
scroll to position [0, 0]
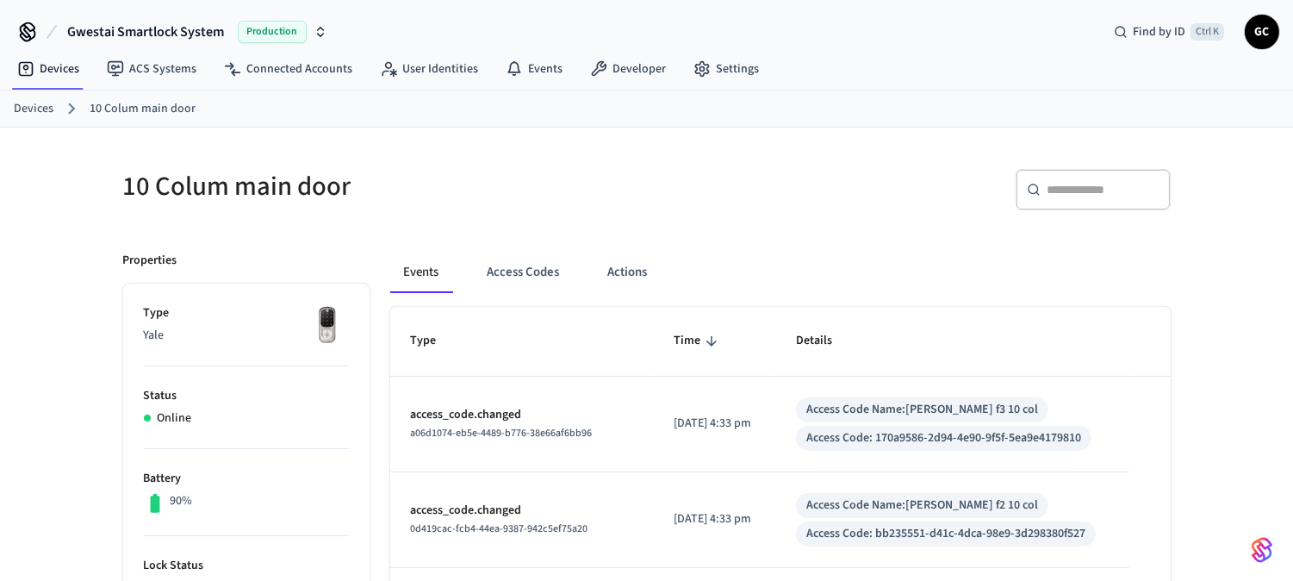
click at [38, 103] on link "Devices" at bounding box center [34, 109] width 40 height 18
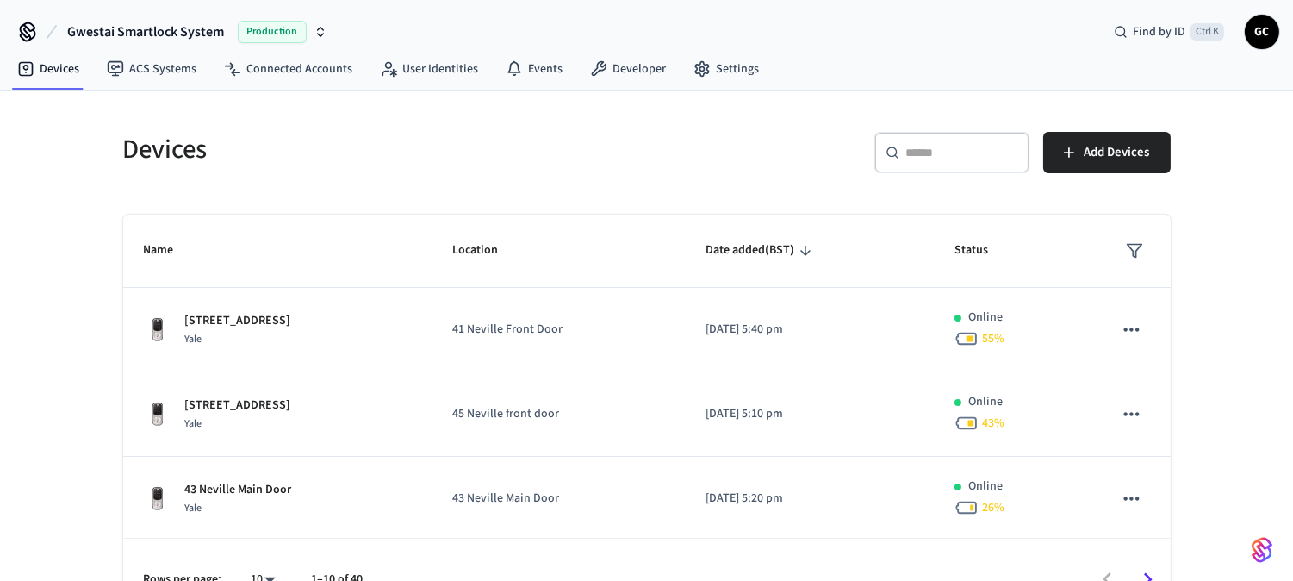
click at [993, 166] on div "​ ​" at bounding box center [952, 152] width 155 height 41
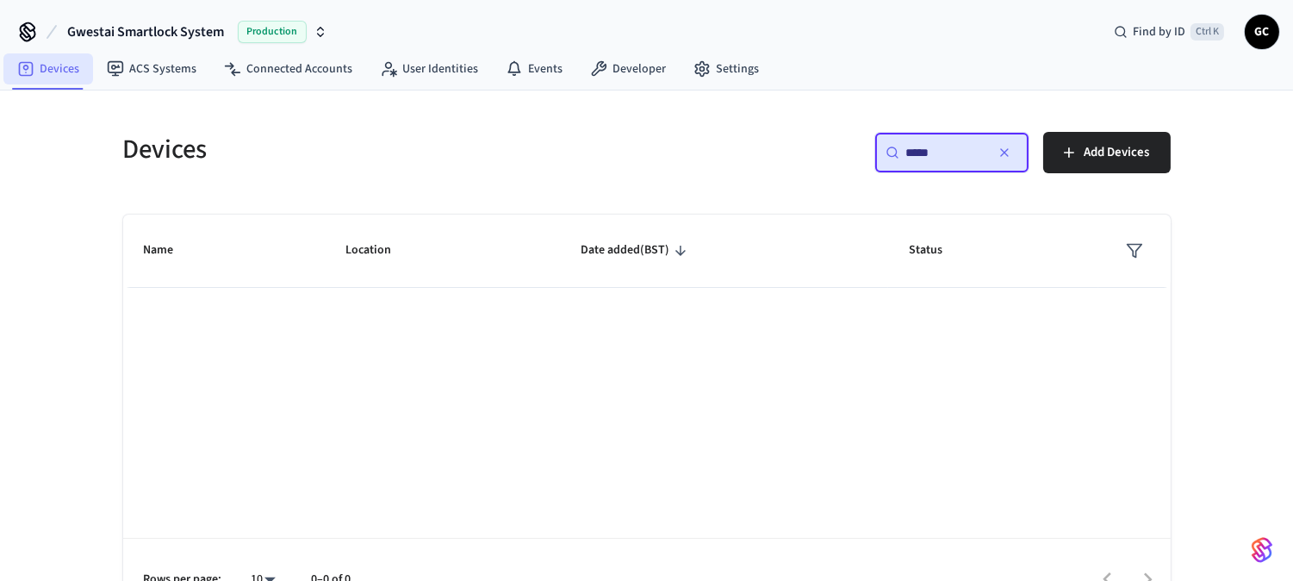
click at [52, 65] on link "Devices" at bounding box center [48, 68] width 90 height 31
drag, startPoint x: 950, startPoint y: 159, endPoint x: 738, endPoint y: 132, distance: 213.7
click at [741, 141] on div "​ ***** ​ Add Devices" at bounding box center [914, 159] width 514 height 55
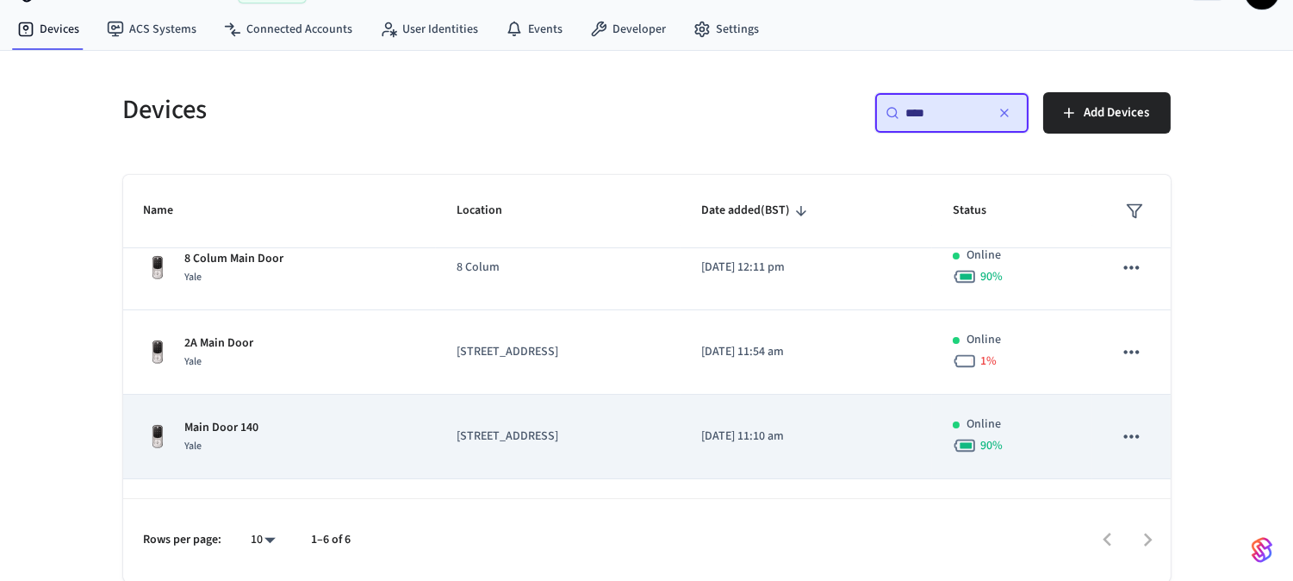
scroll to position [256, 0]
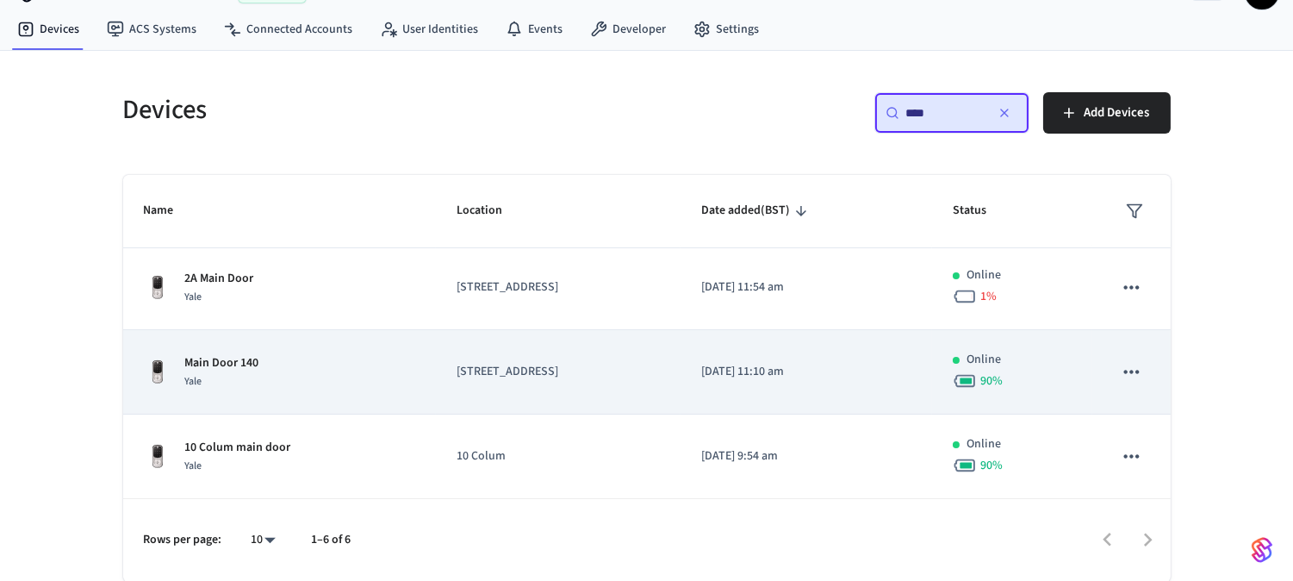
type input "****"
click at [224, 369] on p "Main Door 140" at bounding box center [222, 363] width 74 height 18
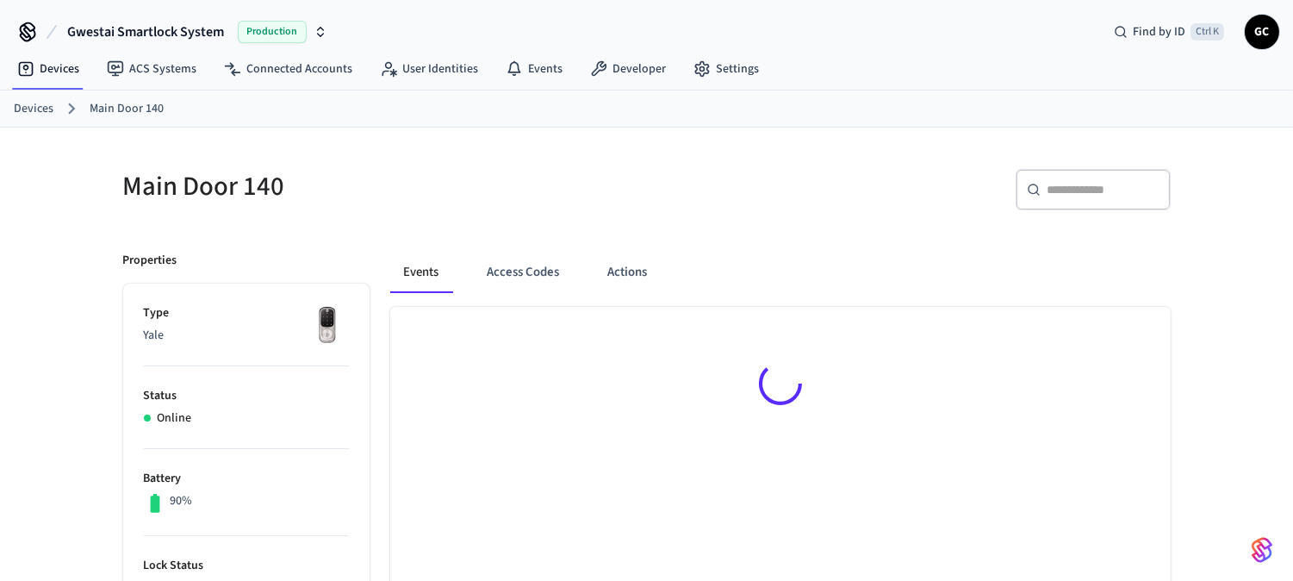
drag, startPoint x: 552, startPoint y: 265, endPoint x: 727, endPoint y: 245, distance: 176.1
click at [551, 267] on button "Access Codes" at bounding box center [524, 272] width 100 height 41
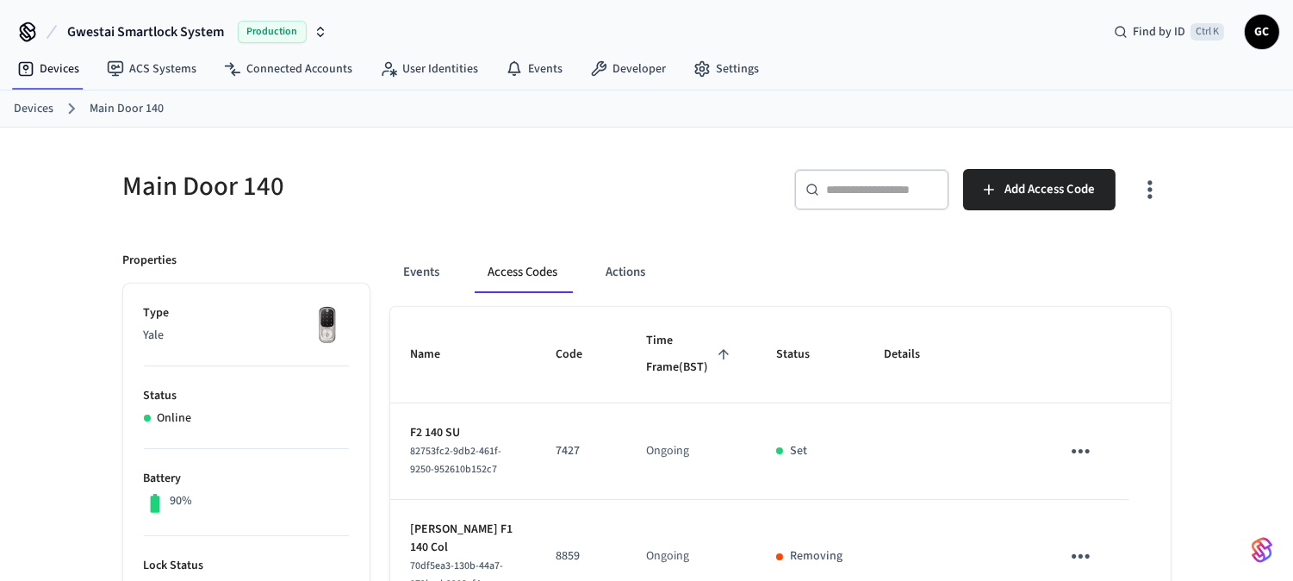
drag, startPoint x: 26, startPoint y: 103, endPoint x: 47, endPoint y: 104, distance: 20.7
click at [26, 103] on link "Devices" at bounding box center [34, 109] width 40 height 18
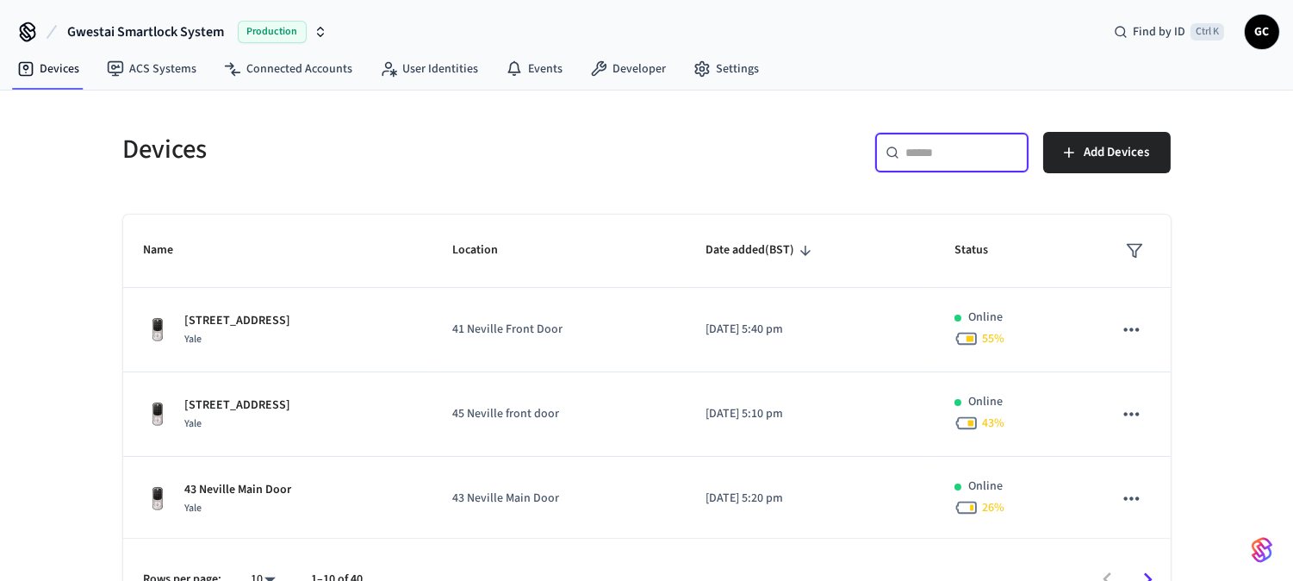
click at [933, 158] on input "text" at bounding box center [962, 152] width 112 height 17
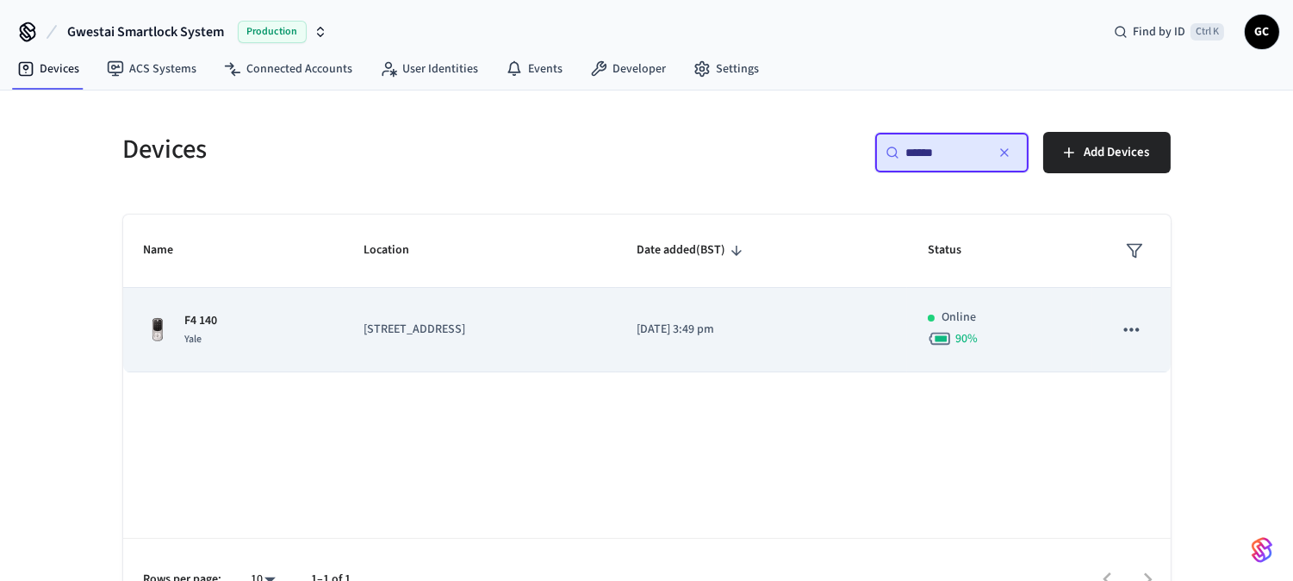
type input "******"
click at [401, 316] on td "[STREET_ADDRESS]" at bounding box center [479, 330] width 273 height 84
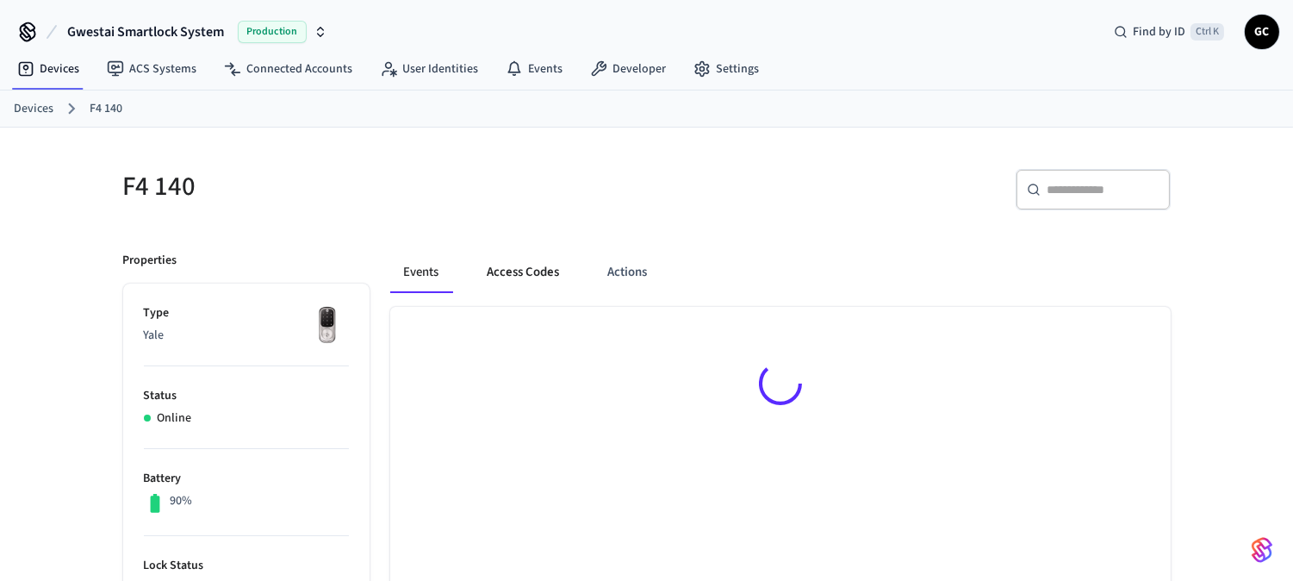
click at [538, 277] on button "Access Codes" at bounding box center [524, 272] width 100 height 41
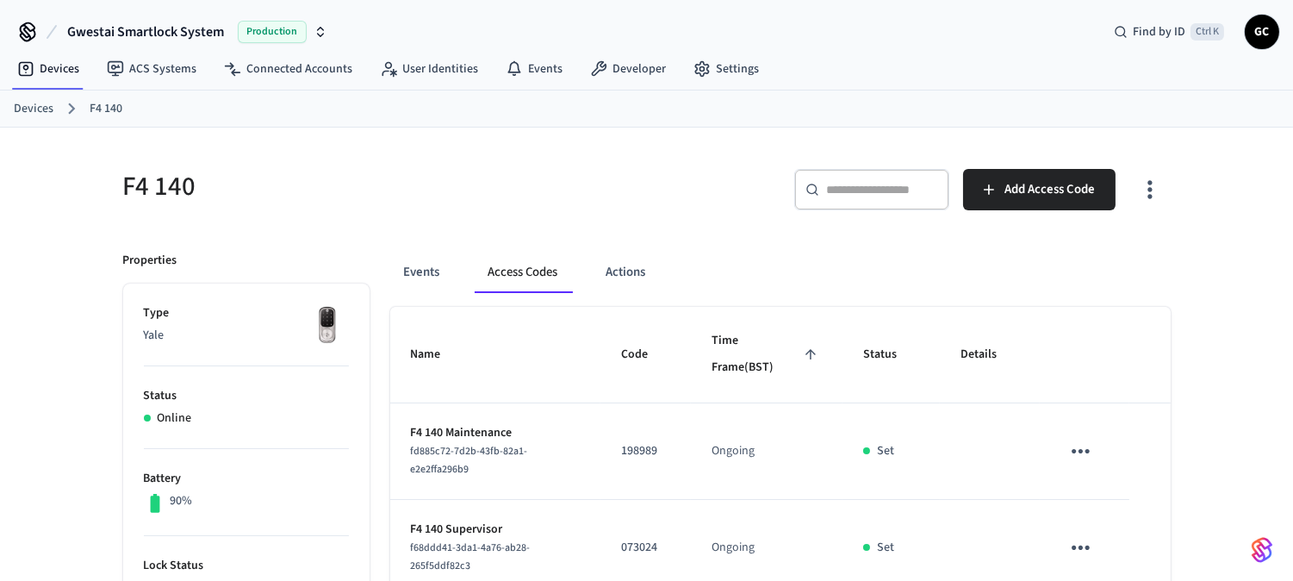
click at [36, 105] on link "Devices" at bounding box center [34, 109] width 40 height 18
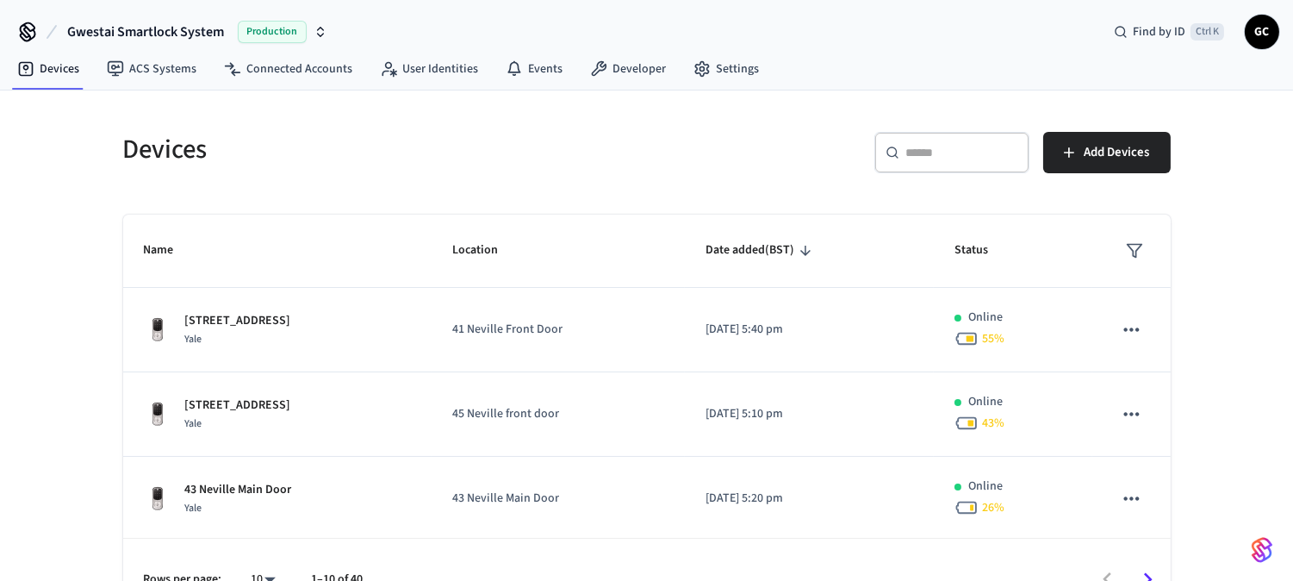
click at [932, 157] on input "text" at bounding box center [962, 152] width 112 height 17
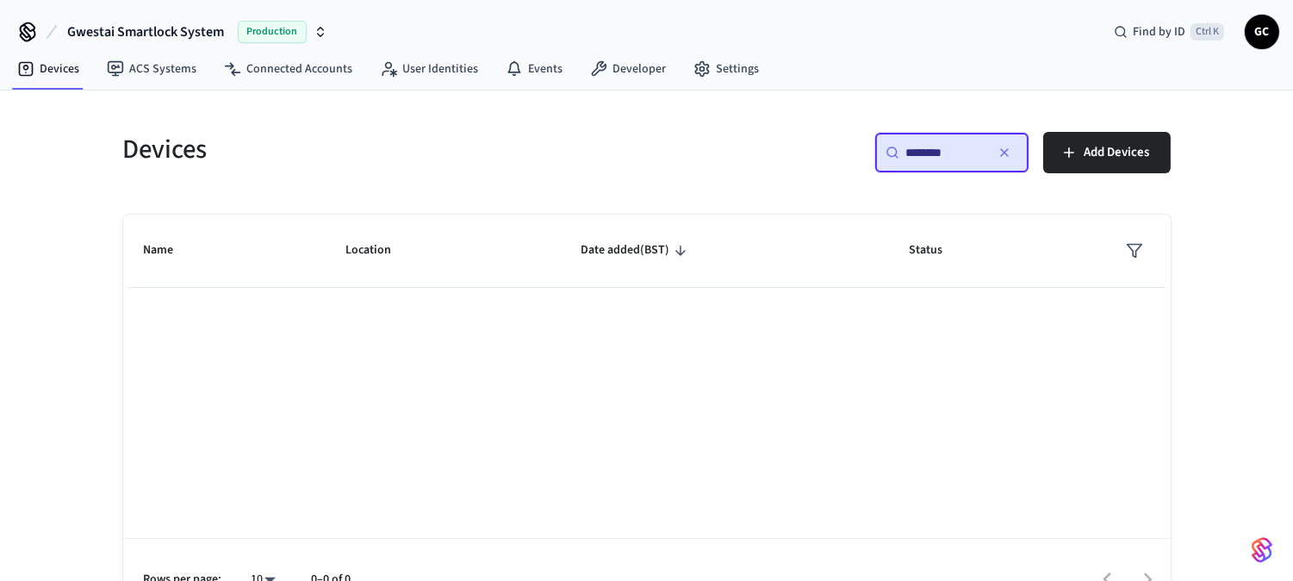
click at [959, 145] on input "********" at bounding box center [945, 152] width 78 height 17
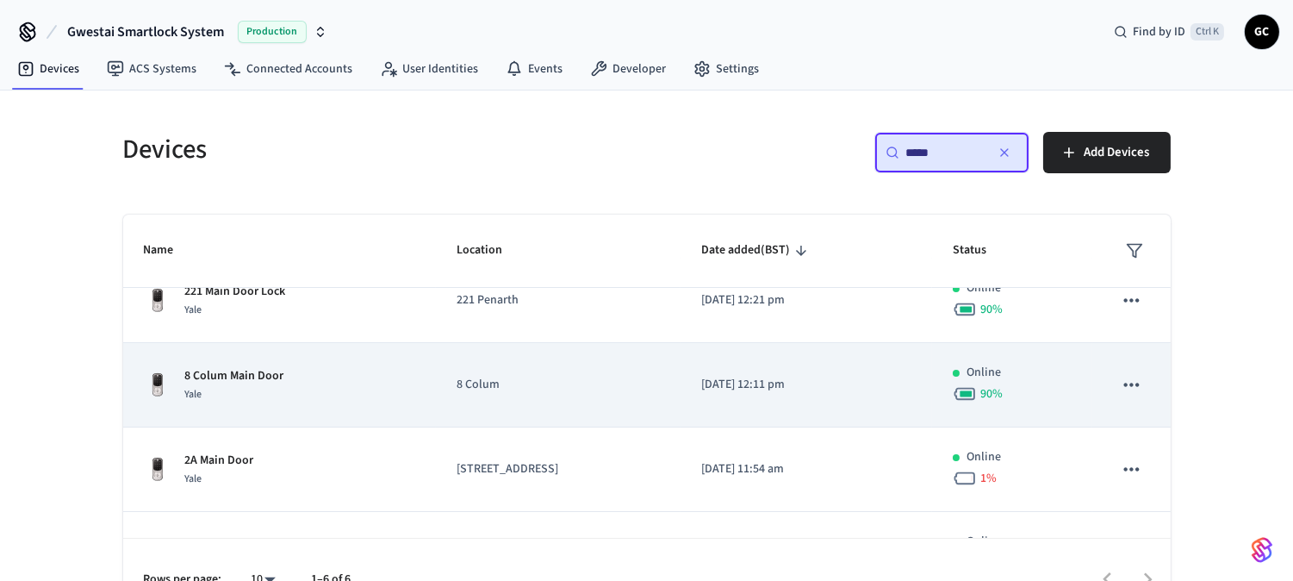
scroll to position [256, 0]
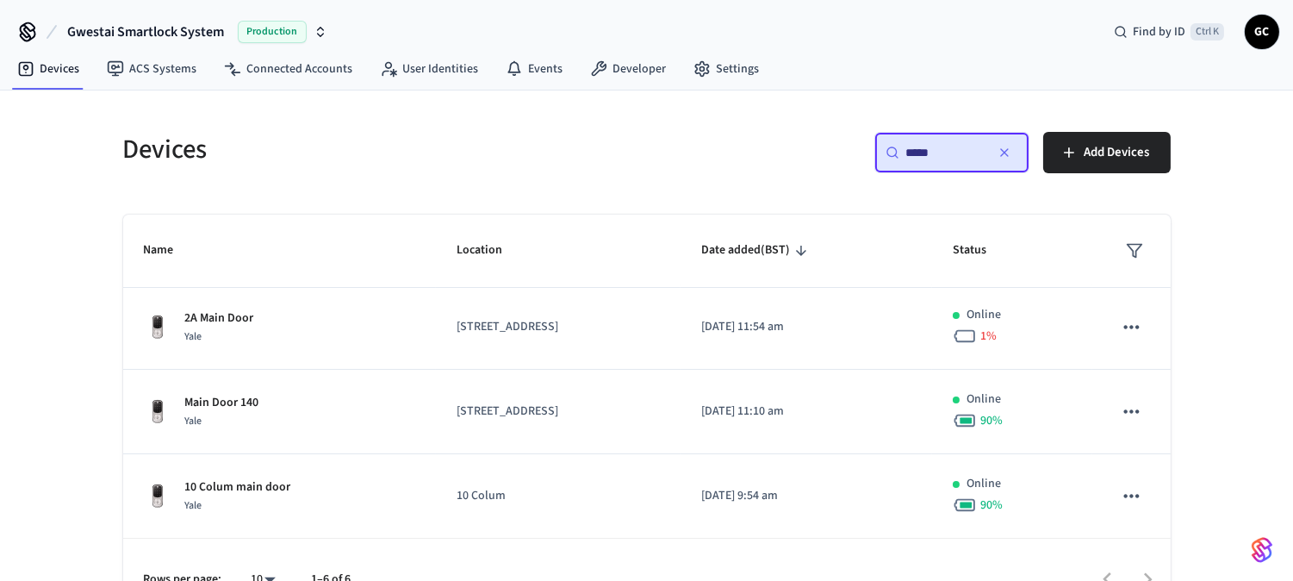
type input "****"
click at [951, 147] on input "****" at bounding box center [945, 152] width 78 height 17
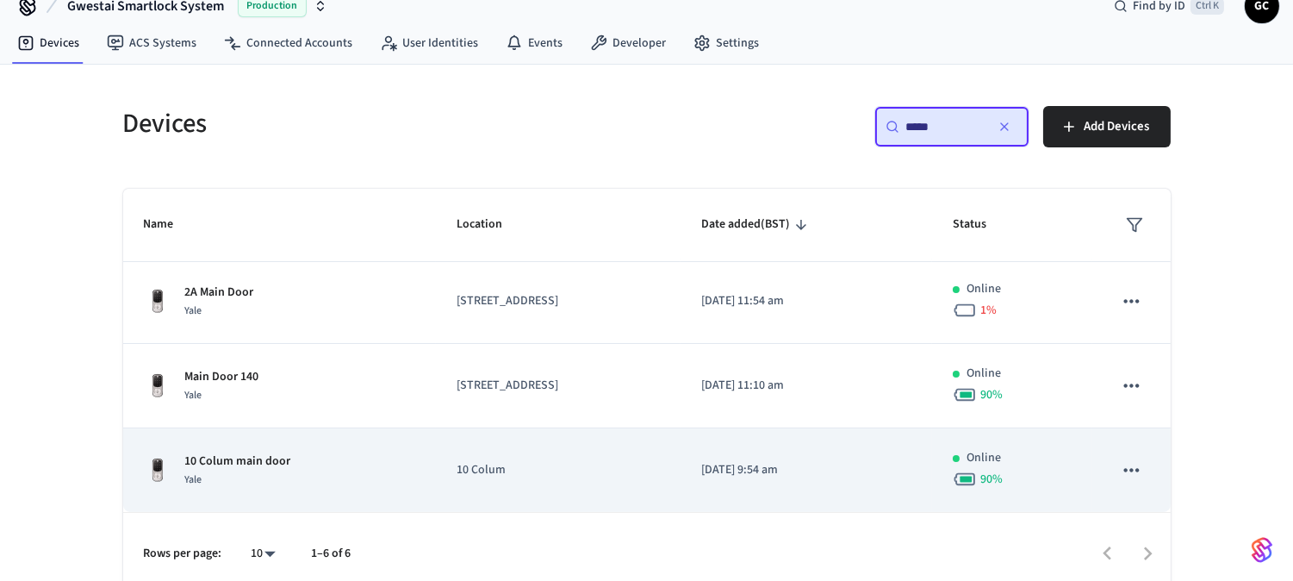
scroll to position [40, 0]
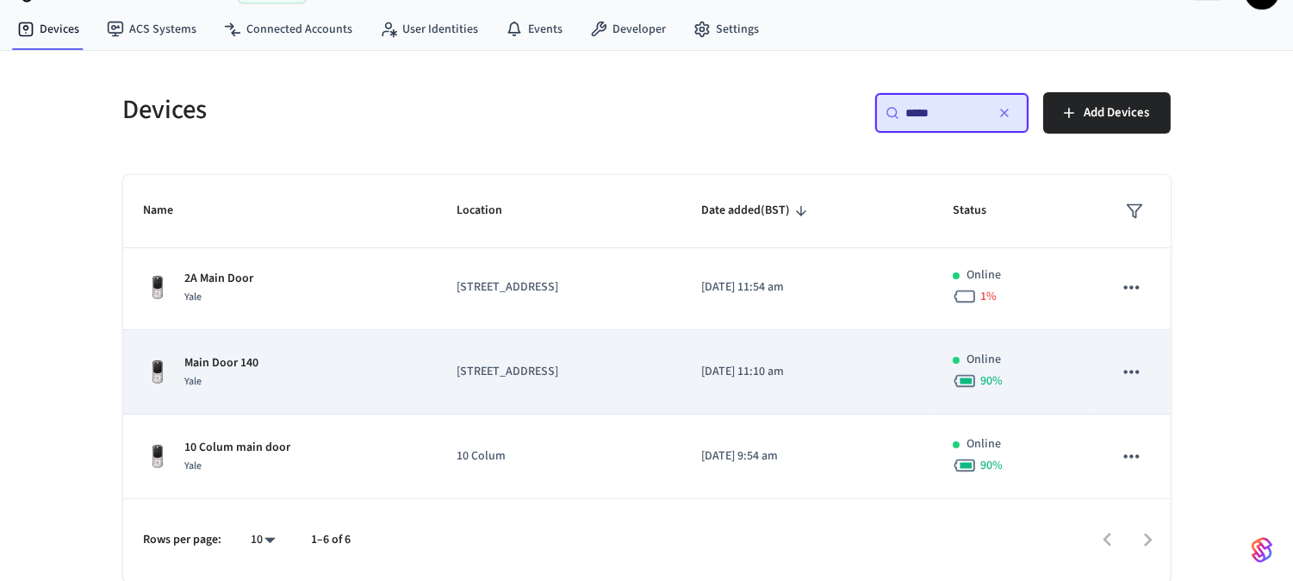
click at [246, 355] on p "Main Door 140" at bounding box center [222, 363] width 74 height 18
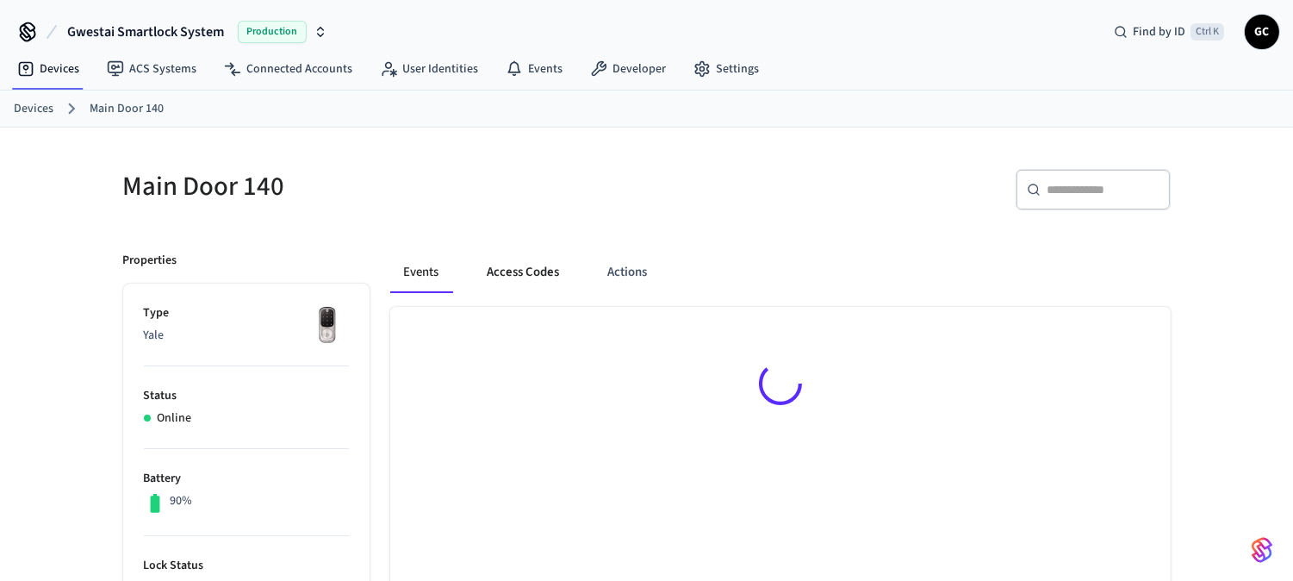
click at [556, 274] on button "Access Codes" at bounding box center [524, 272] width 100 height 41
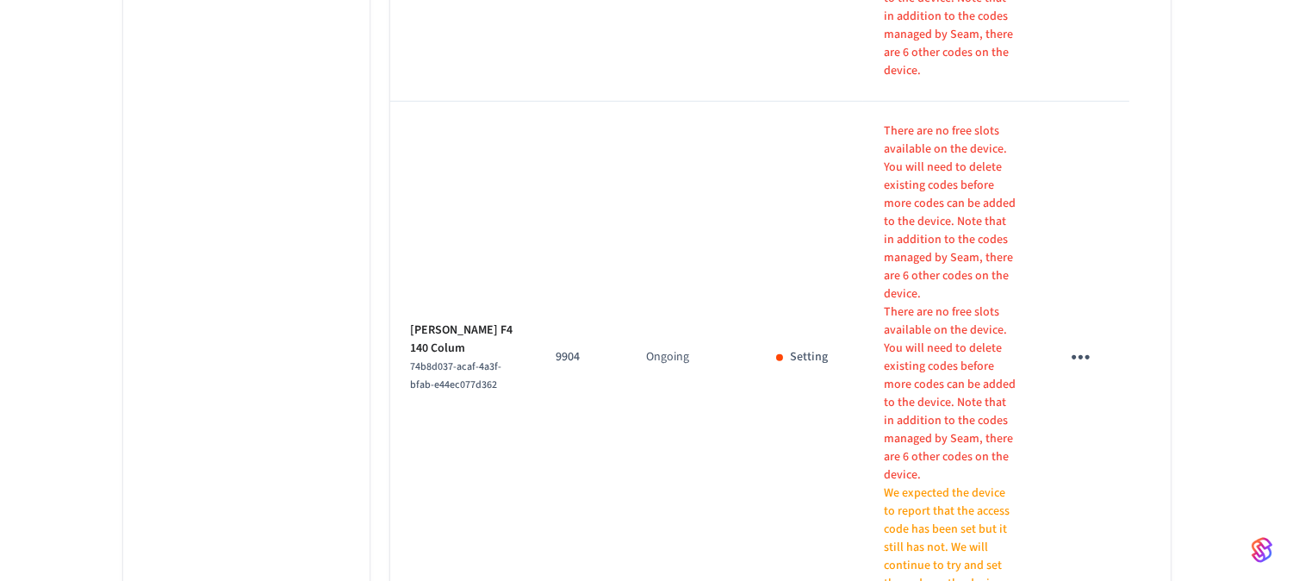
scroll to position [1546, 0]
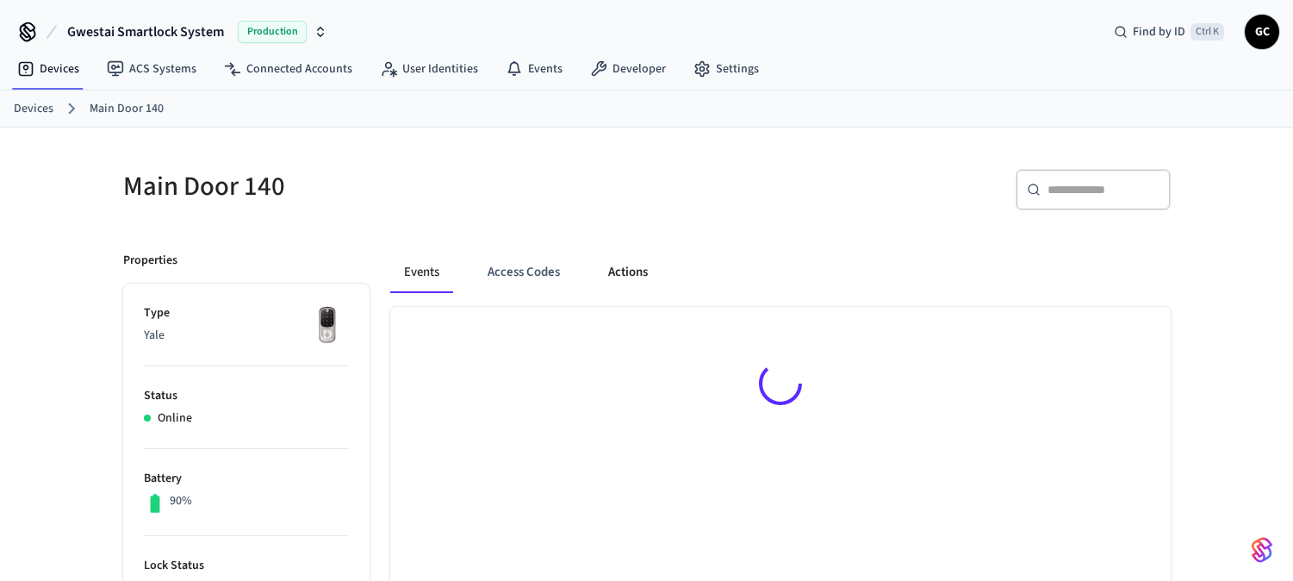
scroll to position [23, 0]
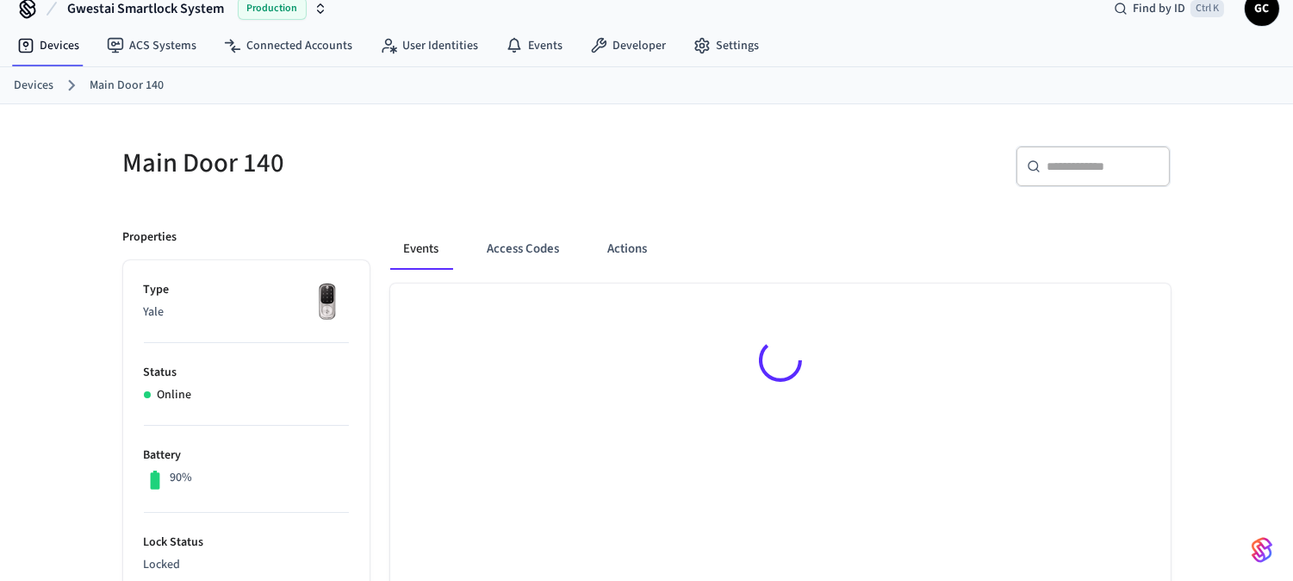
click at [526, 270] on div "Events Access Codes Actions" at bounding box center [780, 255] width 781 height 55
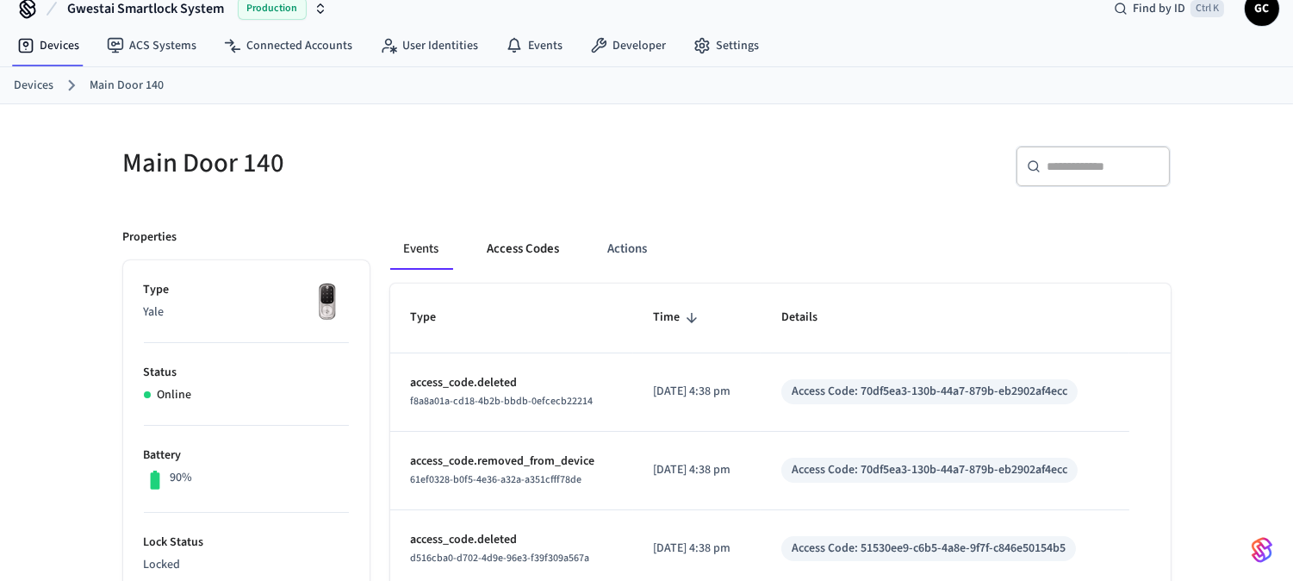
click at [528, 241] on button "Access Codes" at bounding box center [524, 248] width 100 height 41
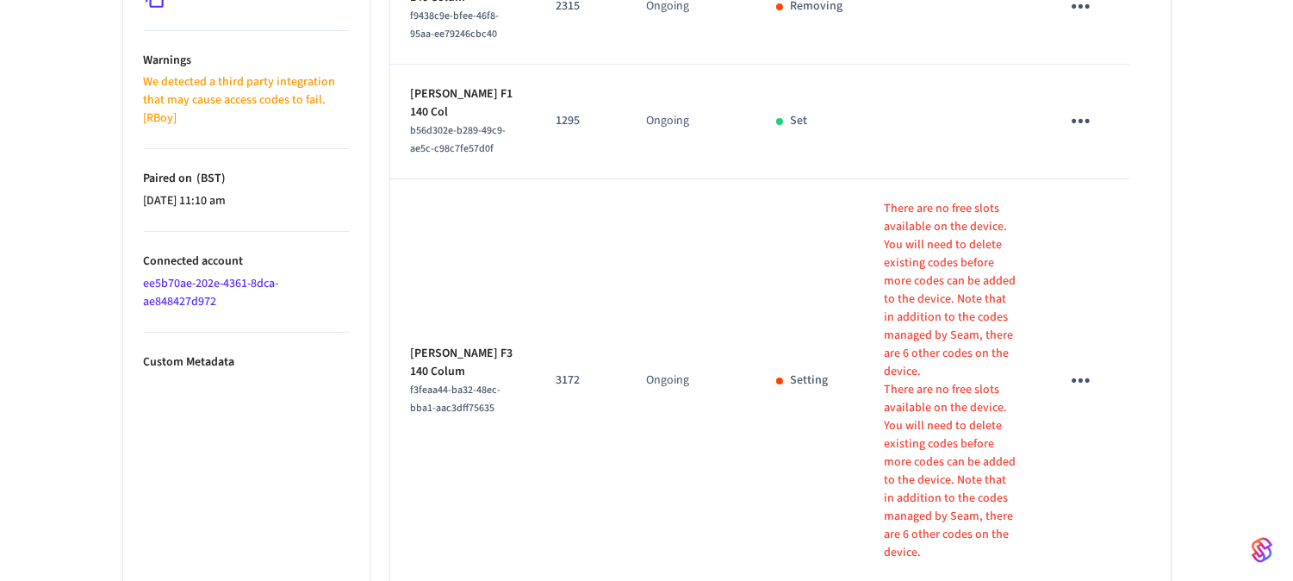
scroll to position [1067, 0]
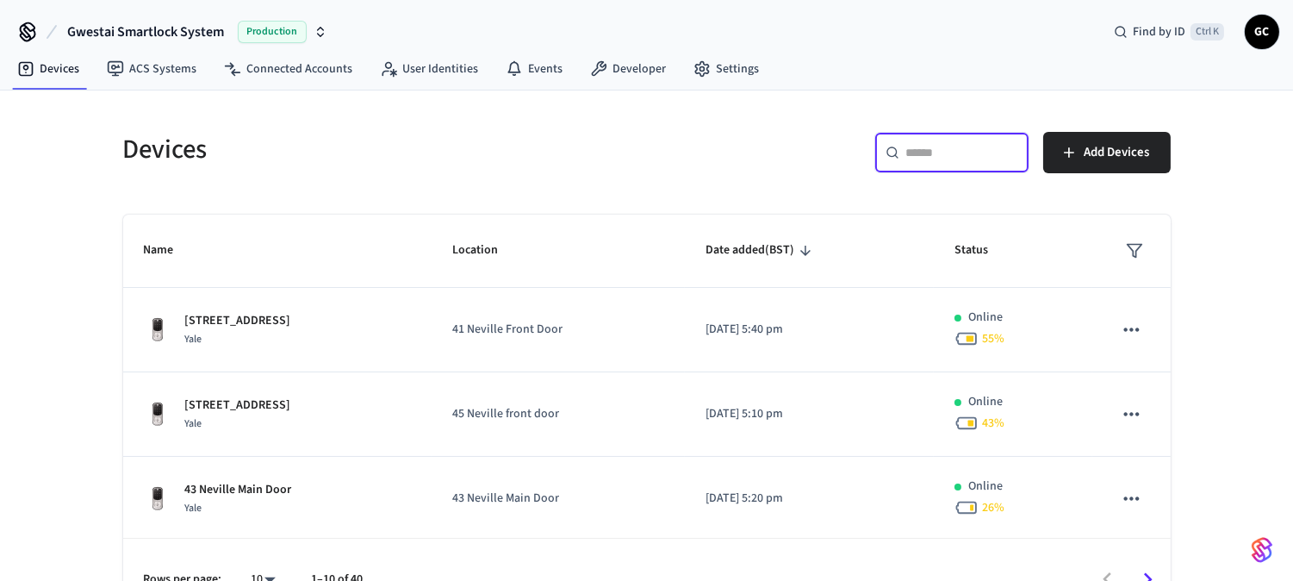
click at [941, 155] on input "text" at bounding box center [962, 152] width 112 height 17
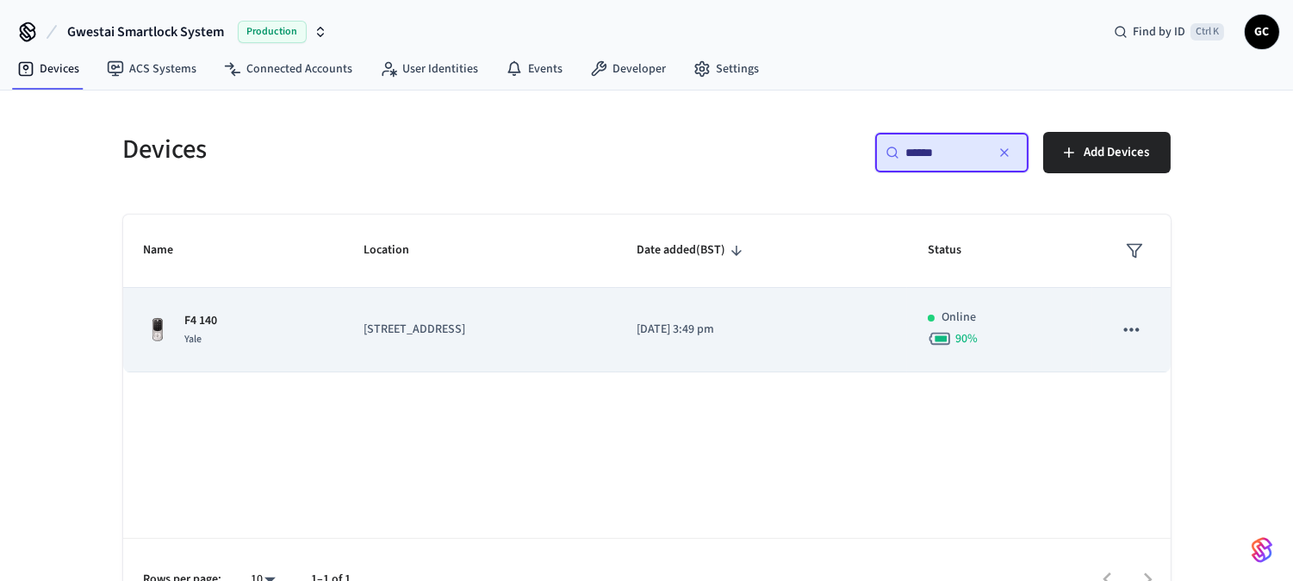
type input "******"
click at [216, 321] on p "F4 140" at bounding box center [201, 321] width 33 height 18
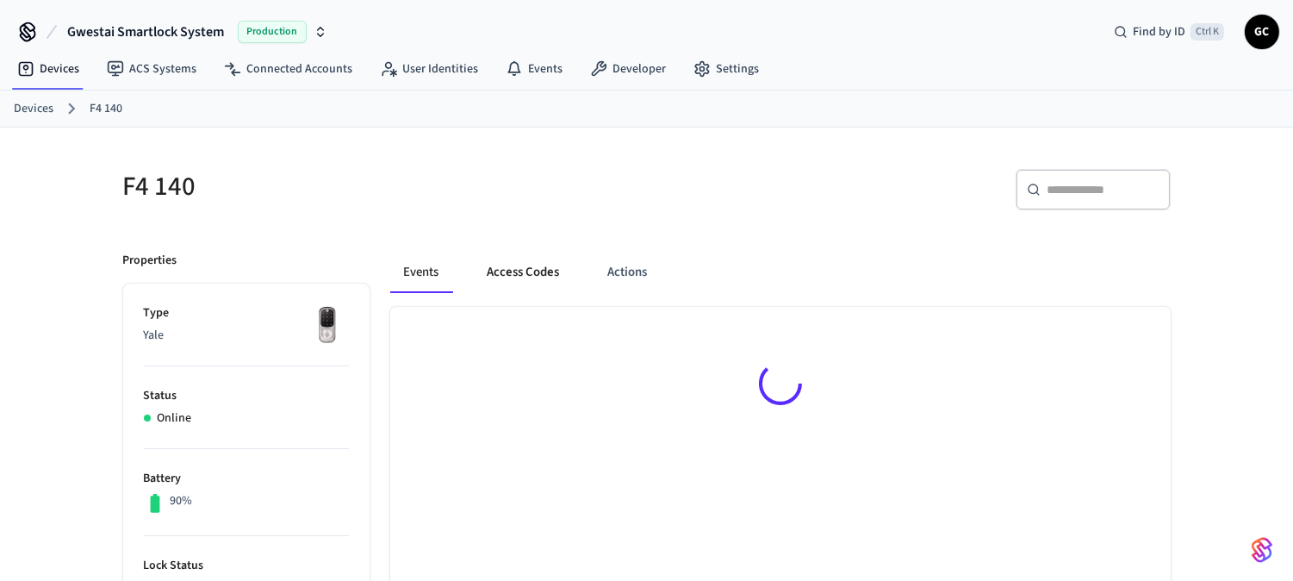
click at [511, 269] on button "Access Codes" at bounding box center [524, 272] width 100 height 41
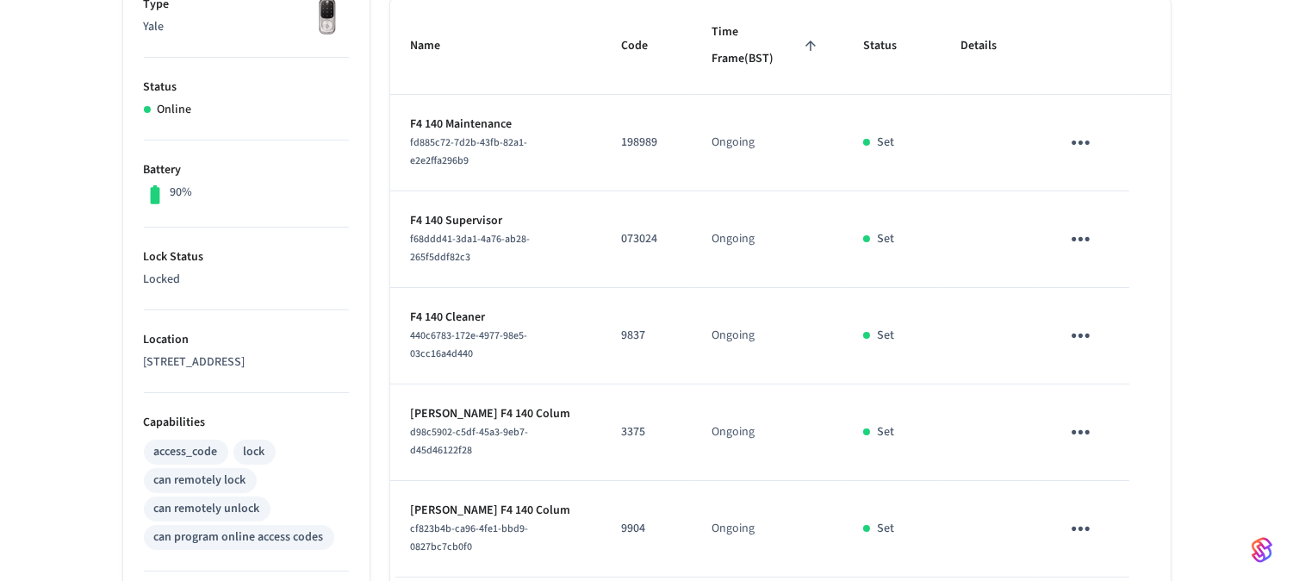
scroll to position [213, 0]
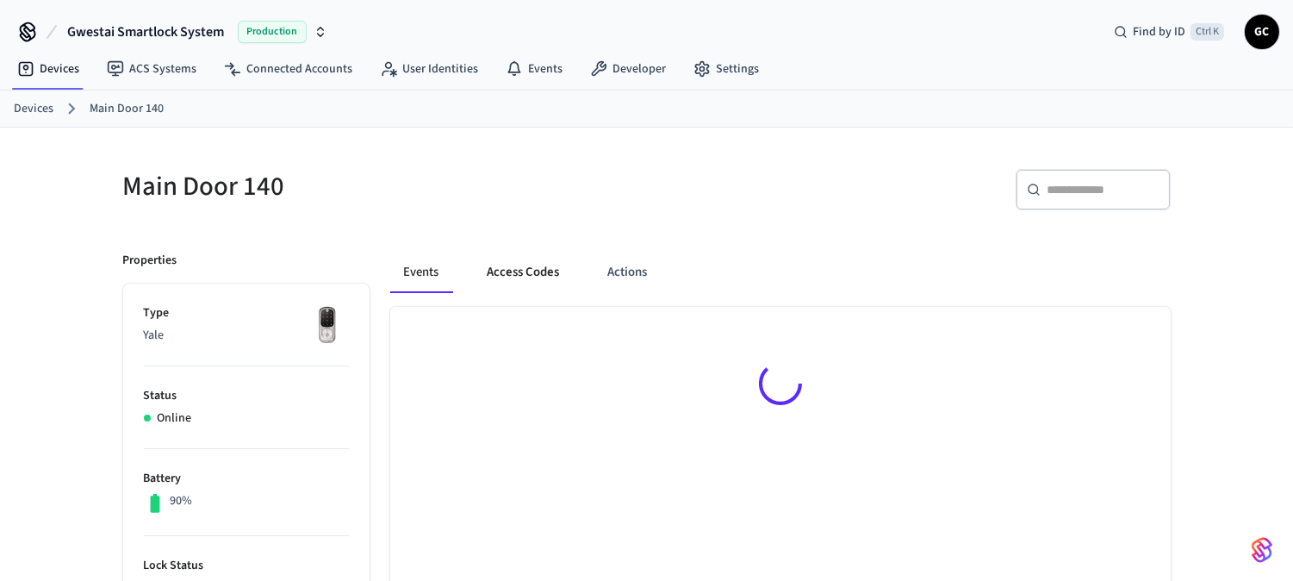
click at [520, 271] on button "Access Codes" at bounding box center [524, 272] width 100 height 41
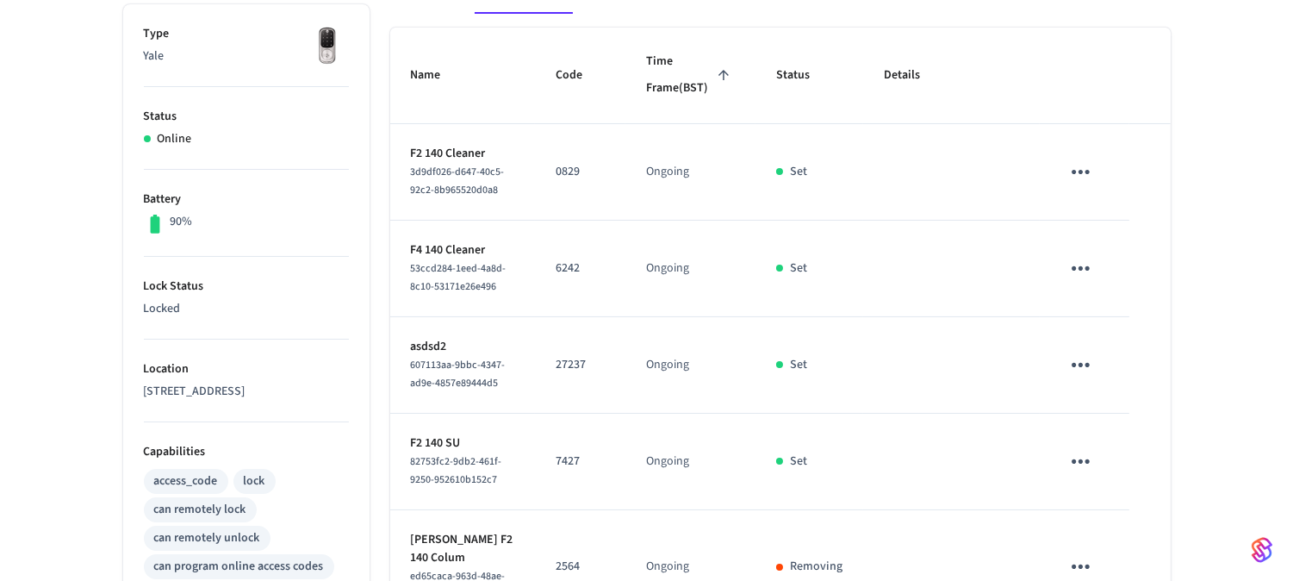
scroll to position [493, 0]
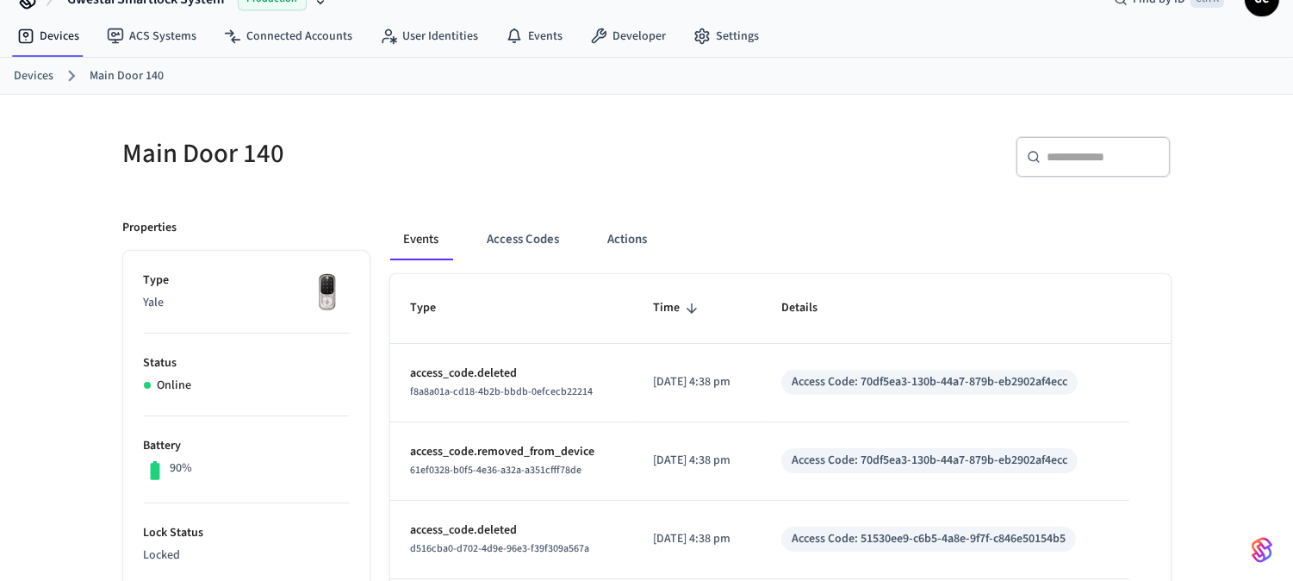
scroll to position [23, 0]
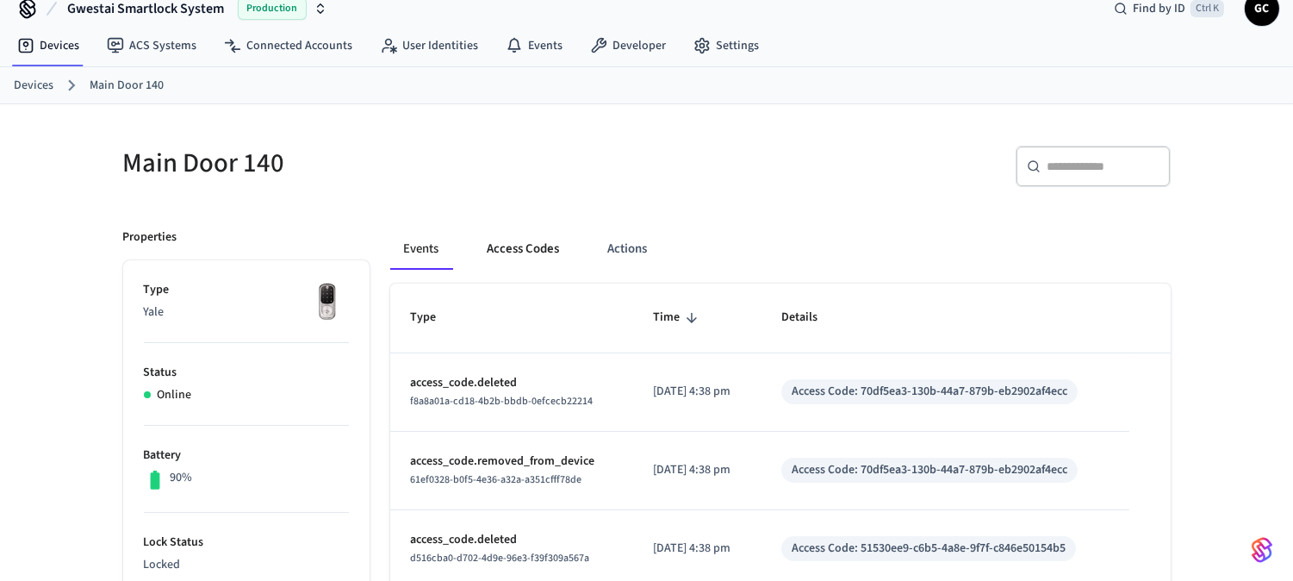
drag, startPoint x: 515, startPoint y: 237, endPoint x: 560, endPoint y: 234, distance: 44.9
click at [515, 237] on button "Access Codes" at bounding box center [524, 248] width 100 height 41
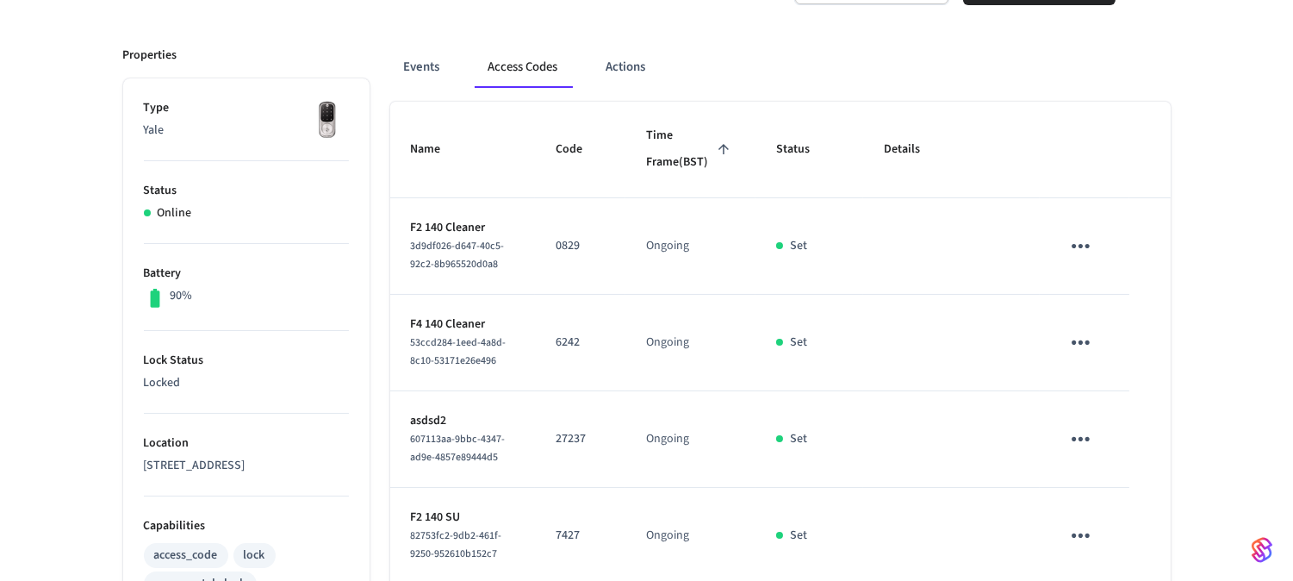
scroll to position [0, 0]
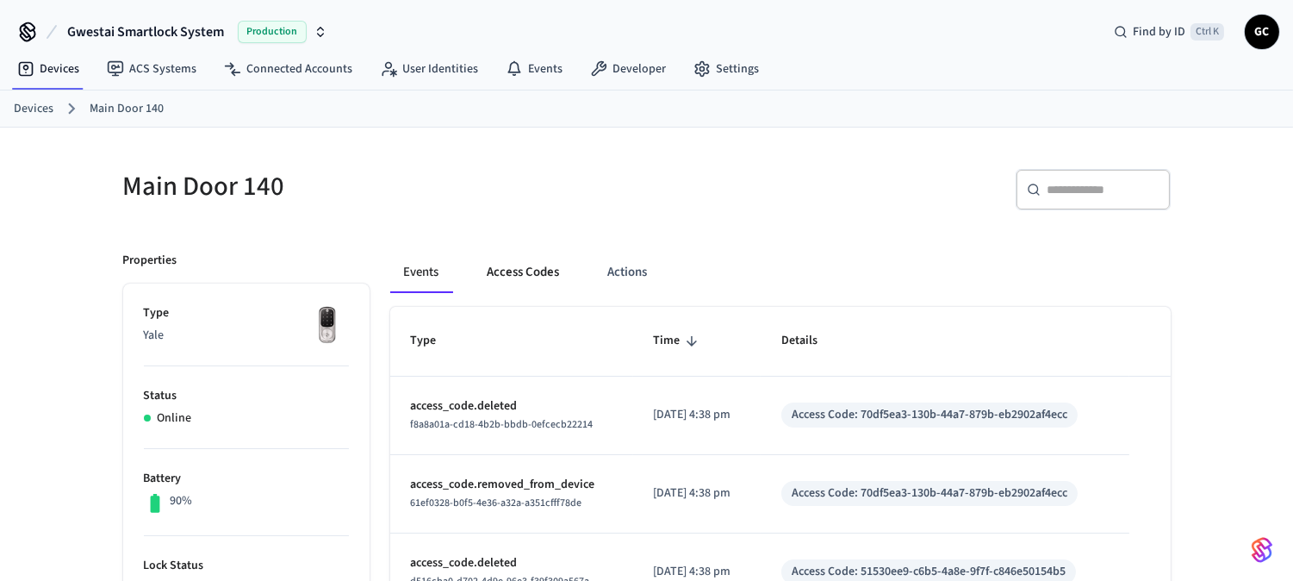
click at [501, 272] on button "Access Codes" at bounding box center [524, 272] width 100 height 41
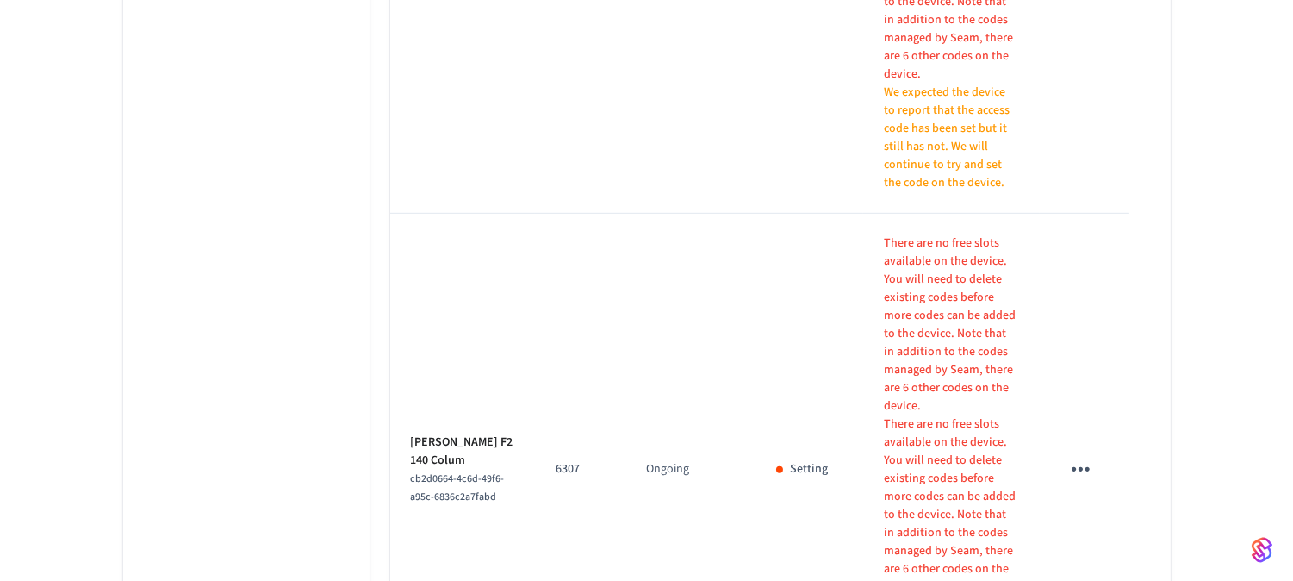
scroll to position [1928, 0]
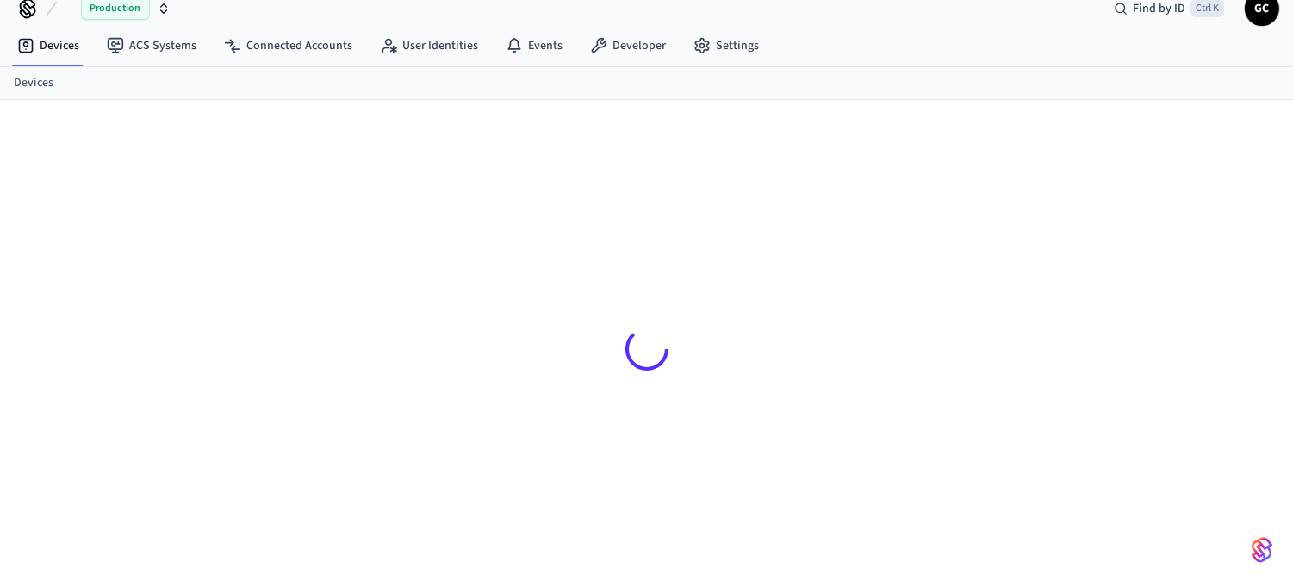
scroll to position [23, 0]
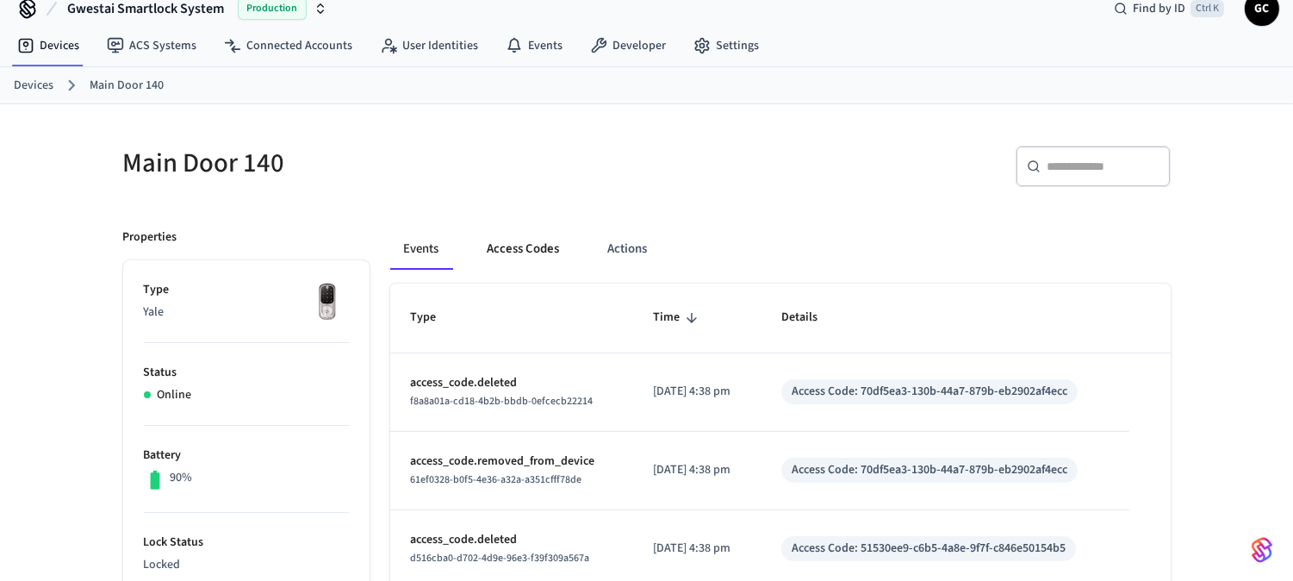
click at [531, 243] on button "Access Codes" at bounding box center [524, 248] width 100 height 41
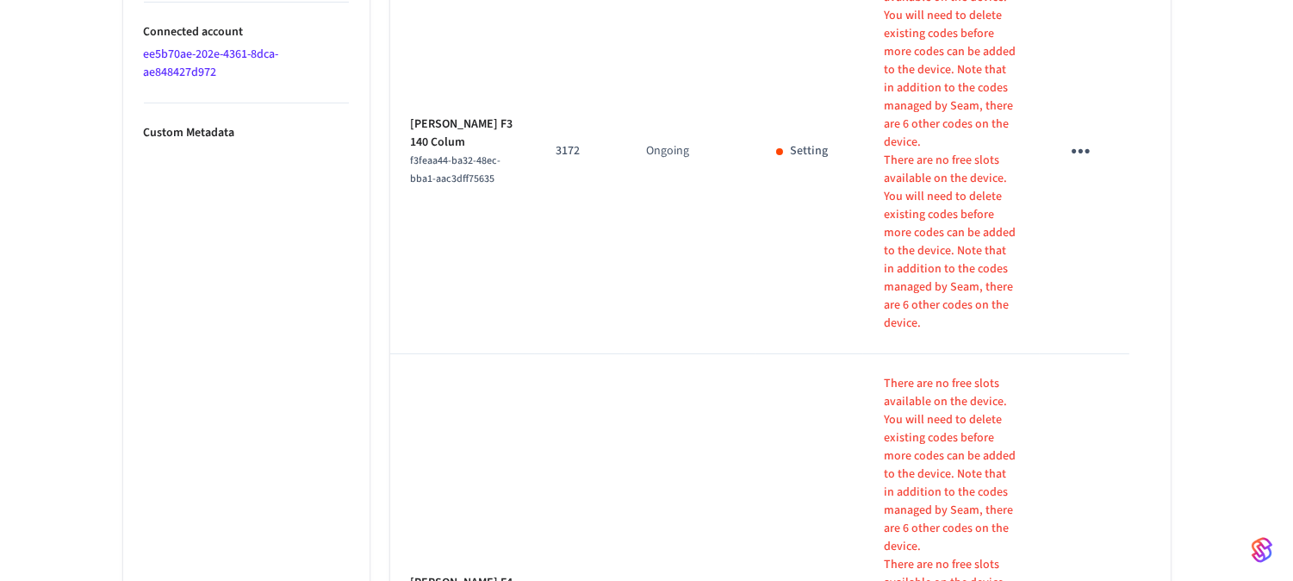
scroll to position [1173, 0]
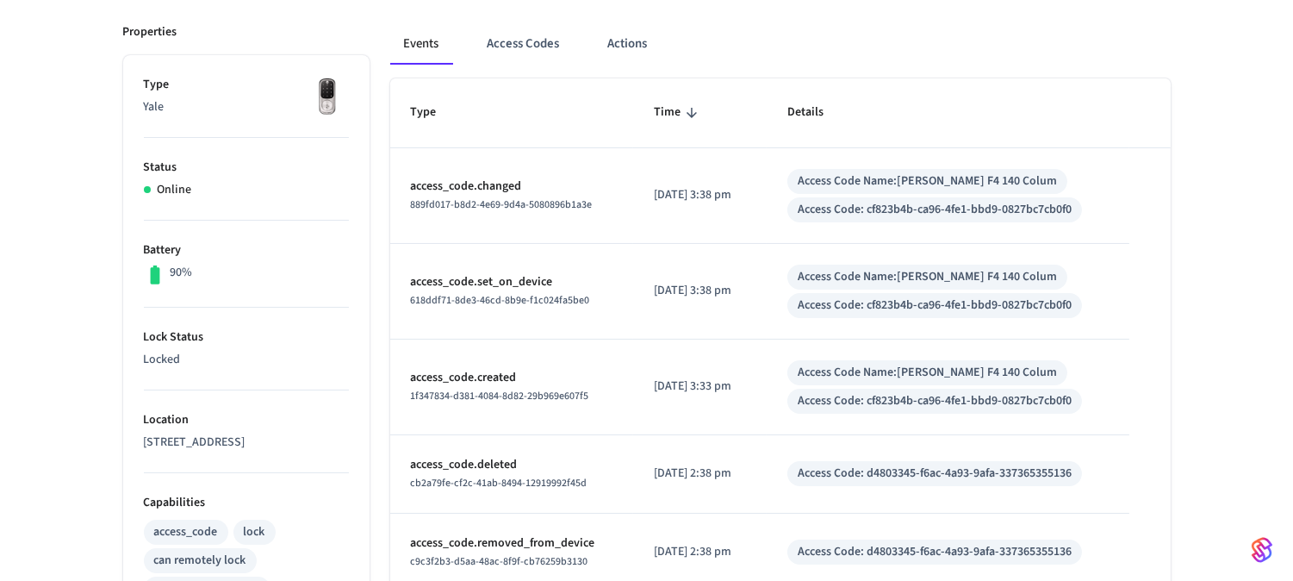
scroll to position [117, 0]
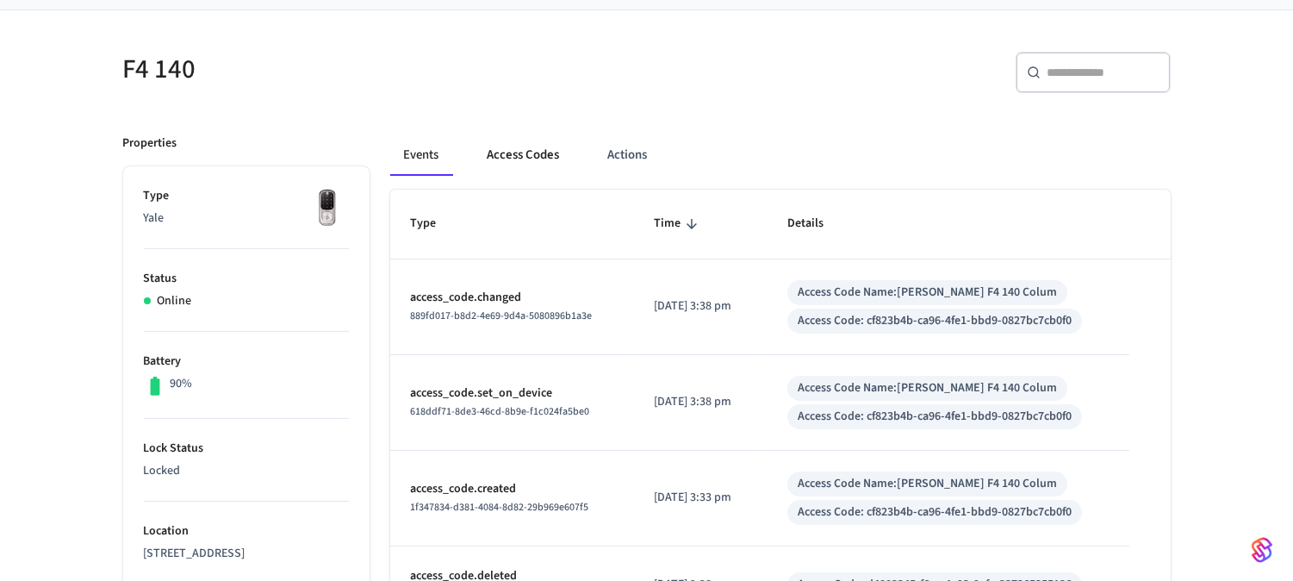
click at [520, 150] on button "Access Codes" at bounding box center [524, 154] width 100 height 41
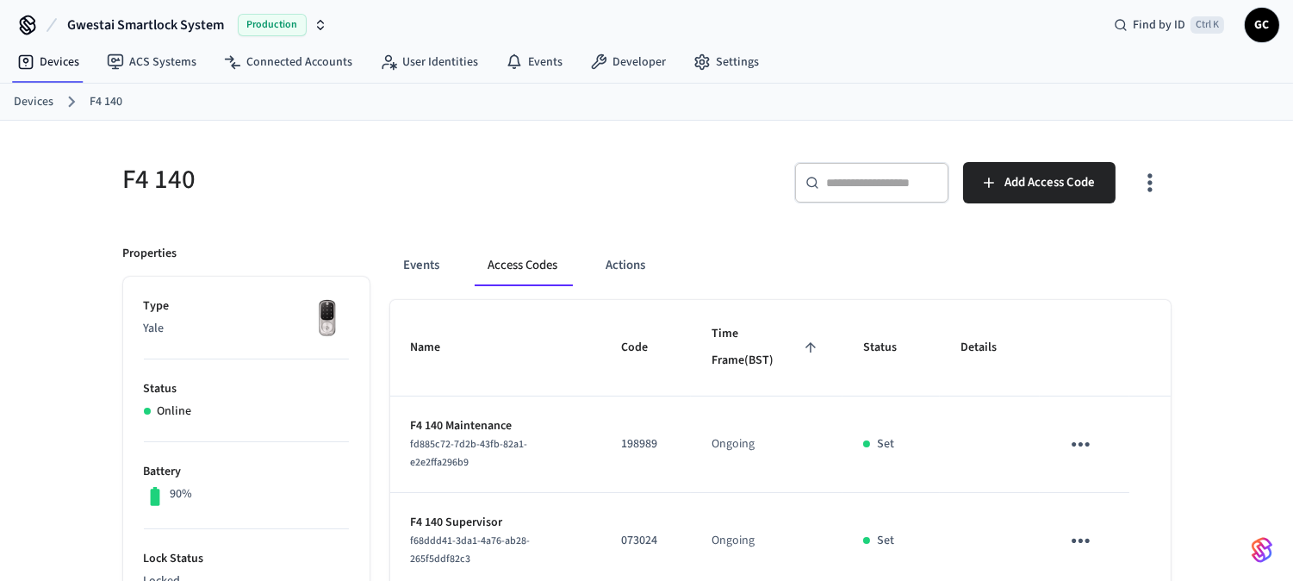
scroll to position [0, 0]
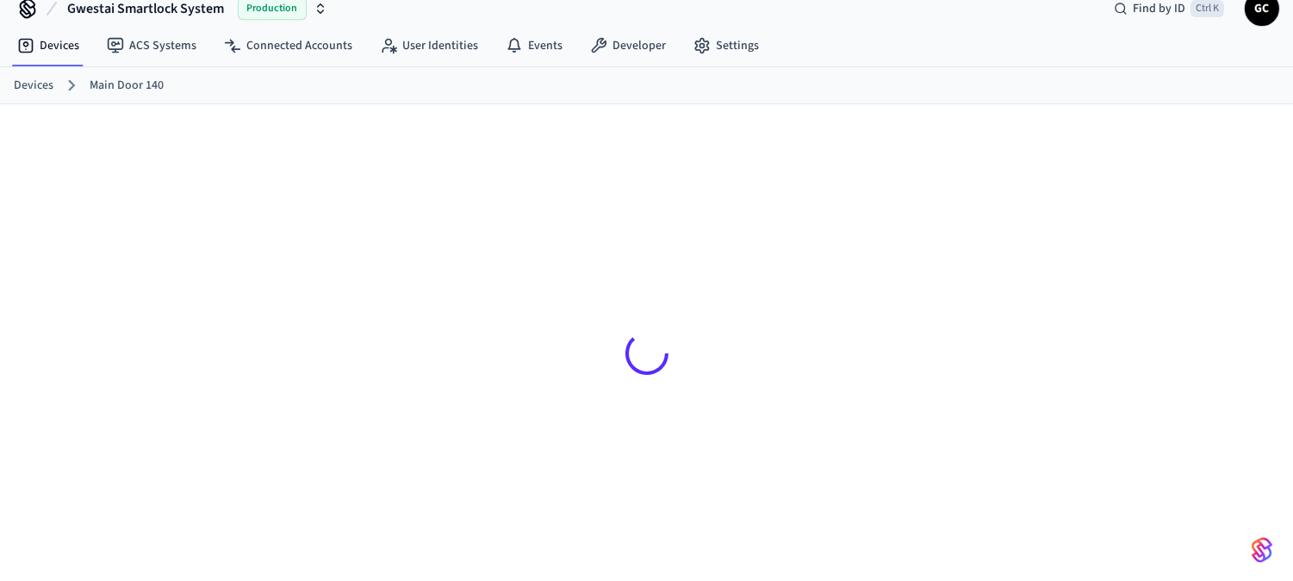
scroll to position [23, 0]
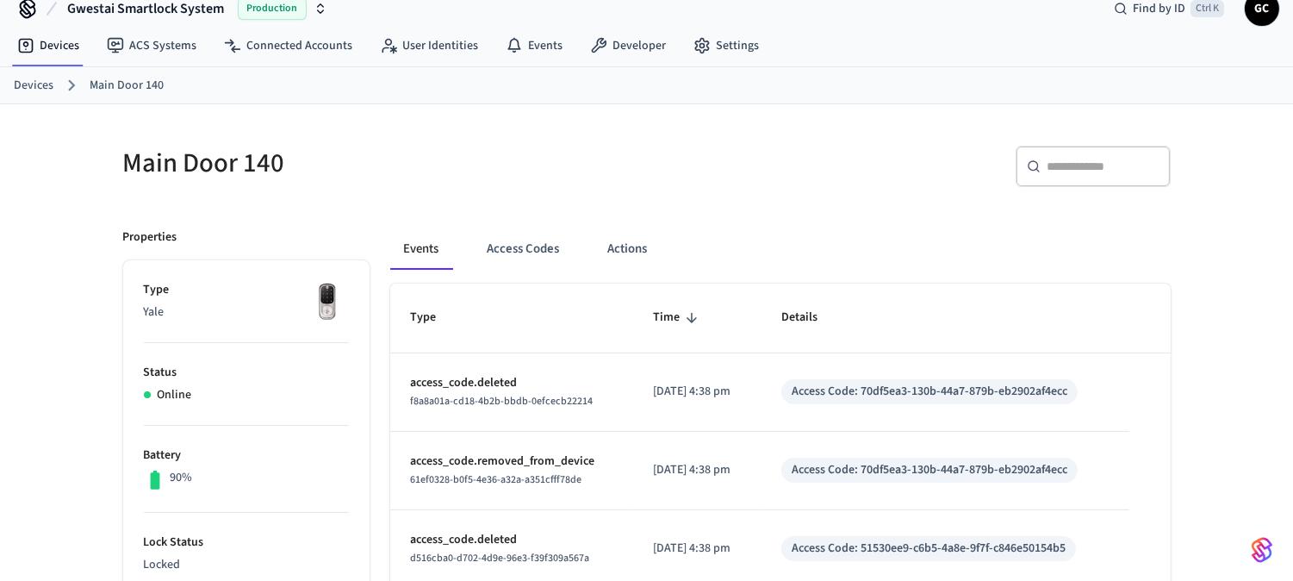
drag, startPoint x: 517, startPoint y: 254, endPoint x: 573, endPoint y: 265, distance: 56.9
click at [517, 253] on button "Access Codes" at bounding box center [524, 248] width 100 height 41
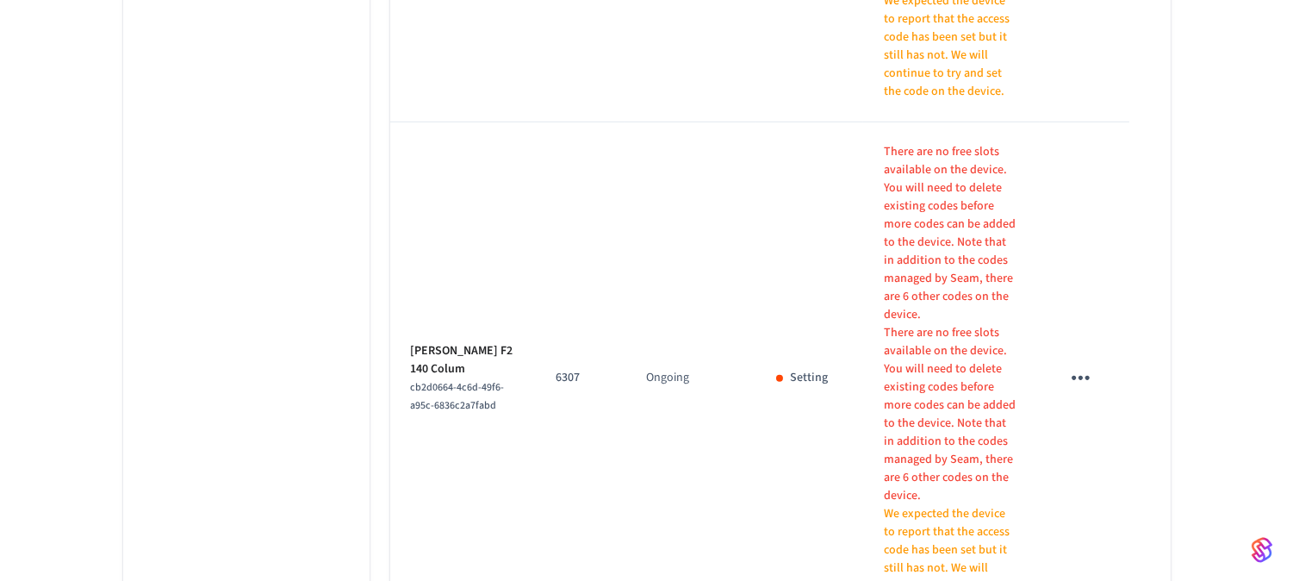
scroll to position [1928, 0]
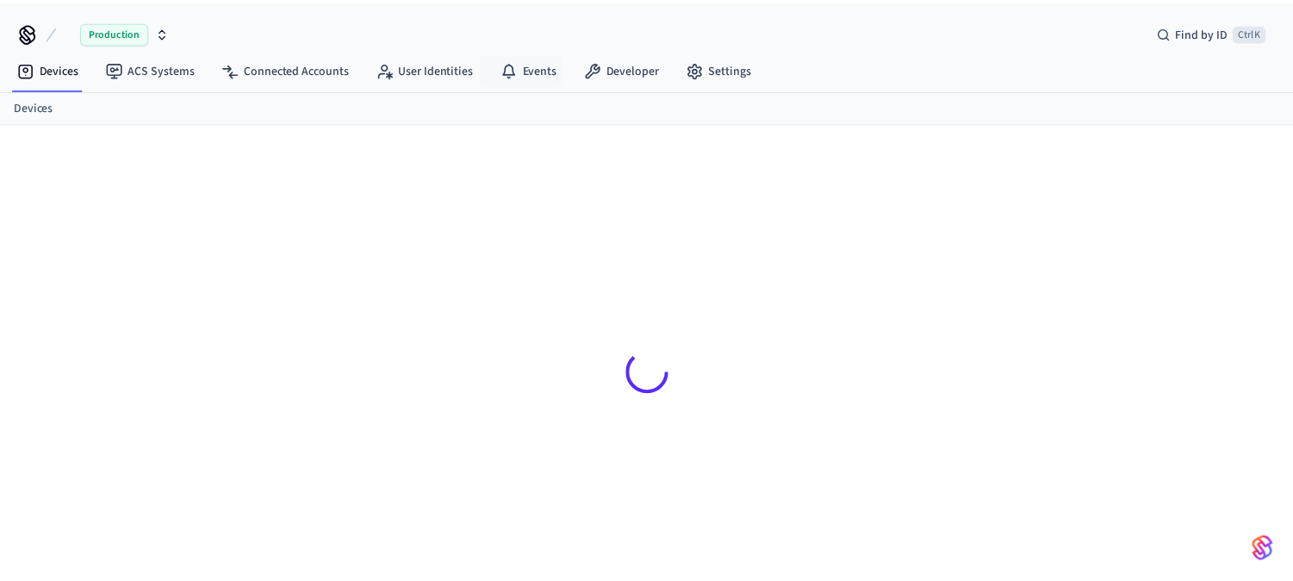
scroll to position [23, 0]
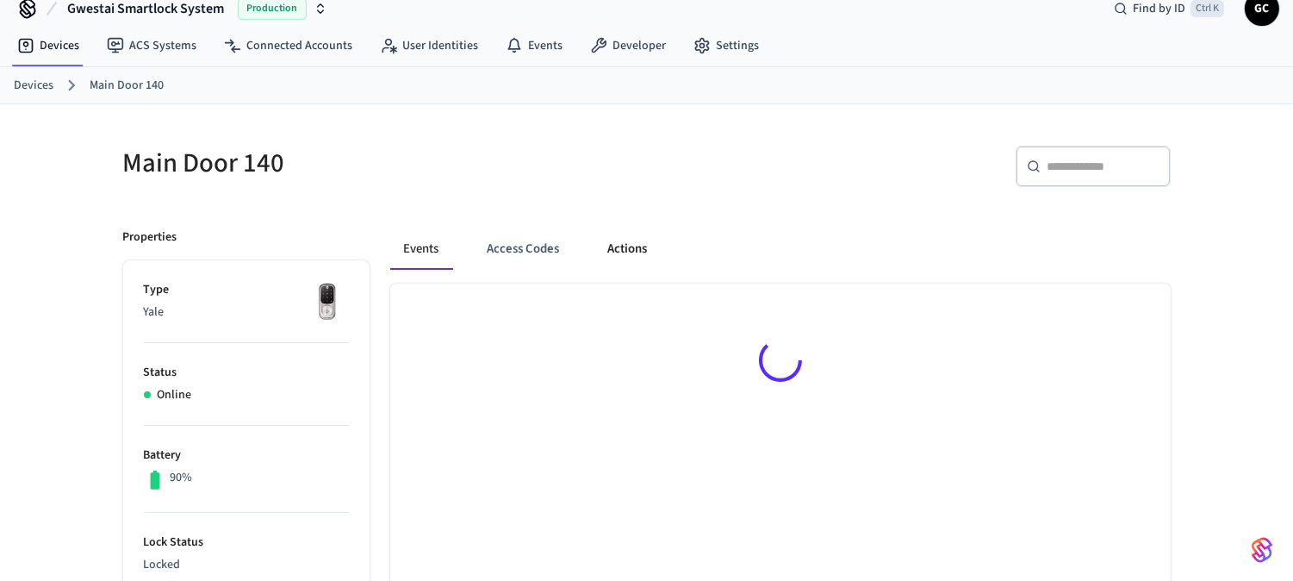
drag, startPoint x: 518, startPoint y: 246, endPoint x: 597, endPoint y: 244, distance: 79.3
click at [520, 246] on button "Access Codes" at bounding box center [524, 248] width 100 height 41
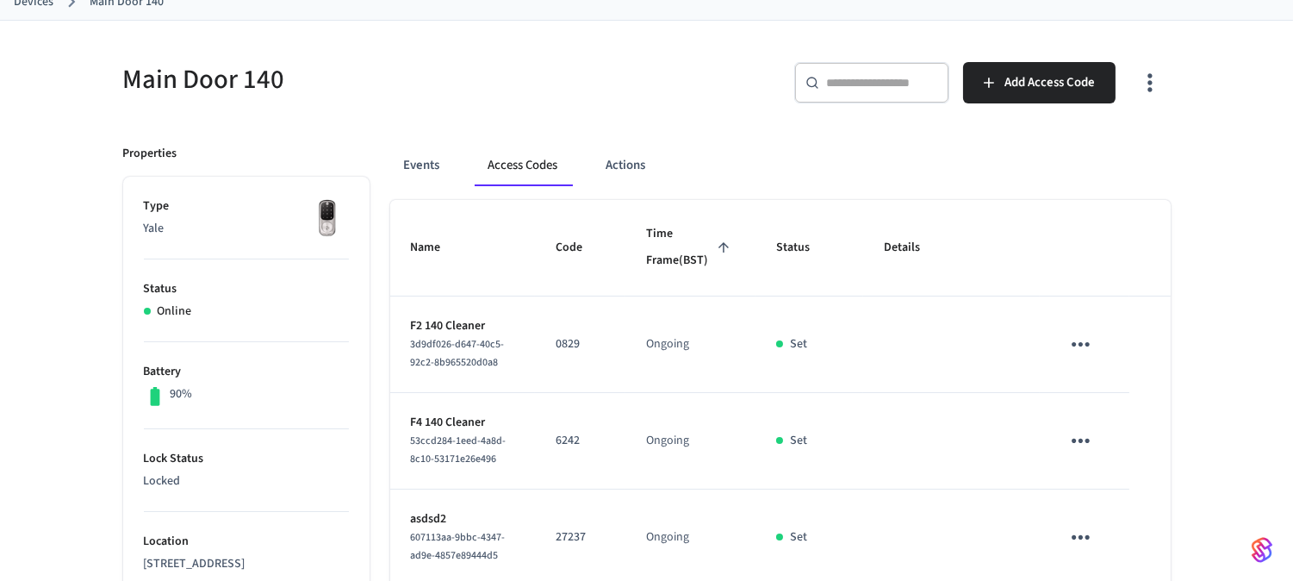
scroll to position [0, 0]
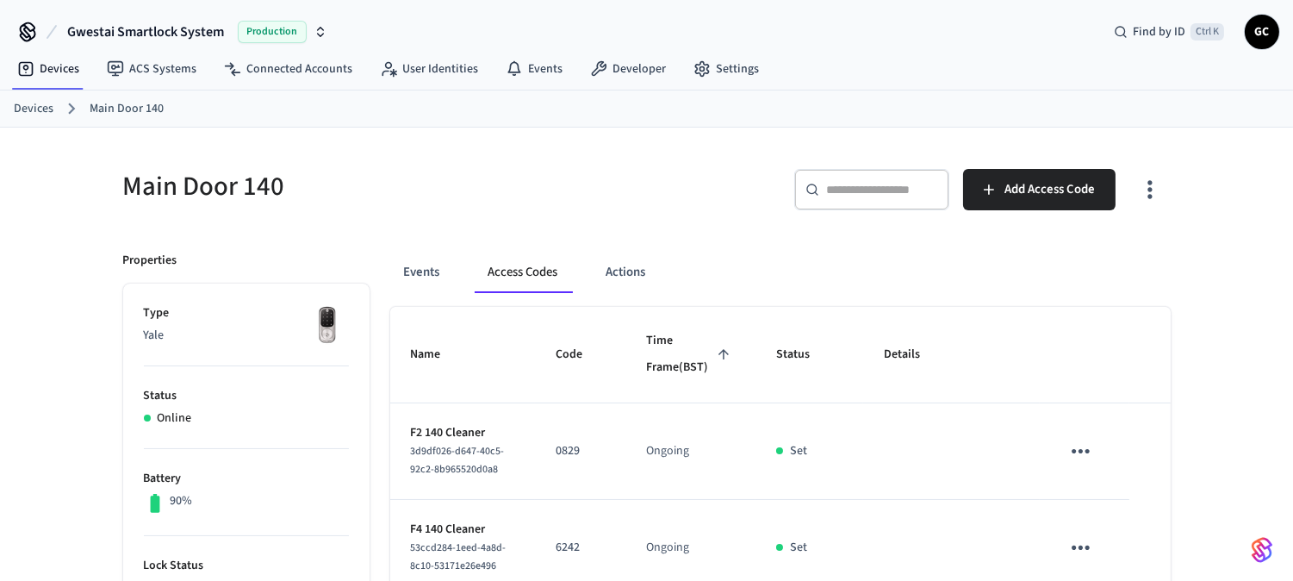
click at [27, 109] on link "Devices" at bounding box center [34, 109] width 40 height 18
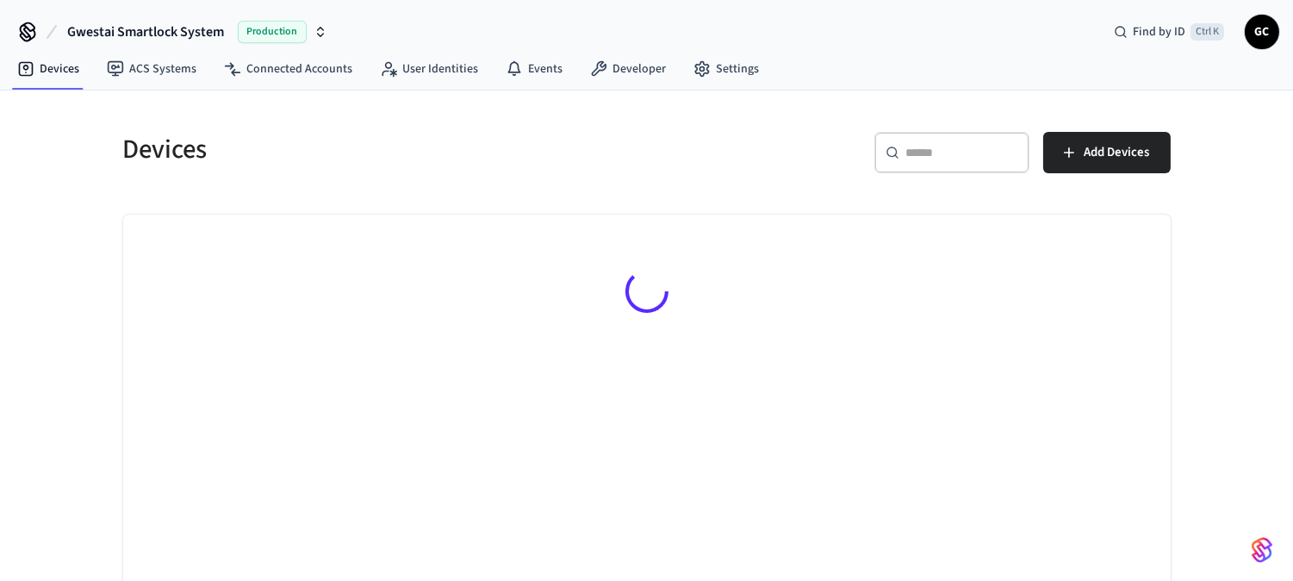
click at [962, 157] on input "text" at bounding box center [962, 152] width 112 height 17
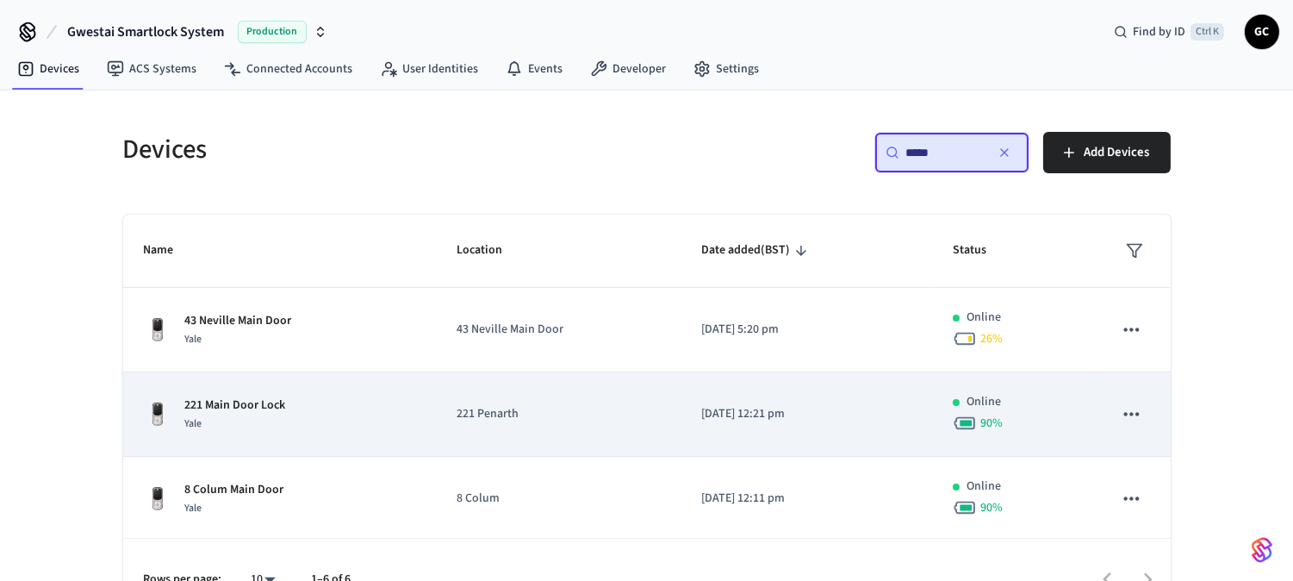
type input "****"
click at [252, 409] on p "221 Main Door Lock" at bounding box center [235, 405] width 101 height 18
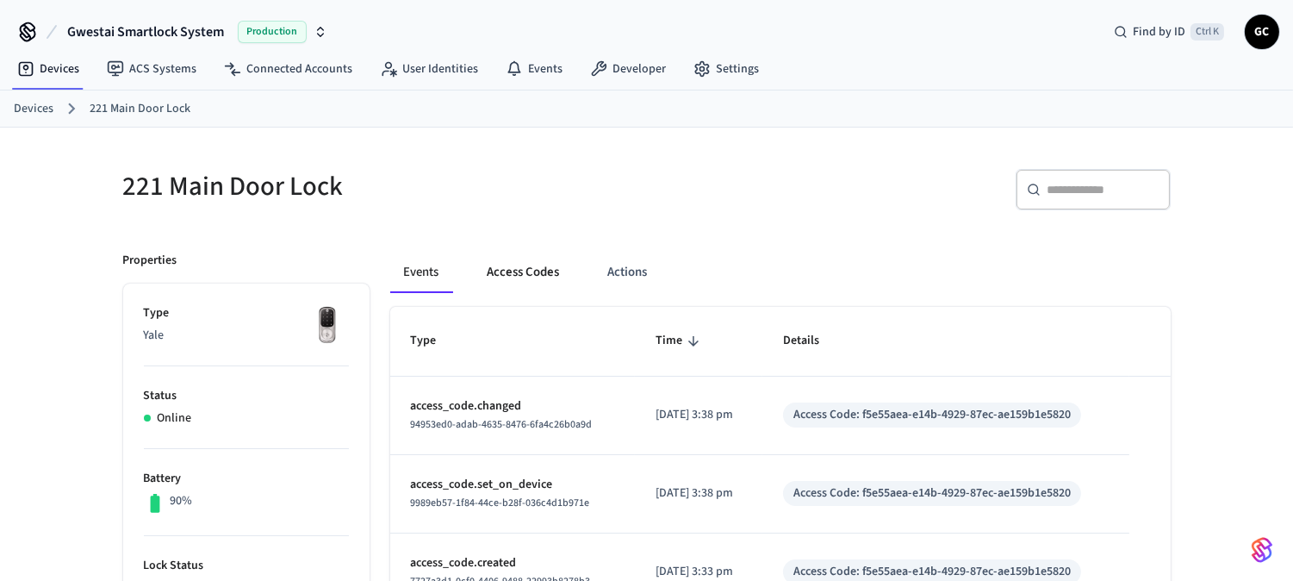
click at [547, 274] on button "Access Codes" at bounding box center [524, 272] width 100 height 41
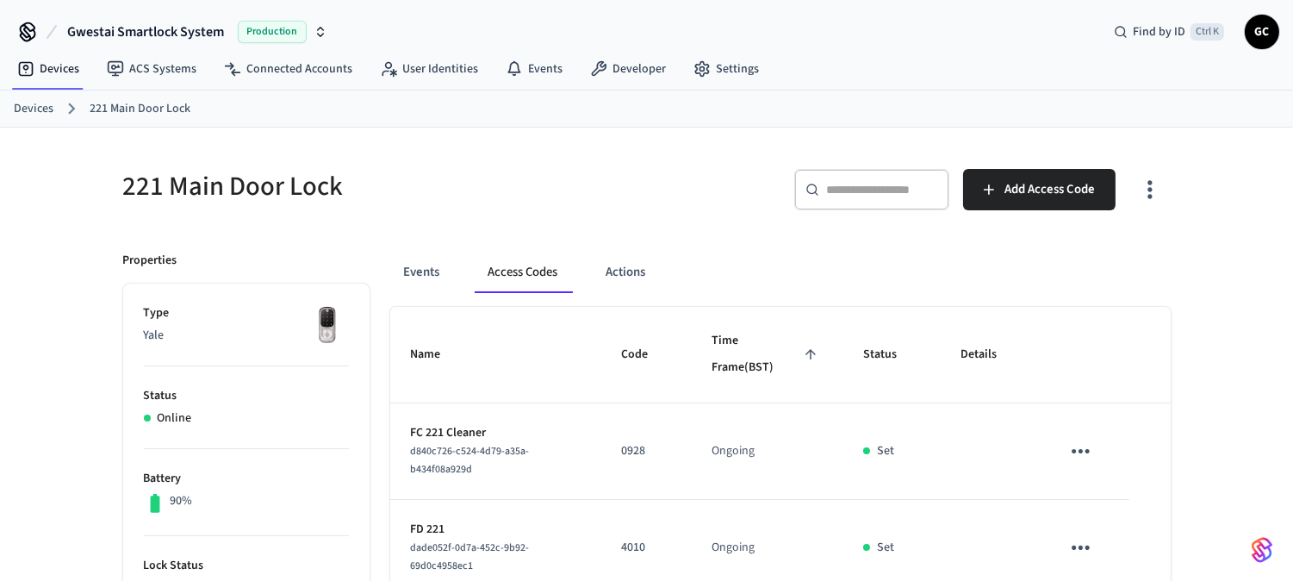
click at [37, 103] on link "Devices" at bounding box center [34, 109] width 40 height 18
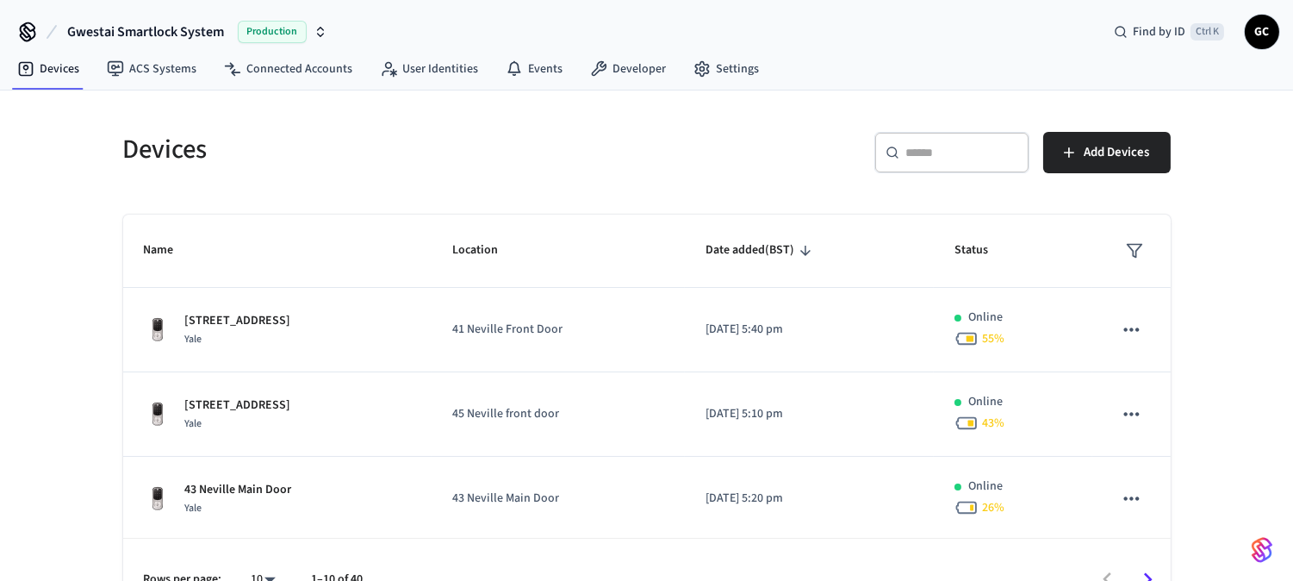
click at [996, 153] on input "text" at bounding box center [962, 152] width 112 height 17
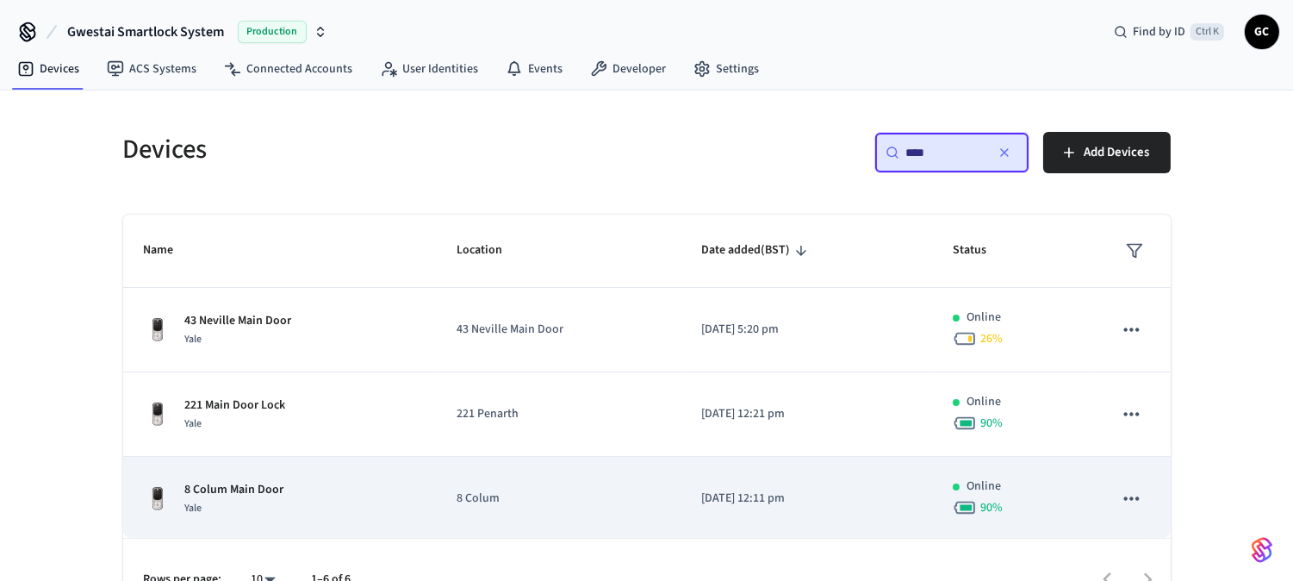
type input "****"
click at [246, 479] on td "8 Colum Main Door Yale" at bounding box center [279, 499] width 313 height 84
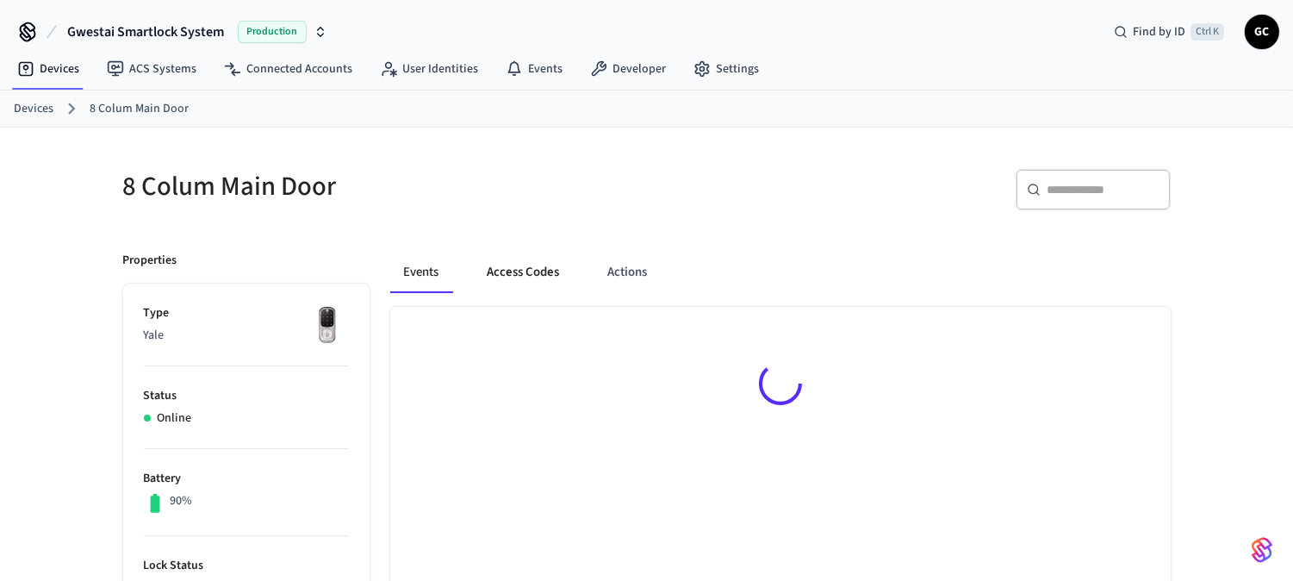
click at [517, 263] on button "Access Codes" at bounding box center [524, 272] width 100 height 41
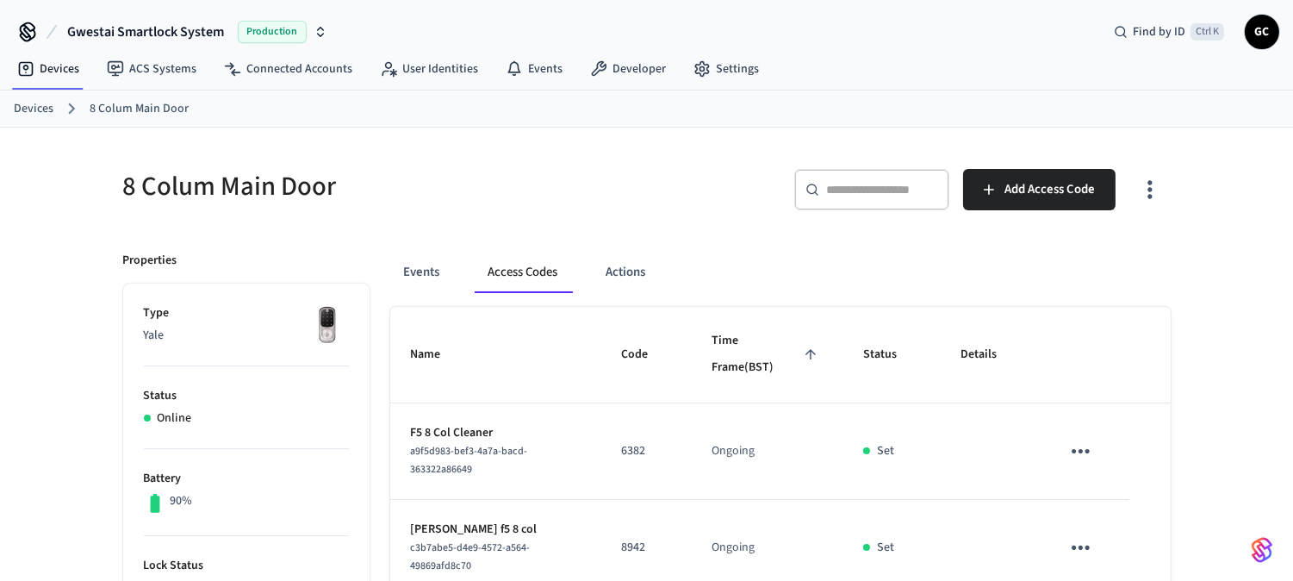
click at [26, 101] on link "Devices" at bounding box center [34, 109] width 40 height 18
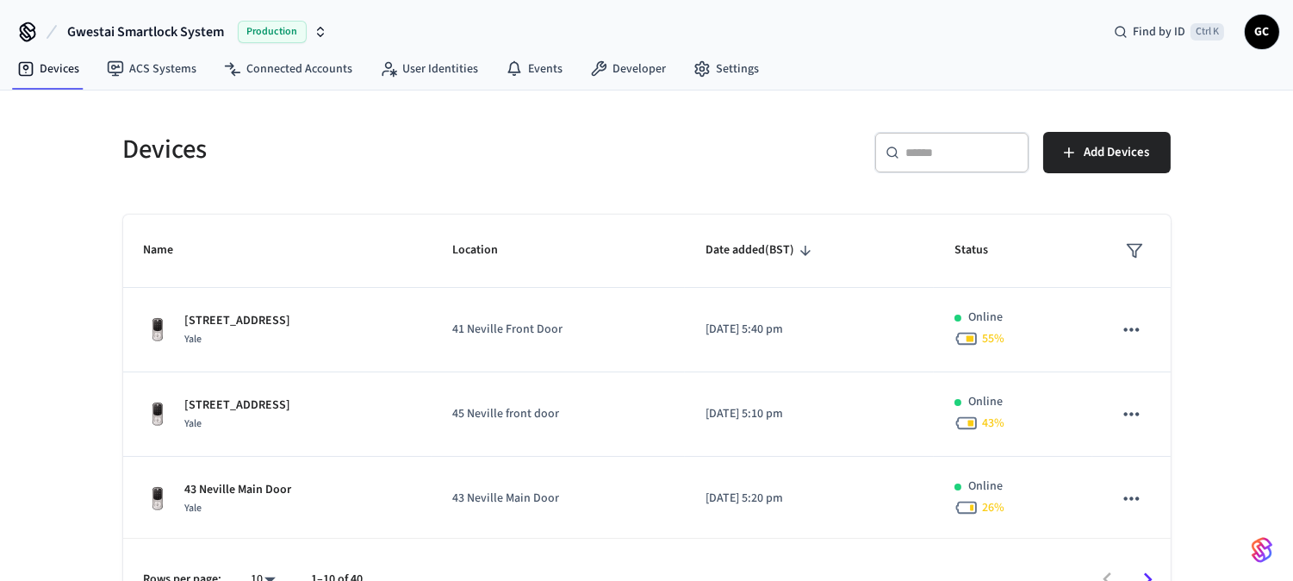
click at [948, 151] on input "text" at bounding box center [962, 152] width 112 height 17
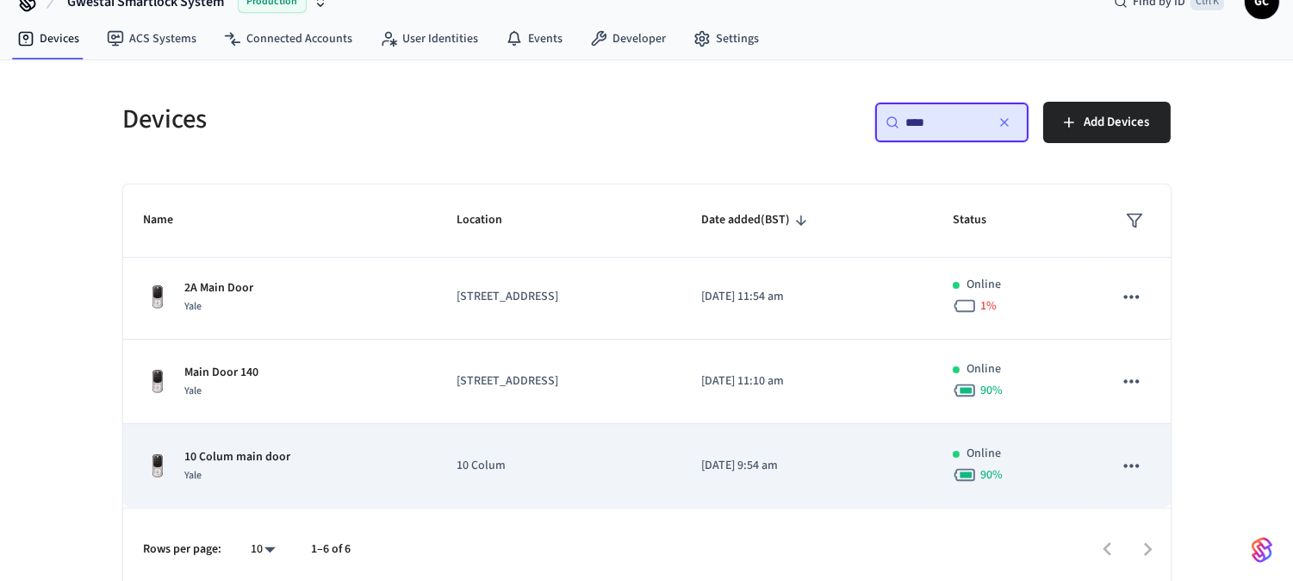
scroll to position [40, 0]
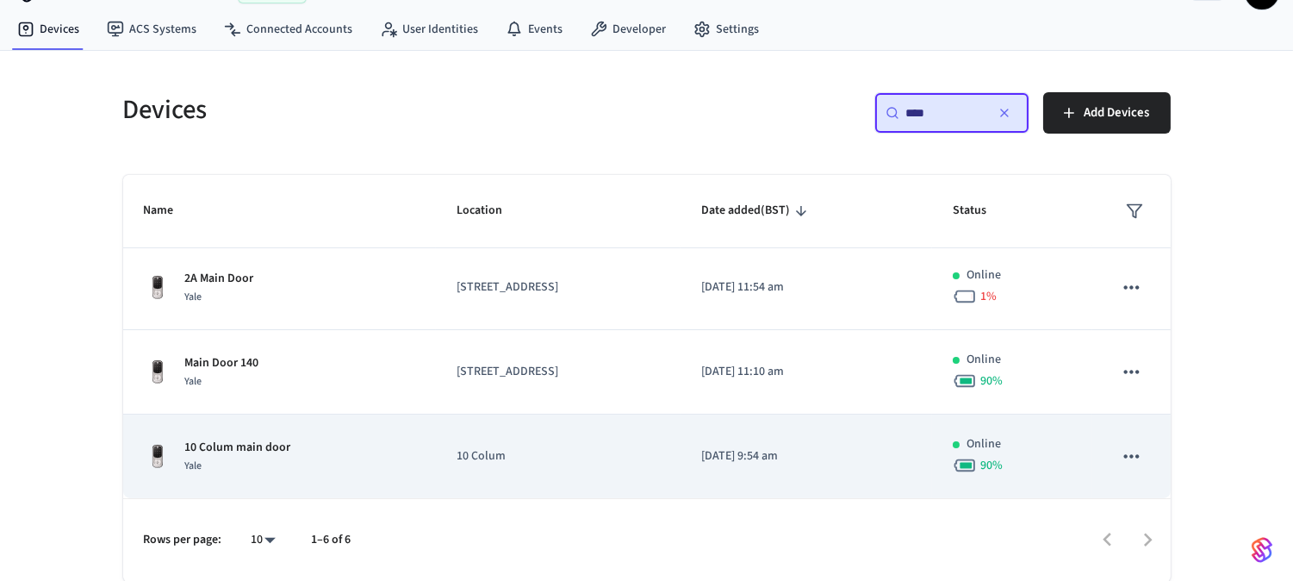
type input "****"
drag, startPoint x: 244, startPoint y: 432, endPoint x: 295, endPoint y: 435, distance: 51.0
click at [244, 431] on td "10 Colum main door Yale" at bounding box center [279, 456] width 313 height 84
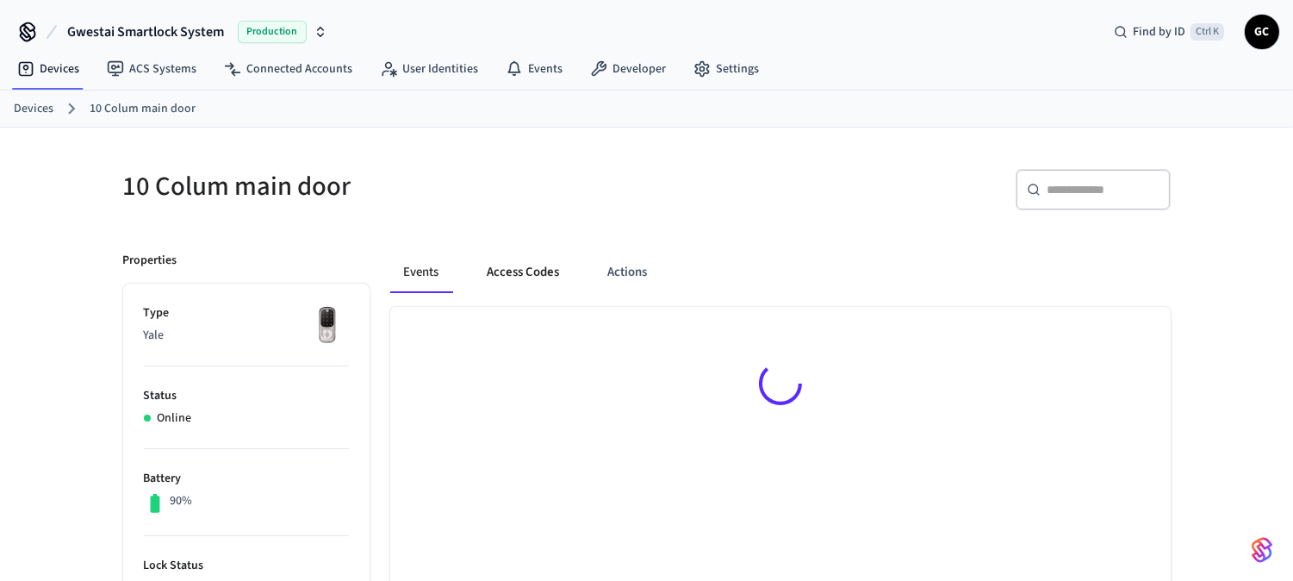
click at [530, 265] on button "Access Codes" at bounding box center [524, 272] width 100 height 41
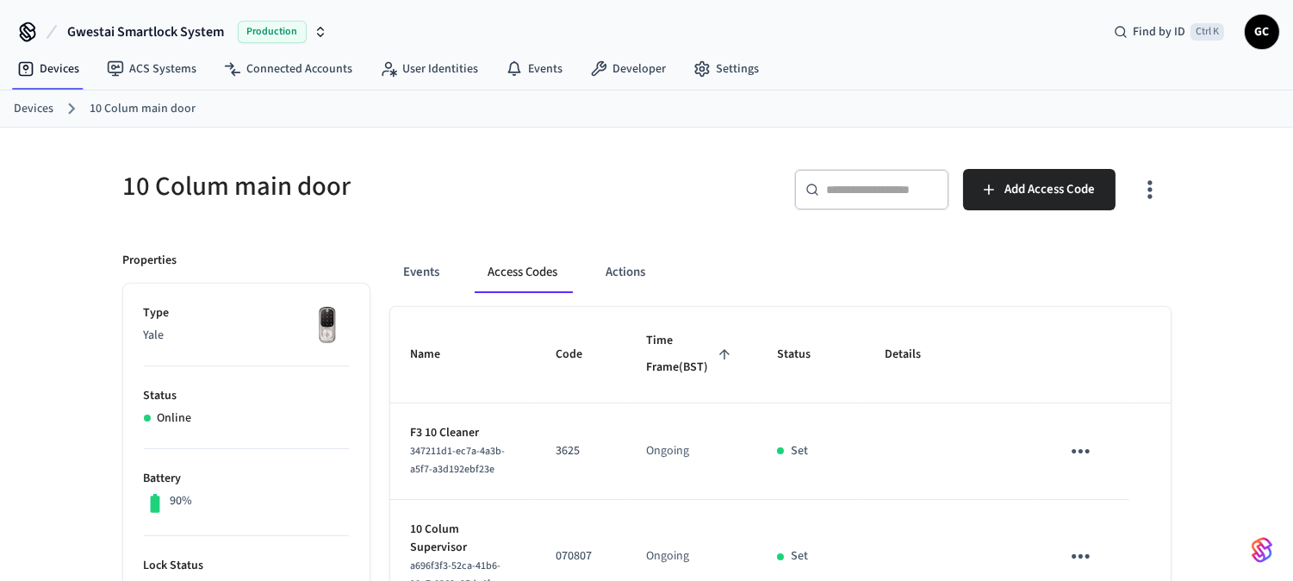
click at [34, 102] on link "Devices" at bounding box center [34, 109] width 40 height 18
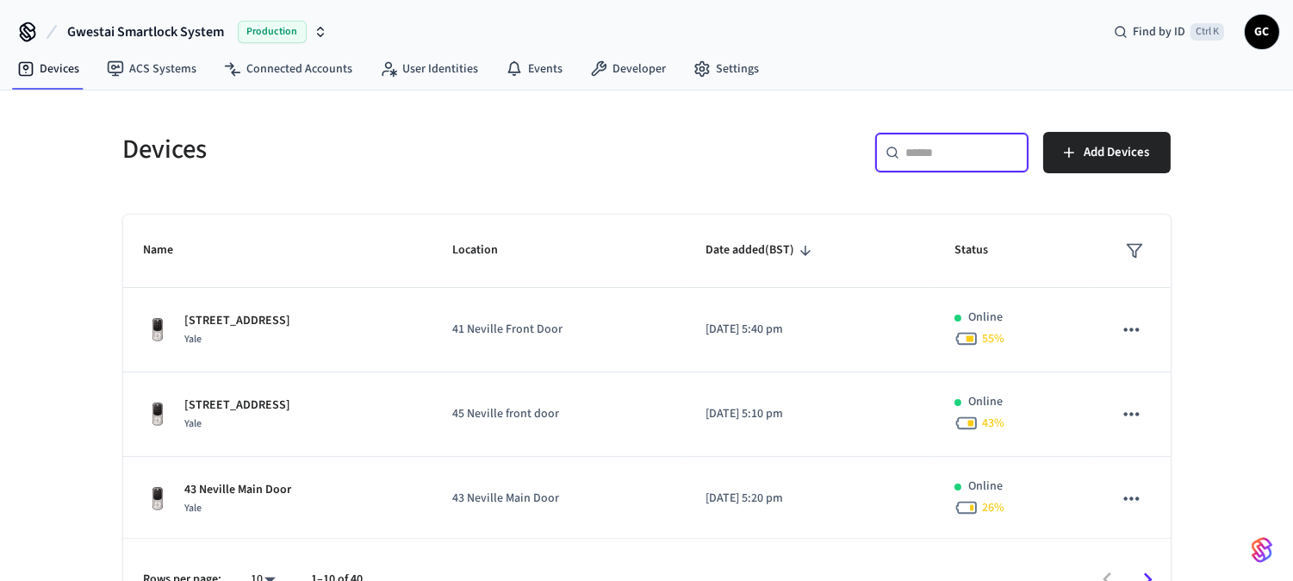
drag, startPoint x: 950, startPoint y: 146, endPoint x: 961, endPoint y: 151, distance: 11.2
click at [950, 147] on input "text" at bounding box center [962, 152] width 112 height 17
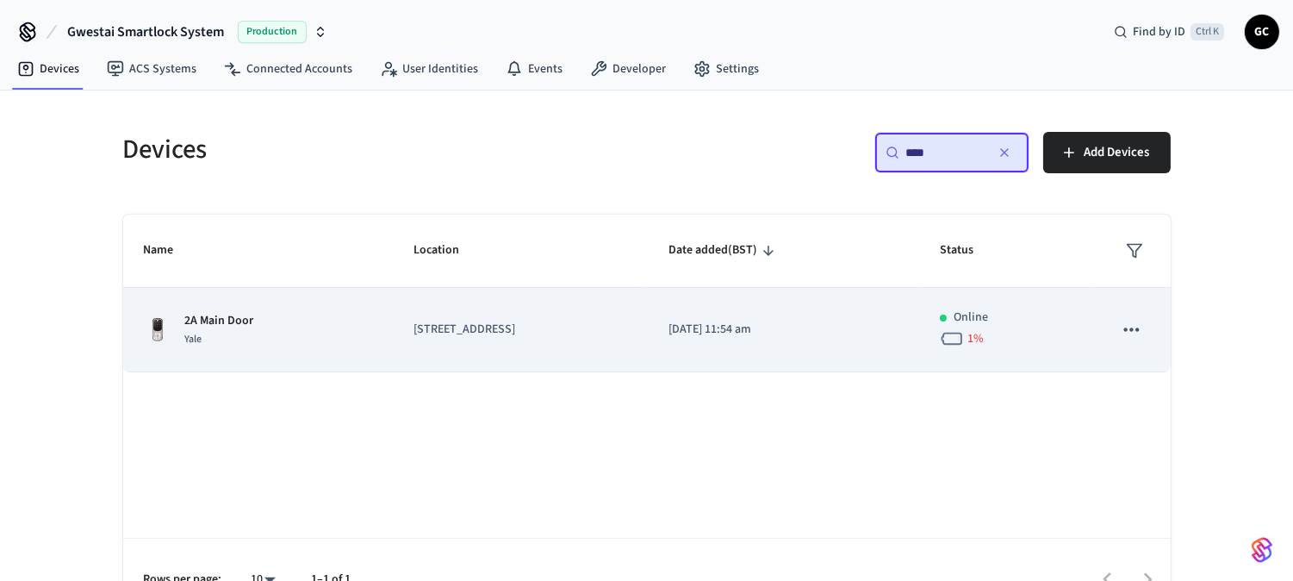
type input "****"
click at [231, 325] on p "2A Main Door" at bounding box center [219, 321] width 69 height 18
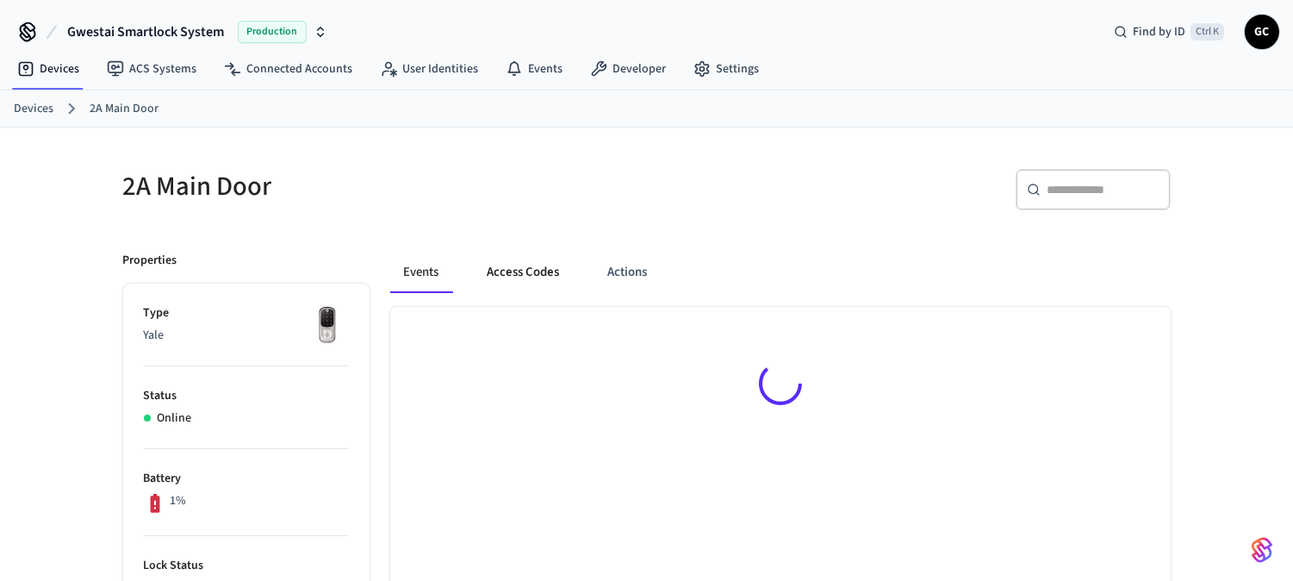
click at [537, 263] on button "Access Codes" at bounding box center [524, 272] width 100 height 41
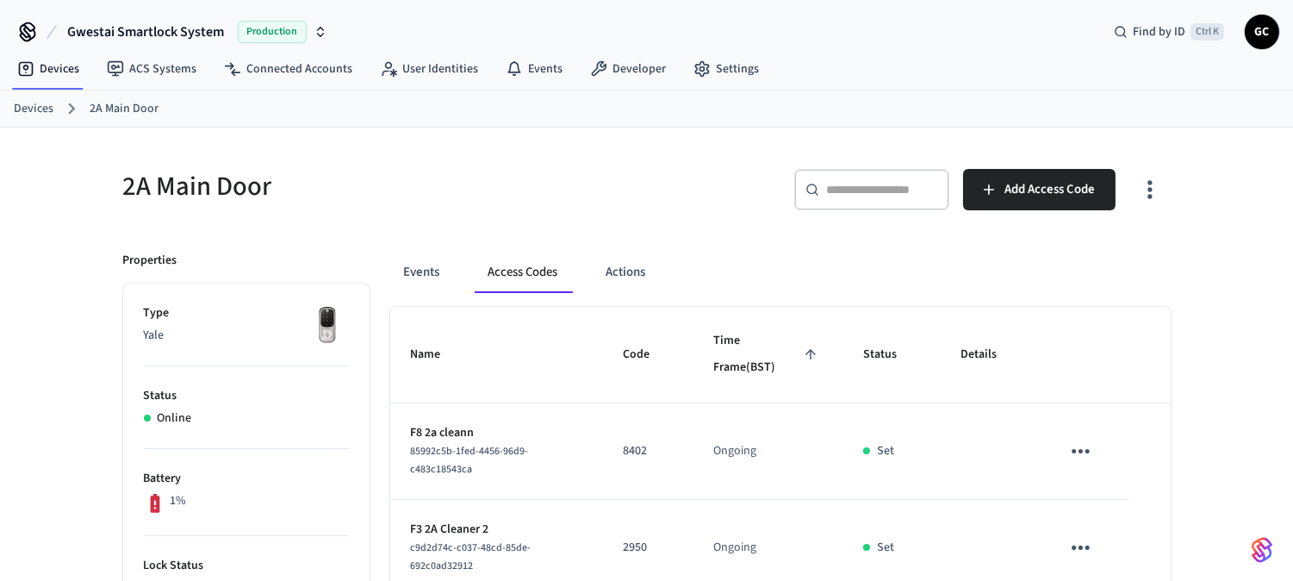
click at [21, 104] on link "Devices" at bounding box center [34, 109] width 40 height 18
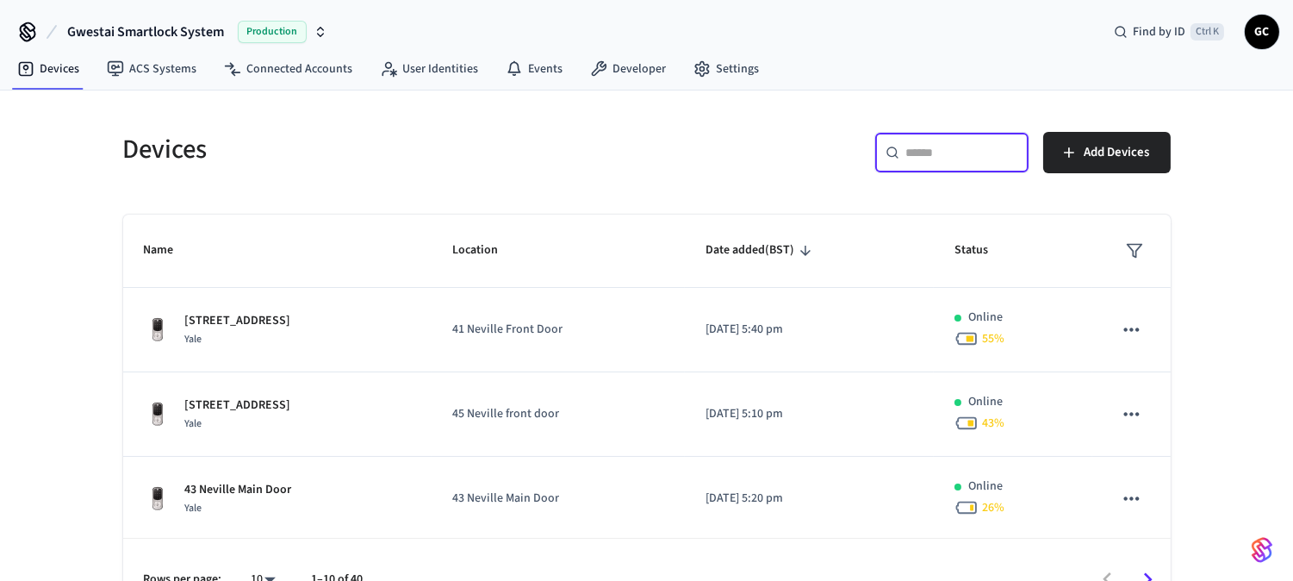
click at [944, 159] on input "text" at bounding box center [962, 152] width 112 height 17
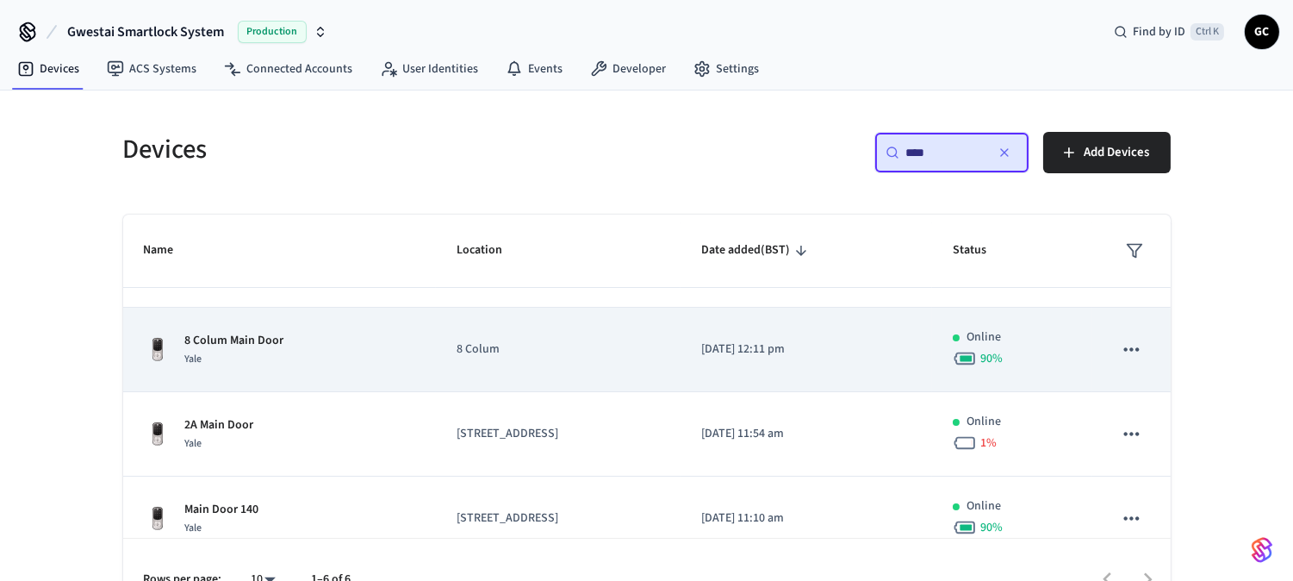
scroll to position [191, 0]
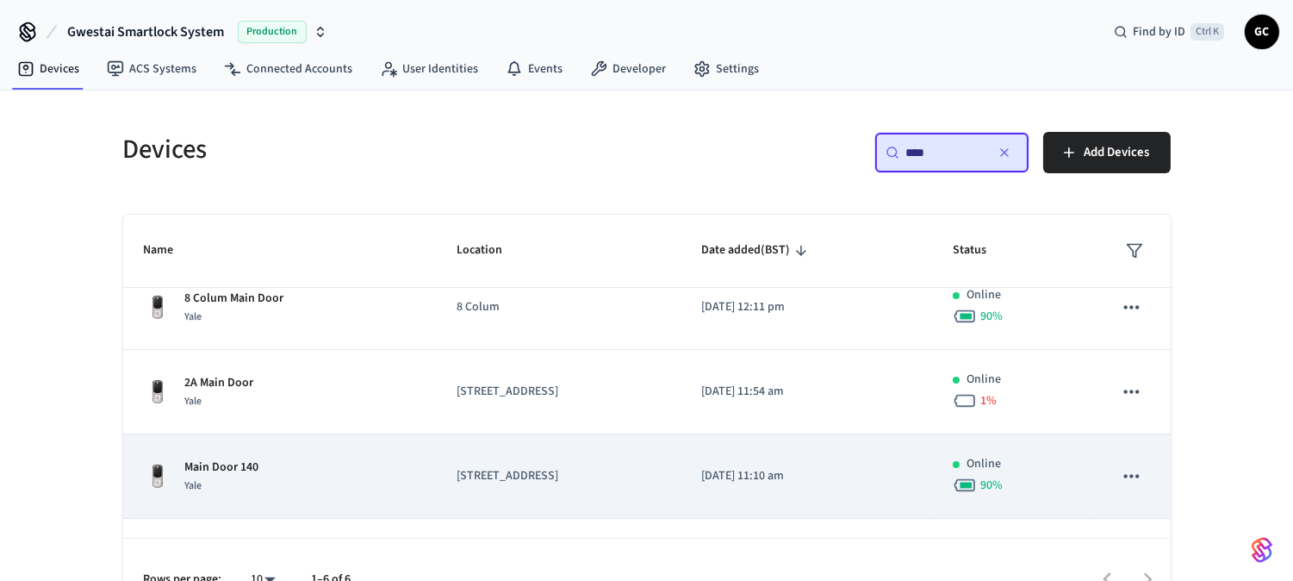
type input "****"
click at [262, 464] on div "Main Door 140 Yale" at bounding box center [279, 476] width 271 height 36
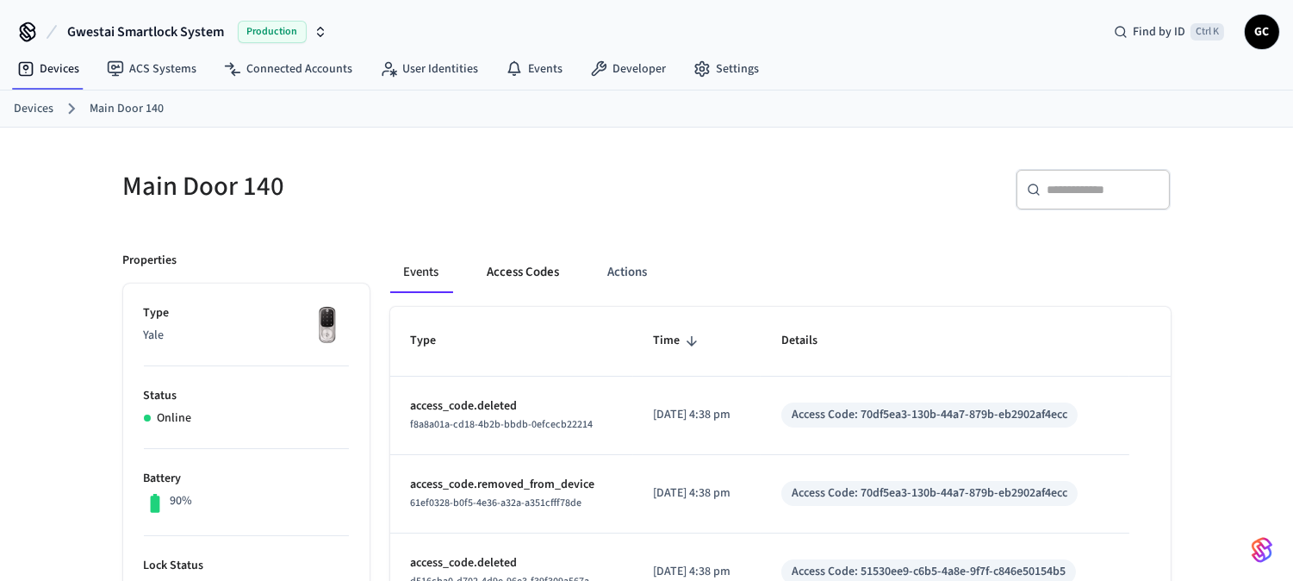
click at [520, 269] on button "Access Codes" at bounding box center [524, 272] width 100 height 41
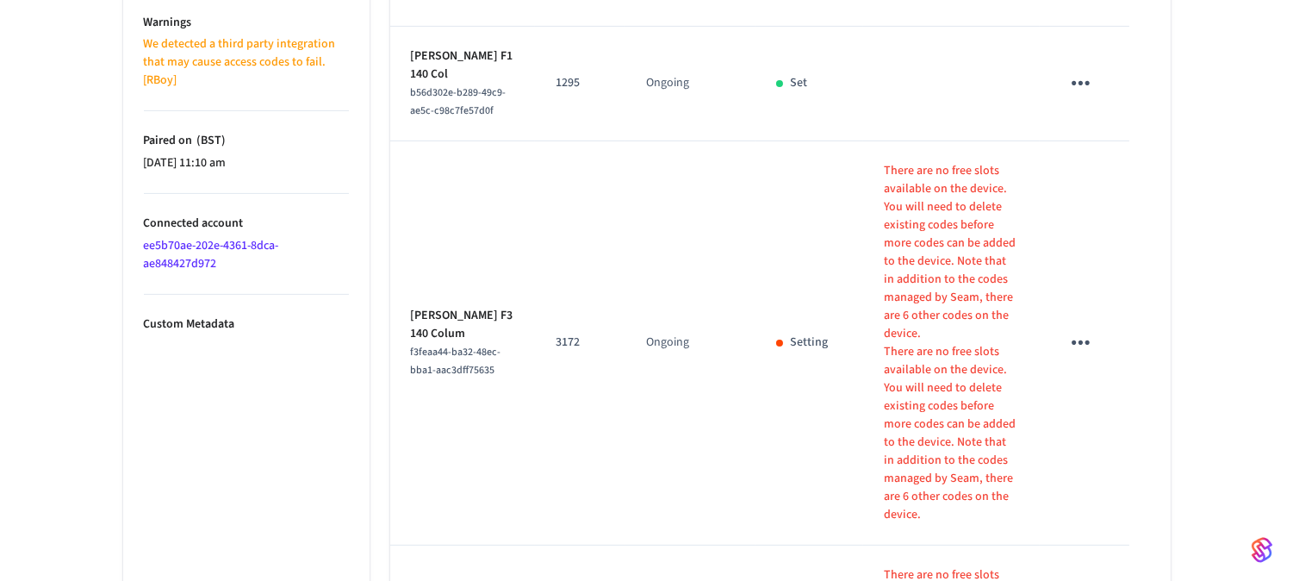
scroll to position [1259, 0]
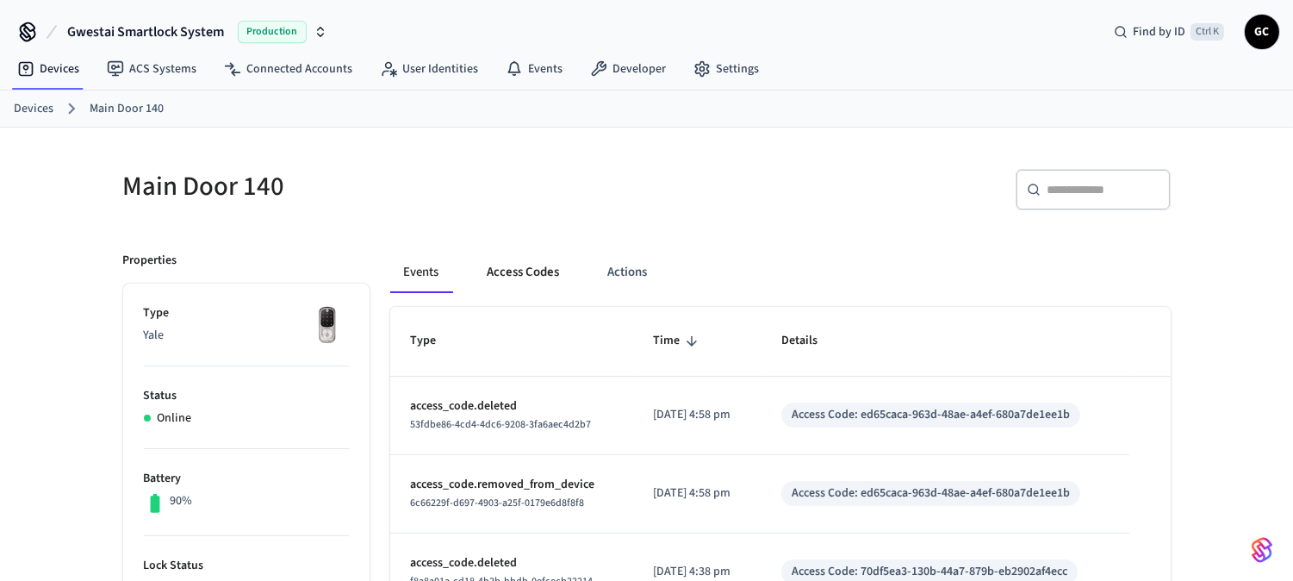
click at [518, 260] on button "Access Codes" at bounding box center [524, 272] width 100 height 41
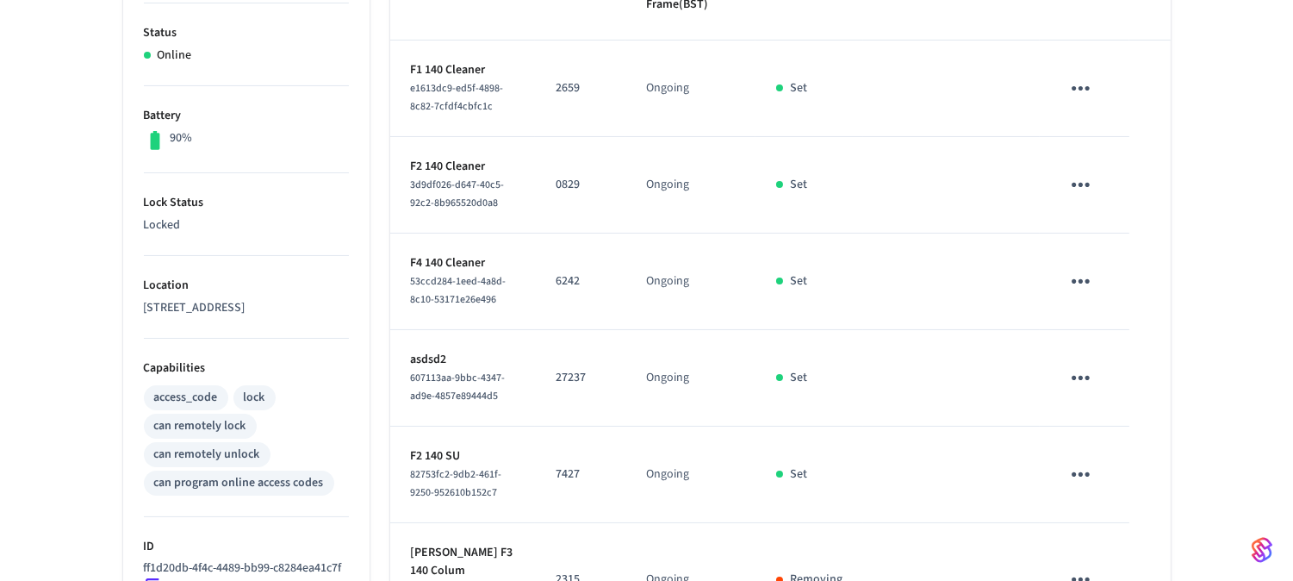
scroll to position [362, 0]
drag, startPoint x: 446, startPoint y: 419, endPoint x: 409, endPoint y: 423, distance: 37.3
click at [411, 370] on p "asdsd2" at bounding box center [462, 361] width 103 height 18
copy p "asdsd2"
click at [1097, 399] on button "sticky table" at bounding box center [1081, 378] width 40 height 40
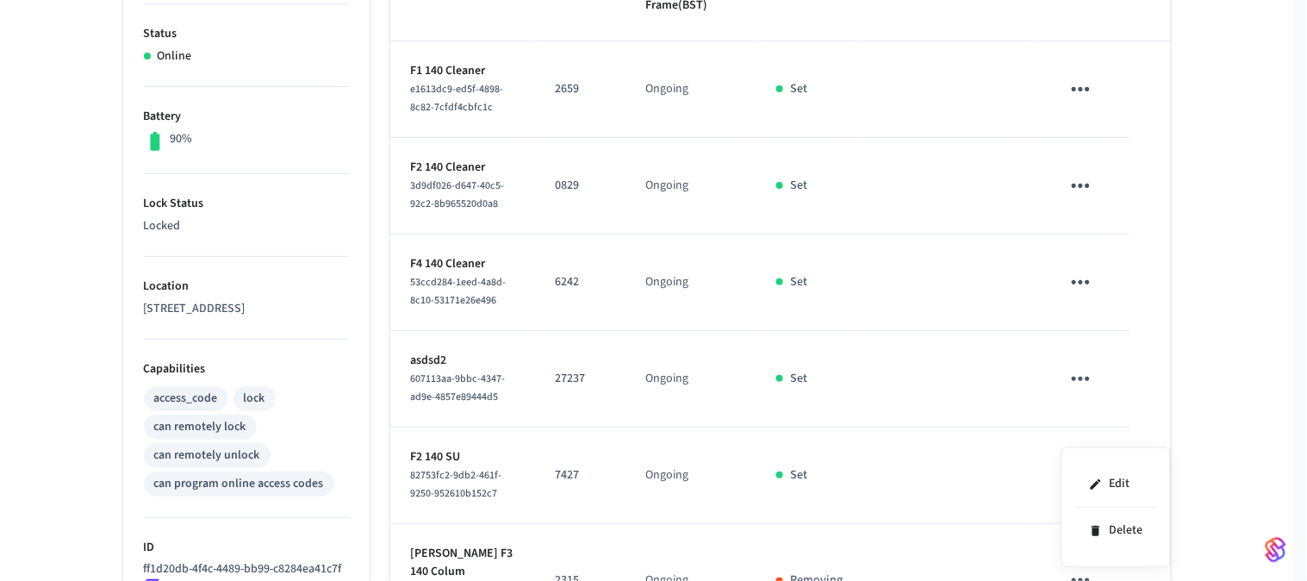
click at [1194, 401] on div at bounding box center [653, 290] width 1307 height 581
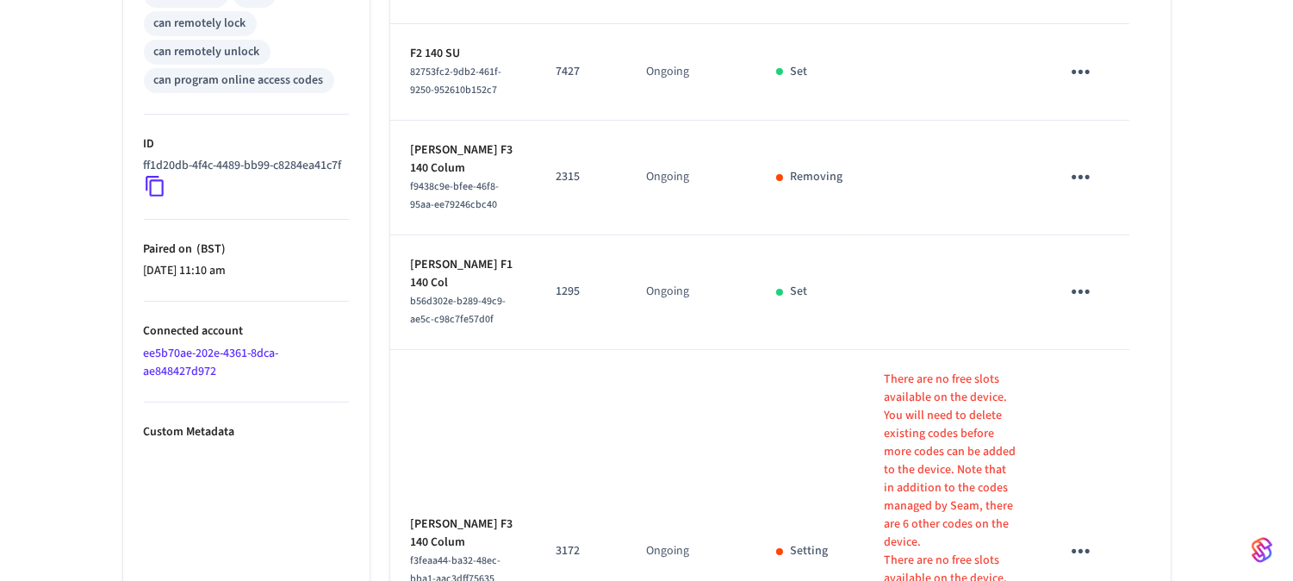
scroll to position [862, 0]
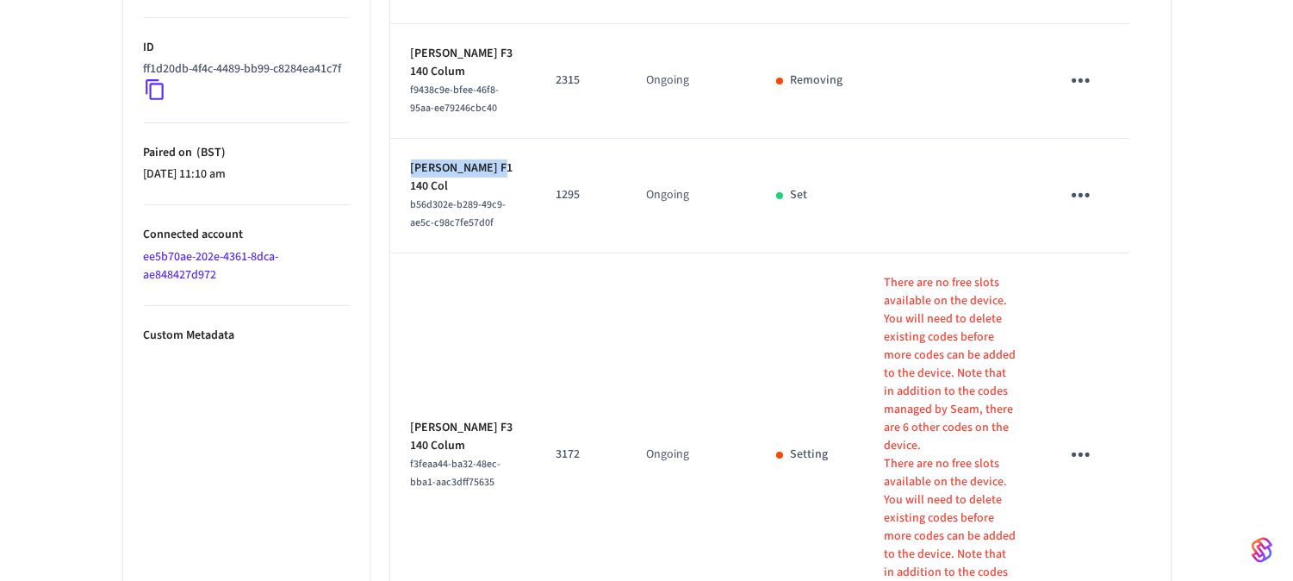
drag, startPoint x: 488, startPoint y: 247, endPoint x: 400, endPoint y: 252, distance: 88.0
click at [400, 252] on td "Marcello Cattai F1 140 Col b56d302e-b289-49c9-ae5c-c98c7fe57d0f" at bounding box center [462, 196] width 145 height 115
copy p "Marcello Cattai"
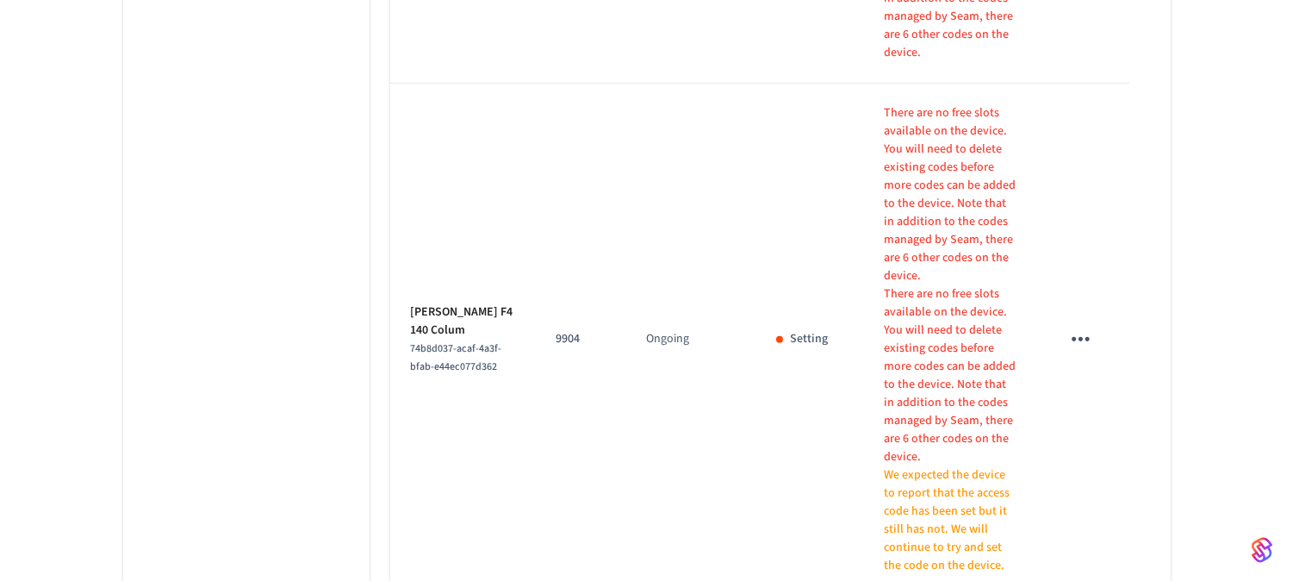
scroll to position [1893, 0]
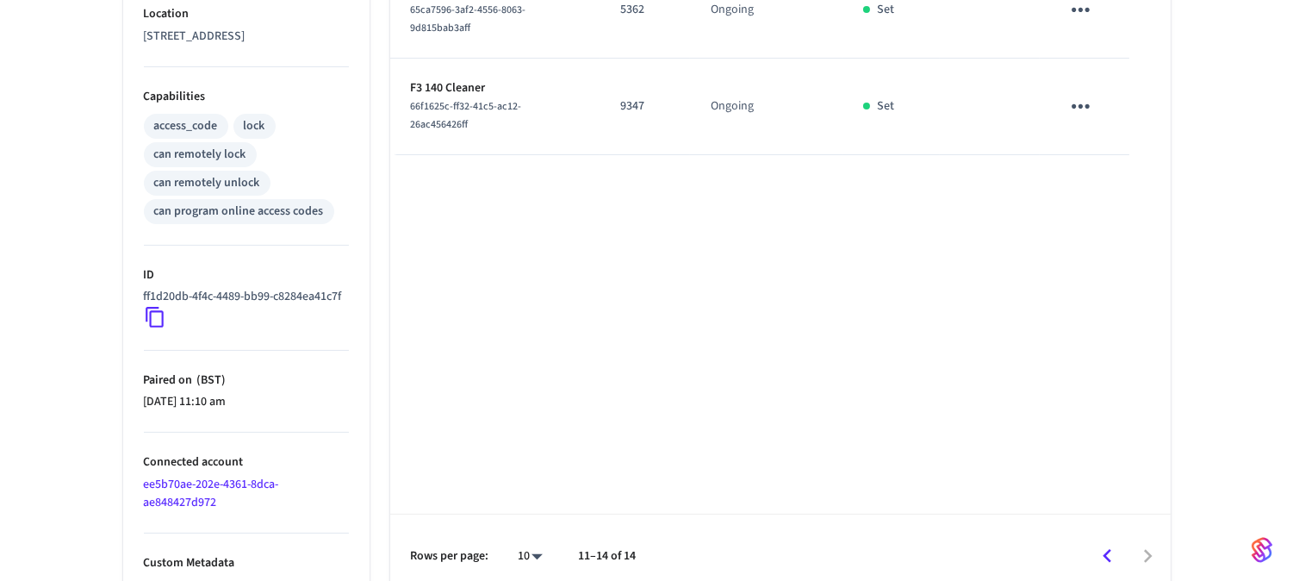
scroll to position [669, 0]
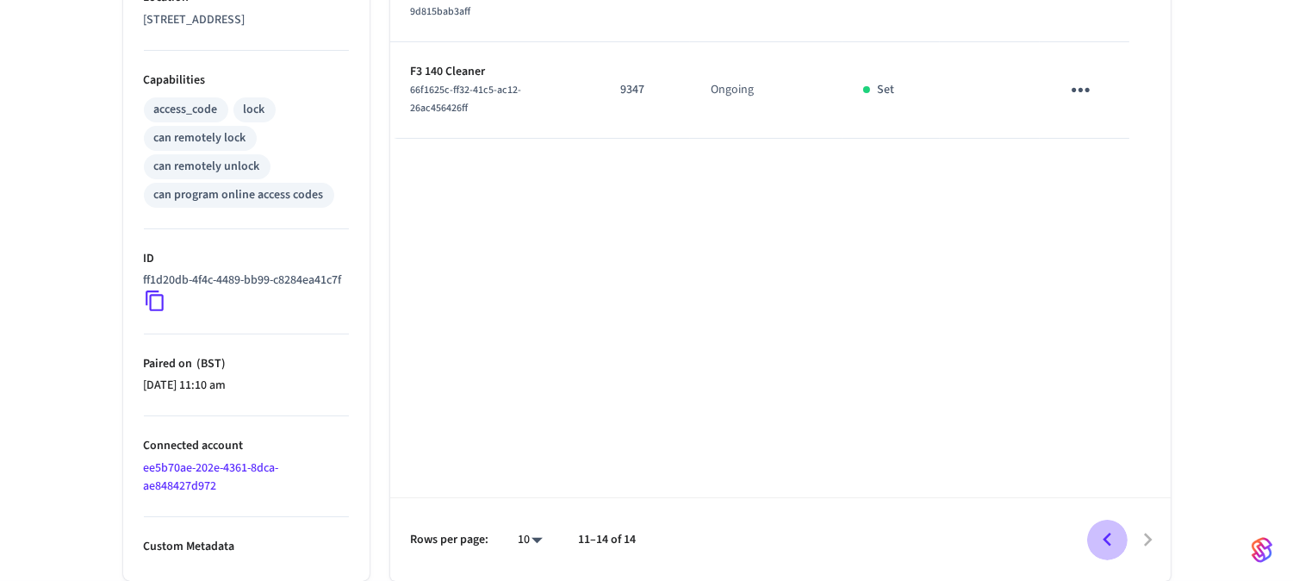
click at [1107, 539] on icon "Go to previous page" at bounding box center [1107, 539] width 27 height 27
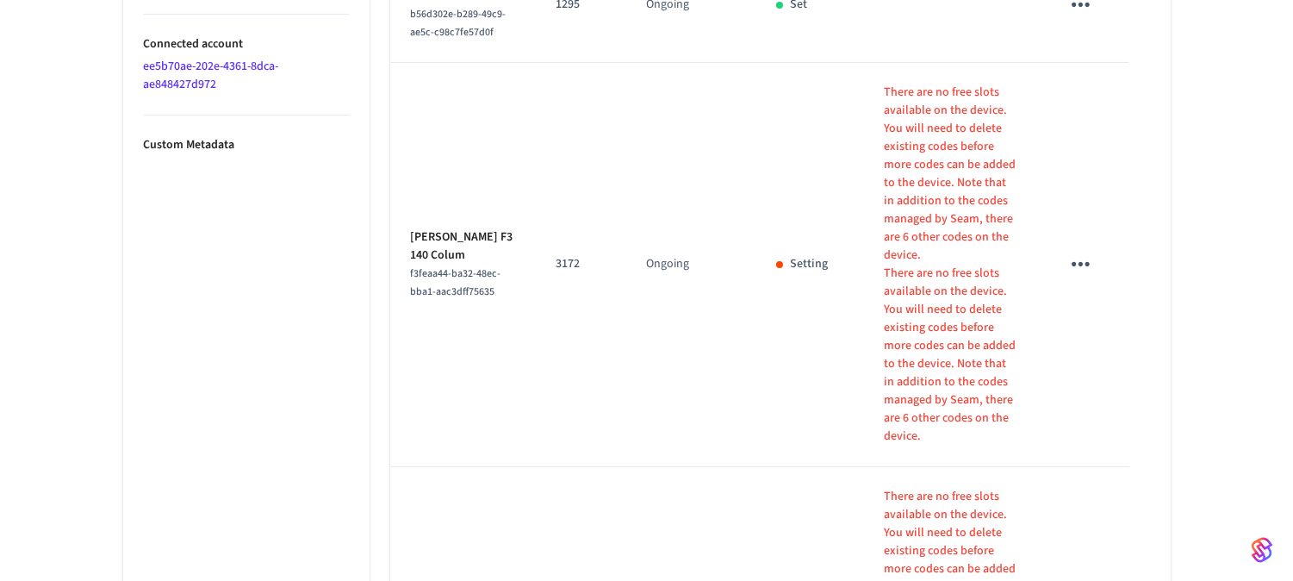
scroll to position [1148, 0]
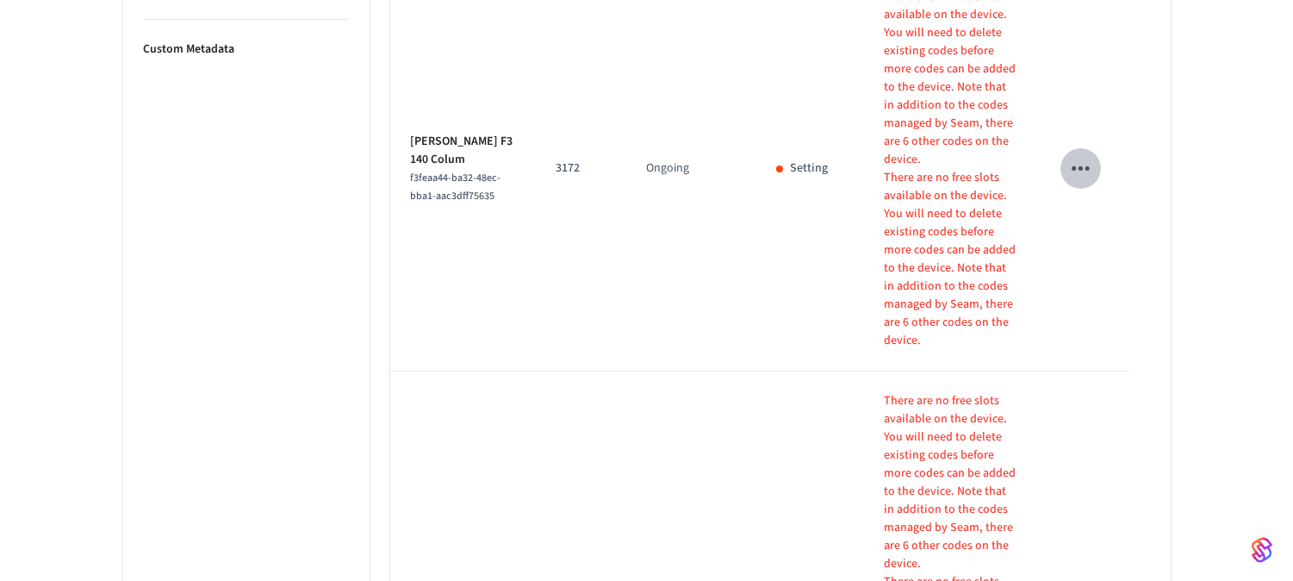
click at [1086, 182] on icon "sticky table" at bounding box center [1081, 168] width 27 height 27
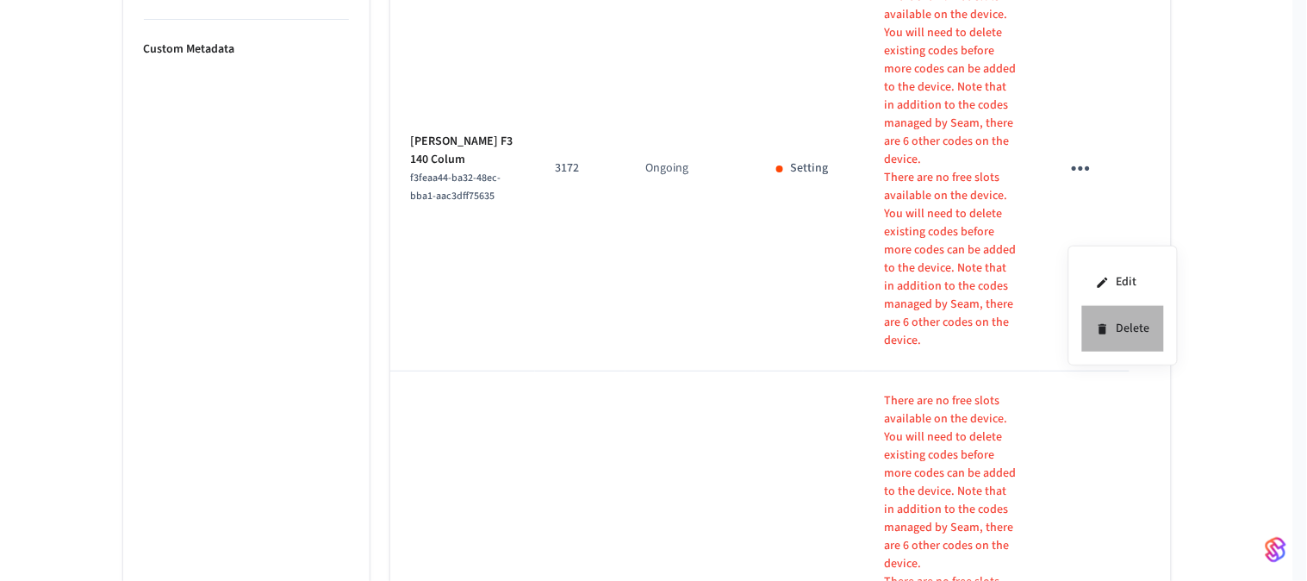
click at [1149, 333] on li "Delete" at bounding box center [1123, 329] width 82 height 46
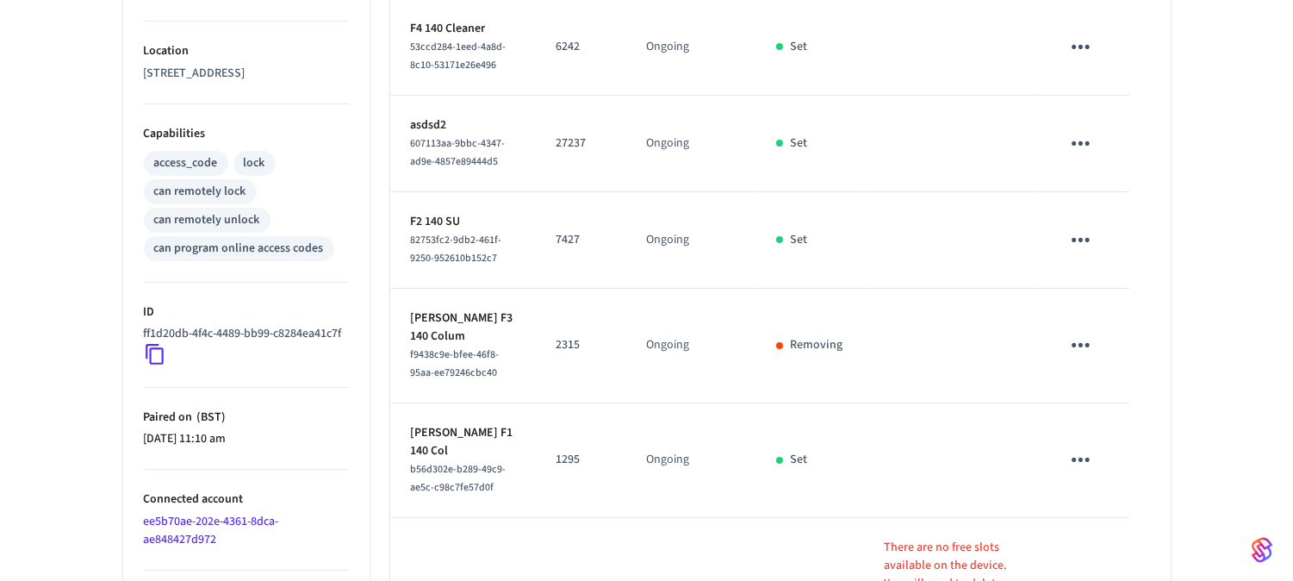
scroll to position [744, 0]
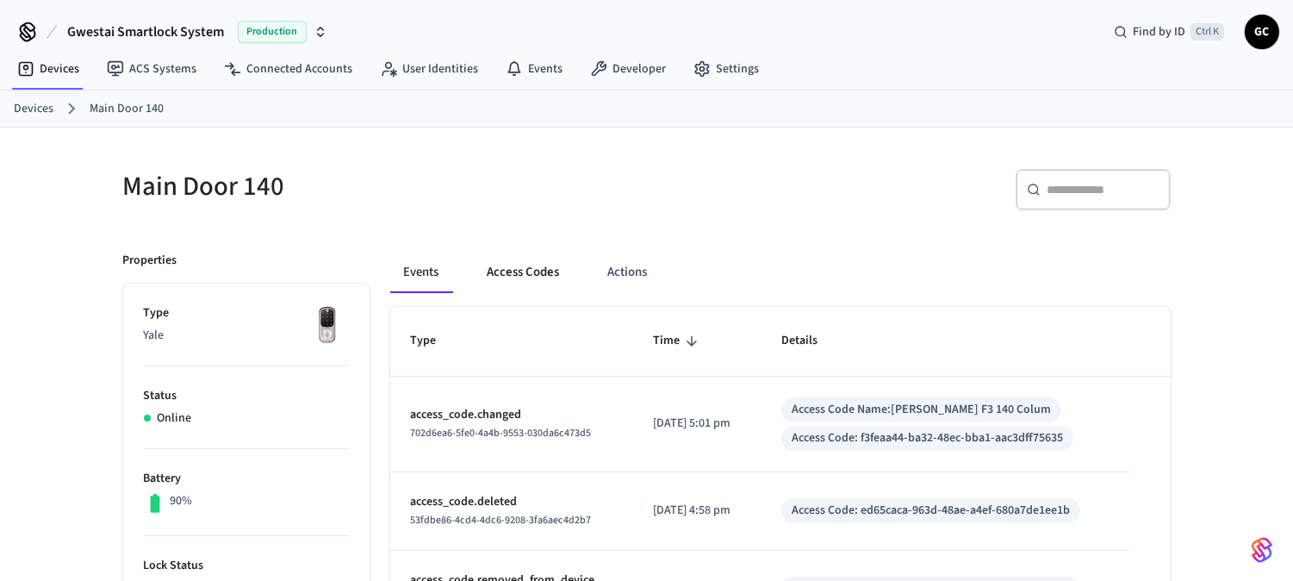
click at [523, 254] on button "Access Codes" at bounding box center [524, 272] width 100 height 41
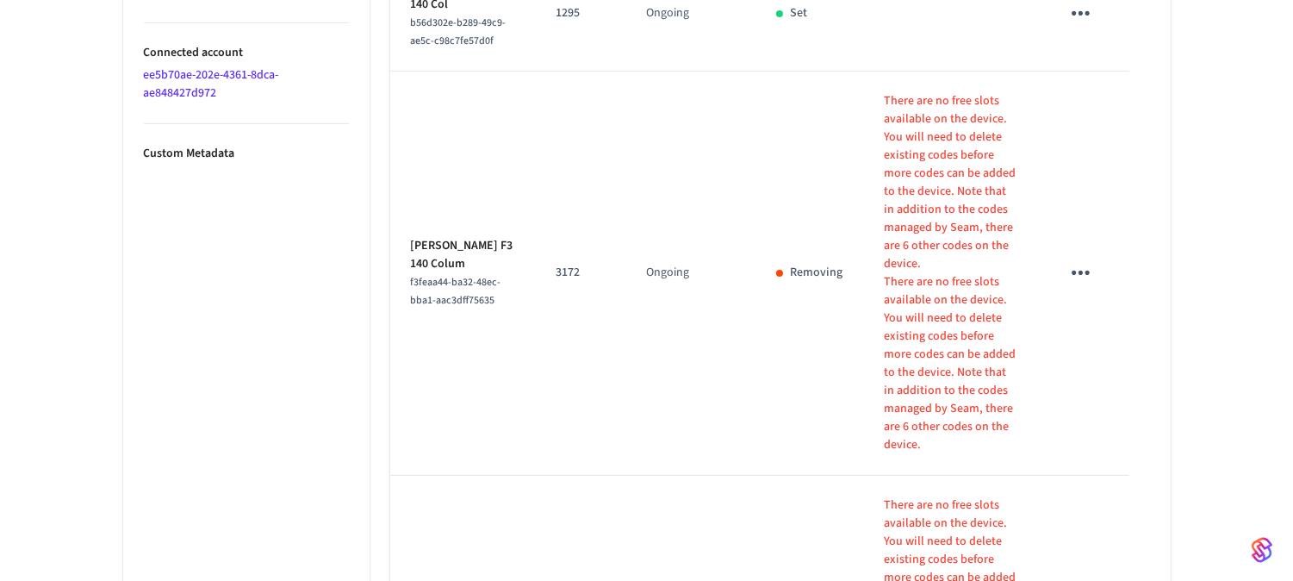
scroll to position [1031, 0]
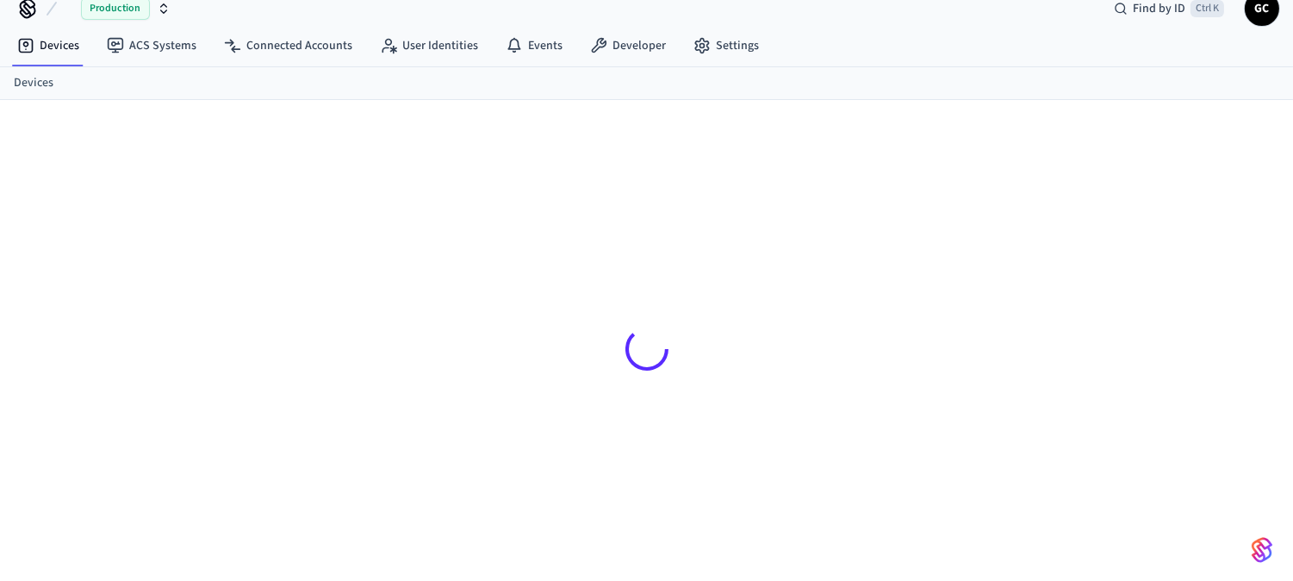
scroll to position [23, 0]
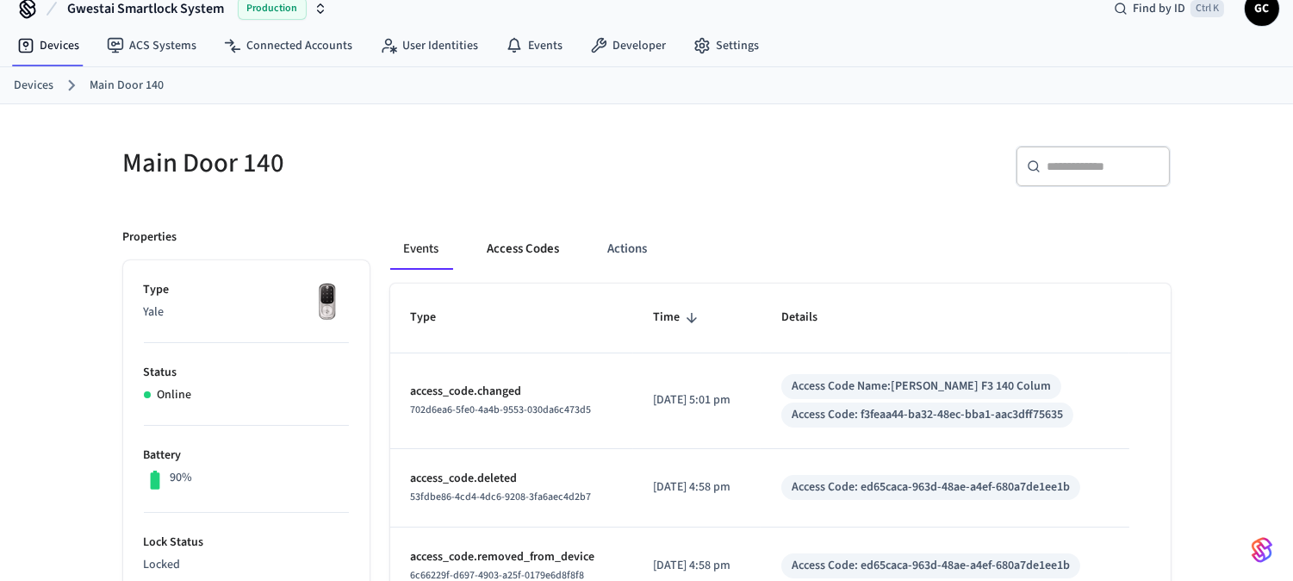
click at [498, 240] on button "Access Codes" at bounding box center [524, 248] width 100 height 41
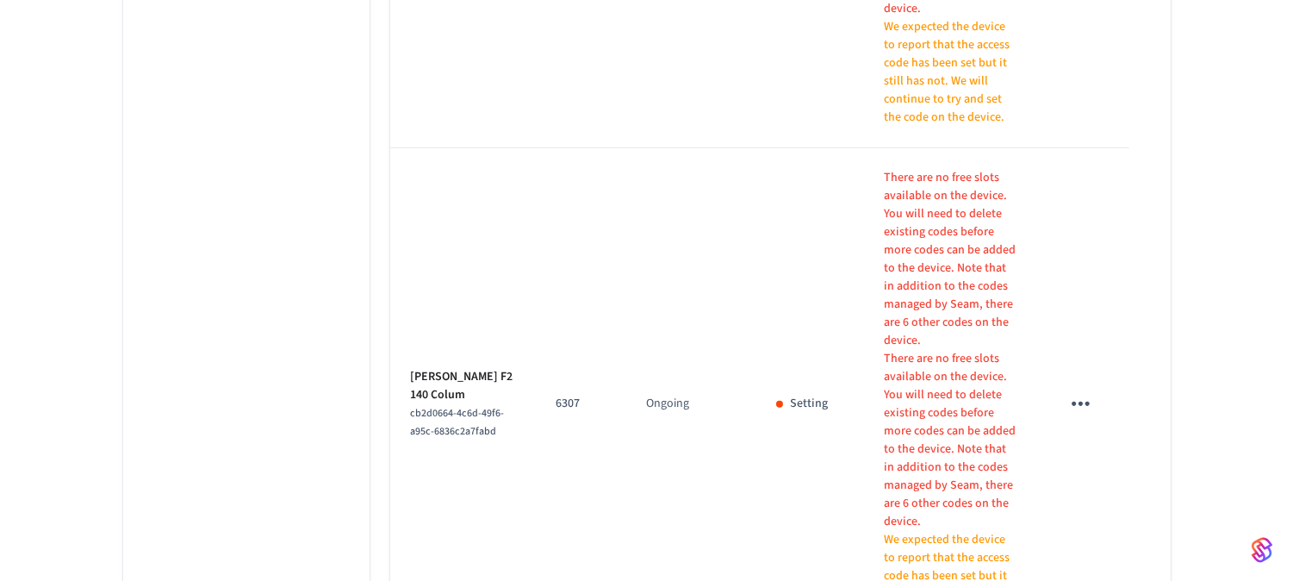
scroll to position [1893, 0]
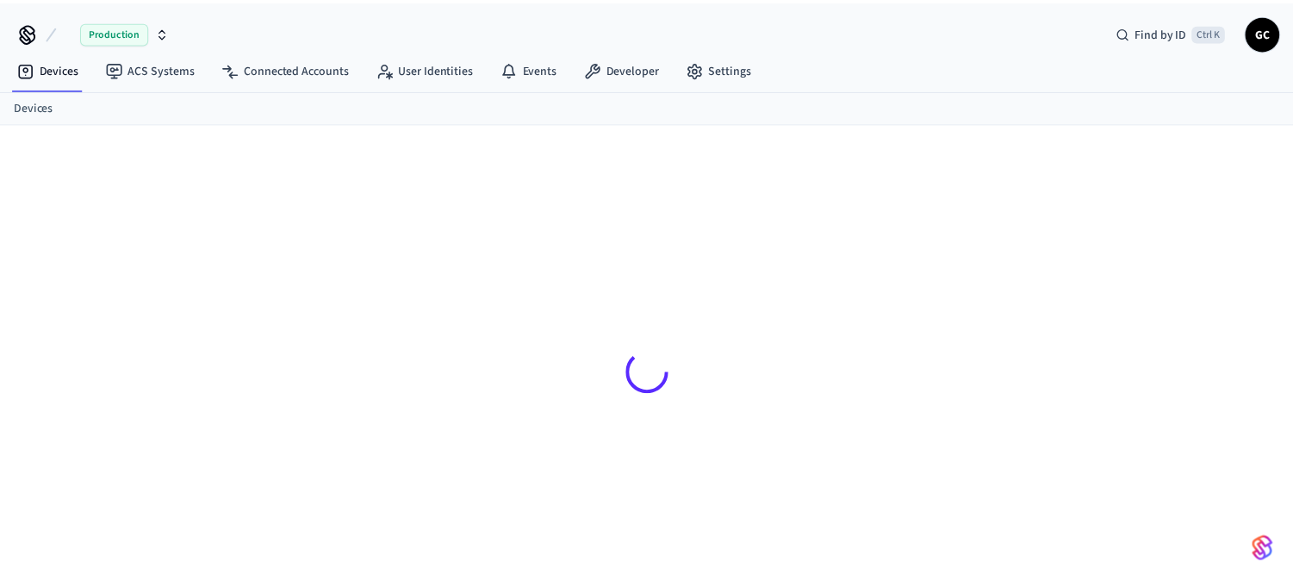
scroll to position [23, 0]
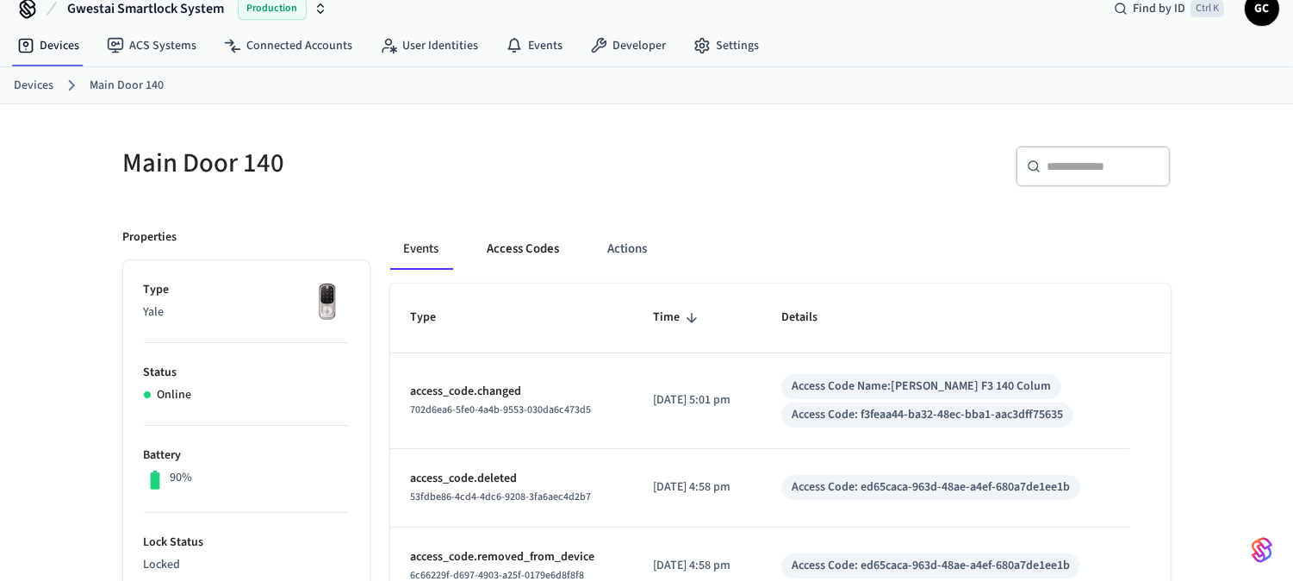
click at [526, 246] on button "Access Codes" at bounding box center [524, 248] width 100 height 41
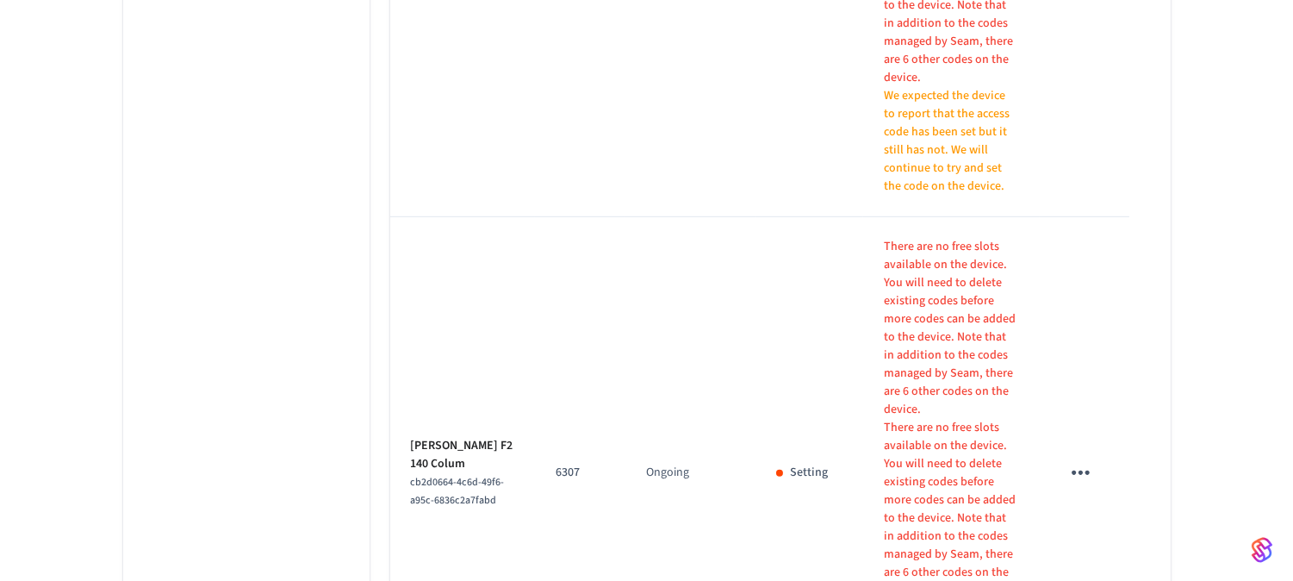
scroll to position [1893, 0]
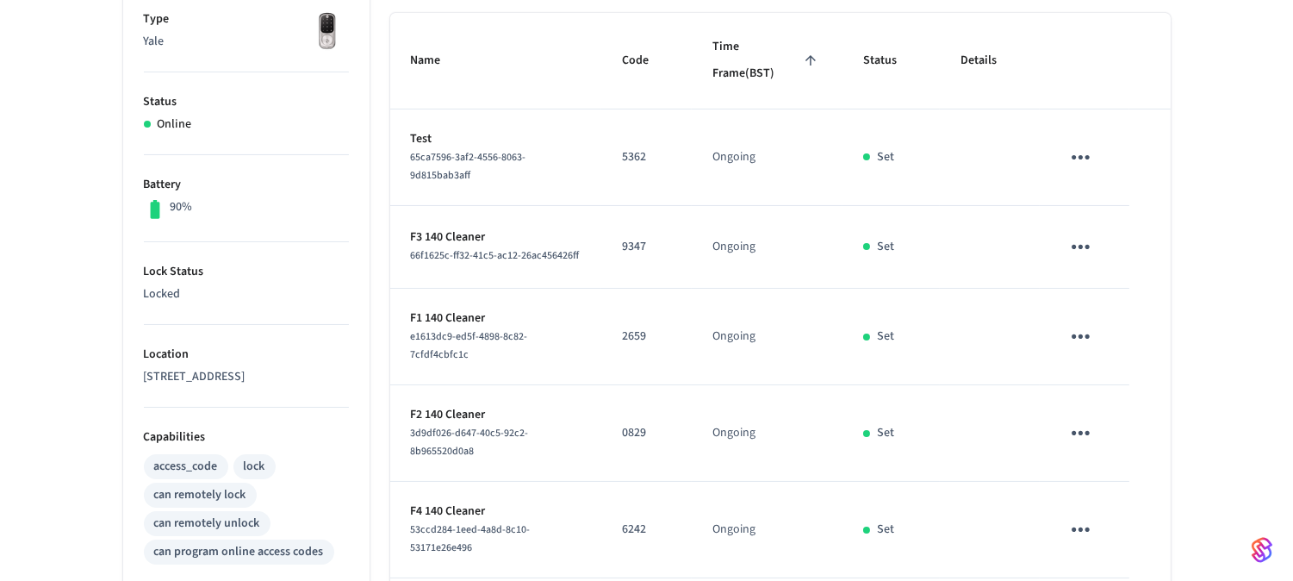
scroll to position [557, 0]
